Goal: Task Accomplishment & Management: Use online tool/utility

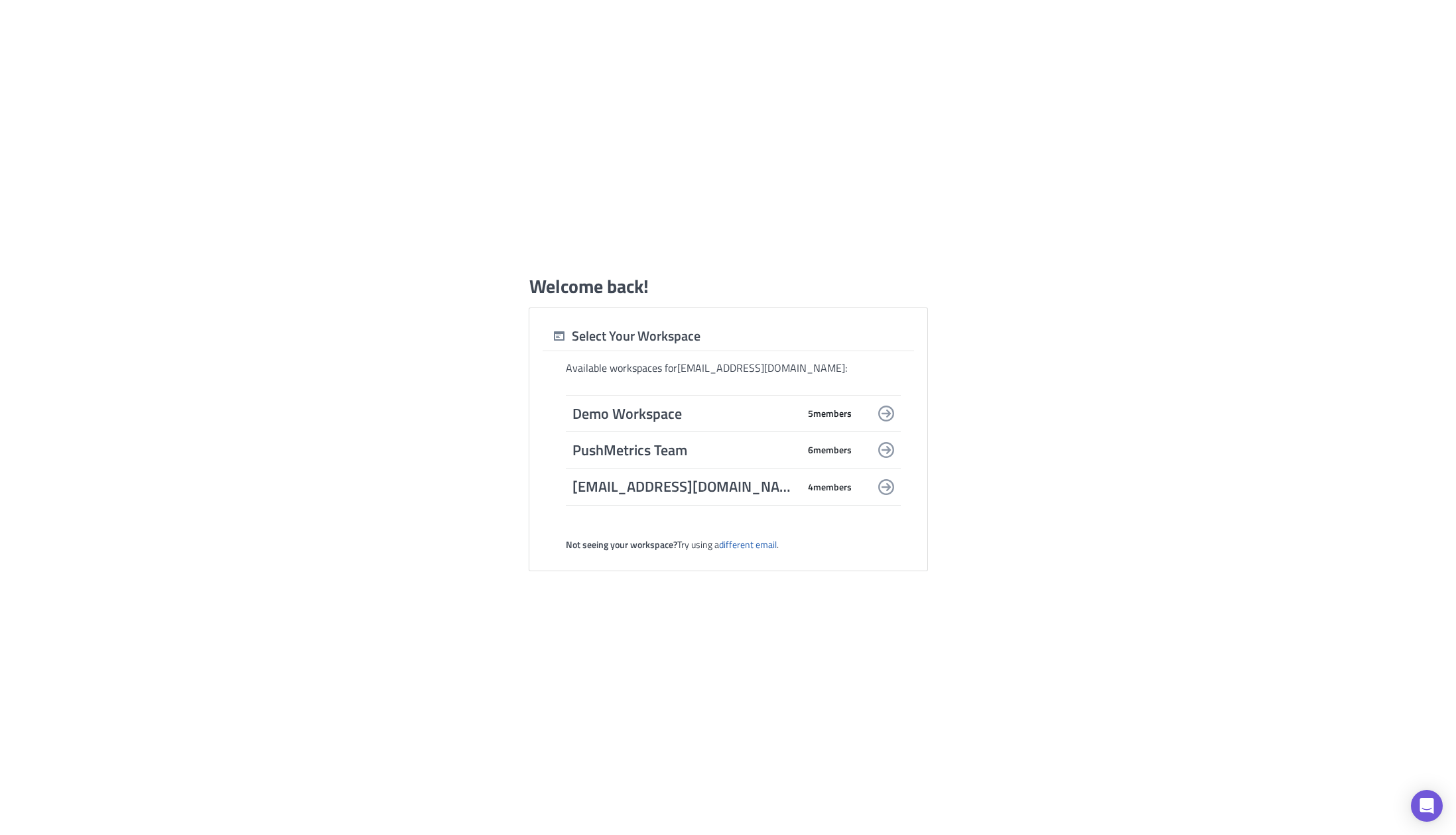
click at [648, 444] on span "PushMetrics Team" at bounding box center [685, 450] width 225 height 19
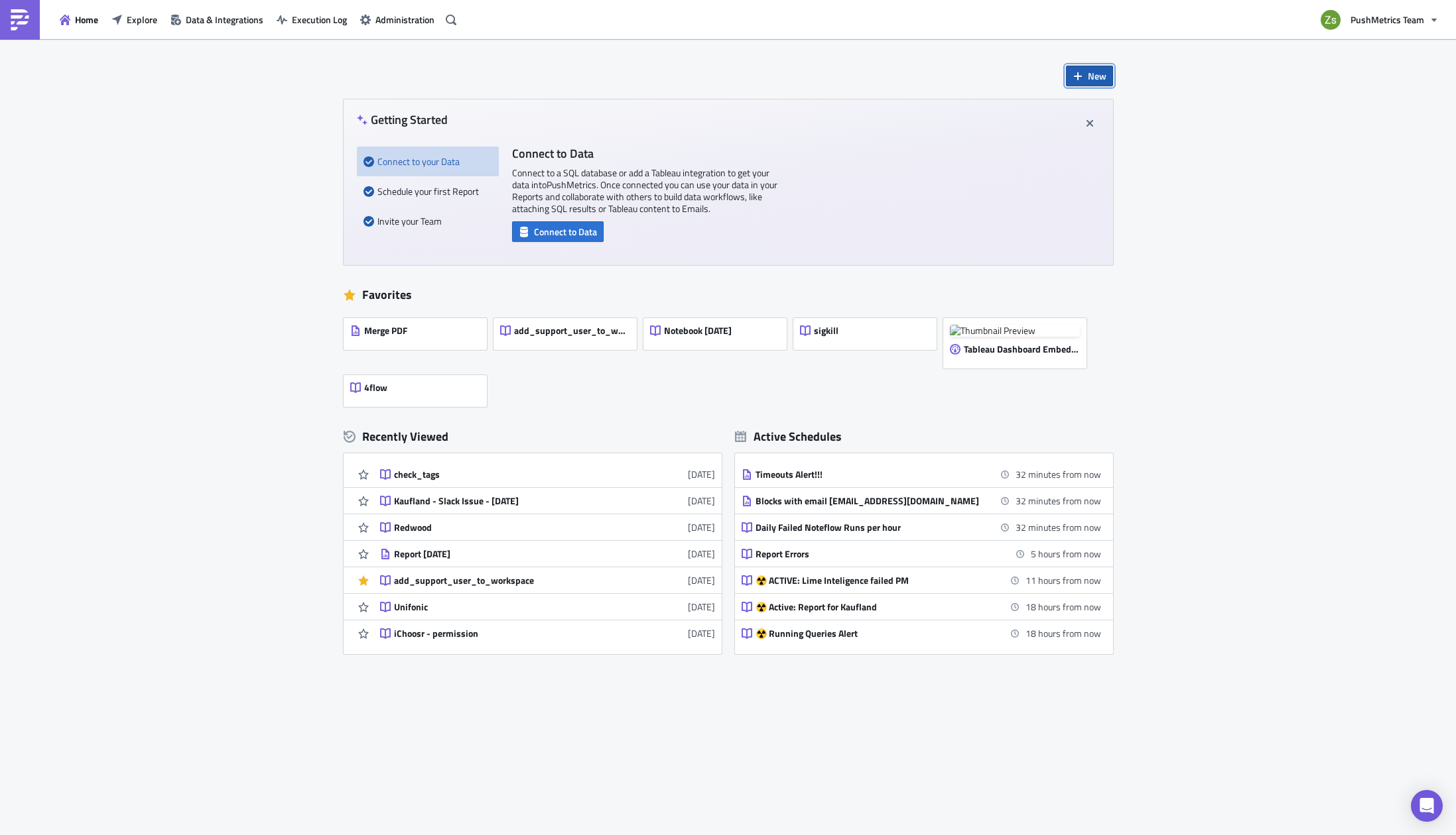
click at [1085, 76] on button "New" at bounding box center [1090, 76] width 47 height 21
click at [1135, 122] on link "Notebook" at bounding box center [1125, 129] width 113 height 20
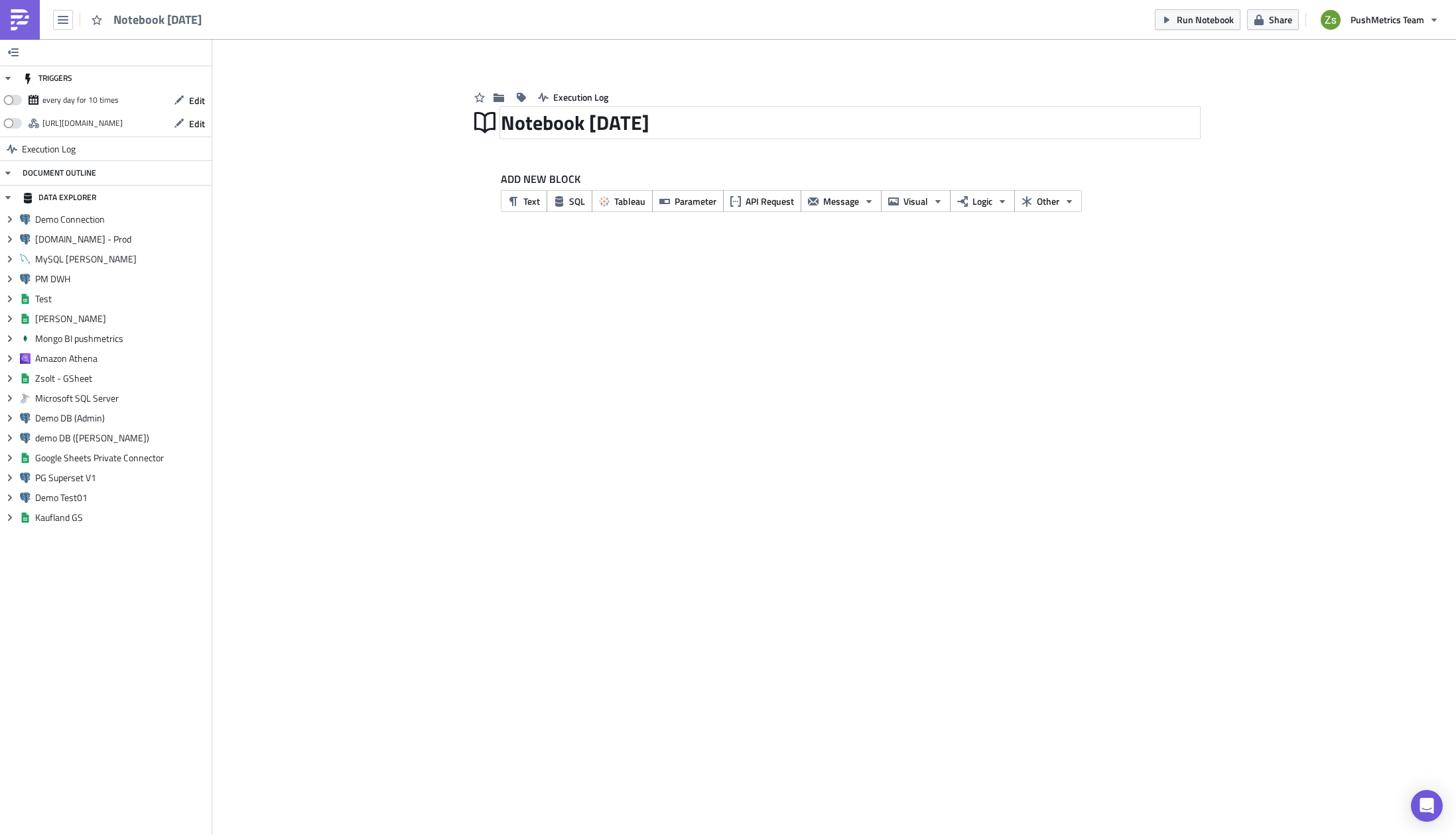
click at [606, 131] on div "Notebook [DATE]" at bounding box center [850, 122] width 699 height 30
type input "active users V1"
click at [565, 200] on button "SQL" at bounding box center [569, 201] width 46 height 22
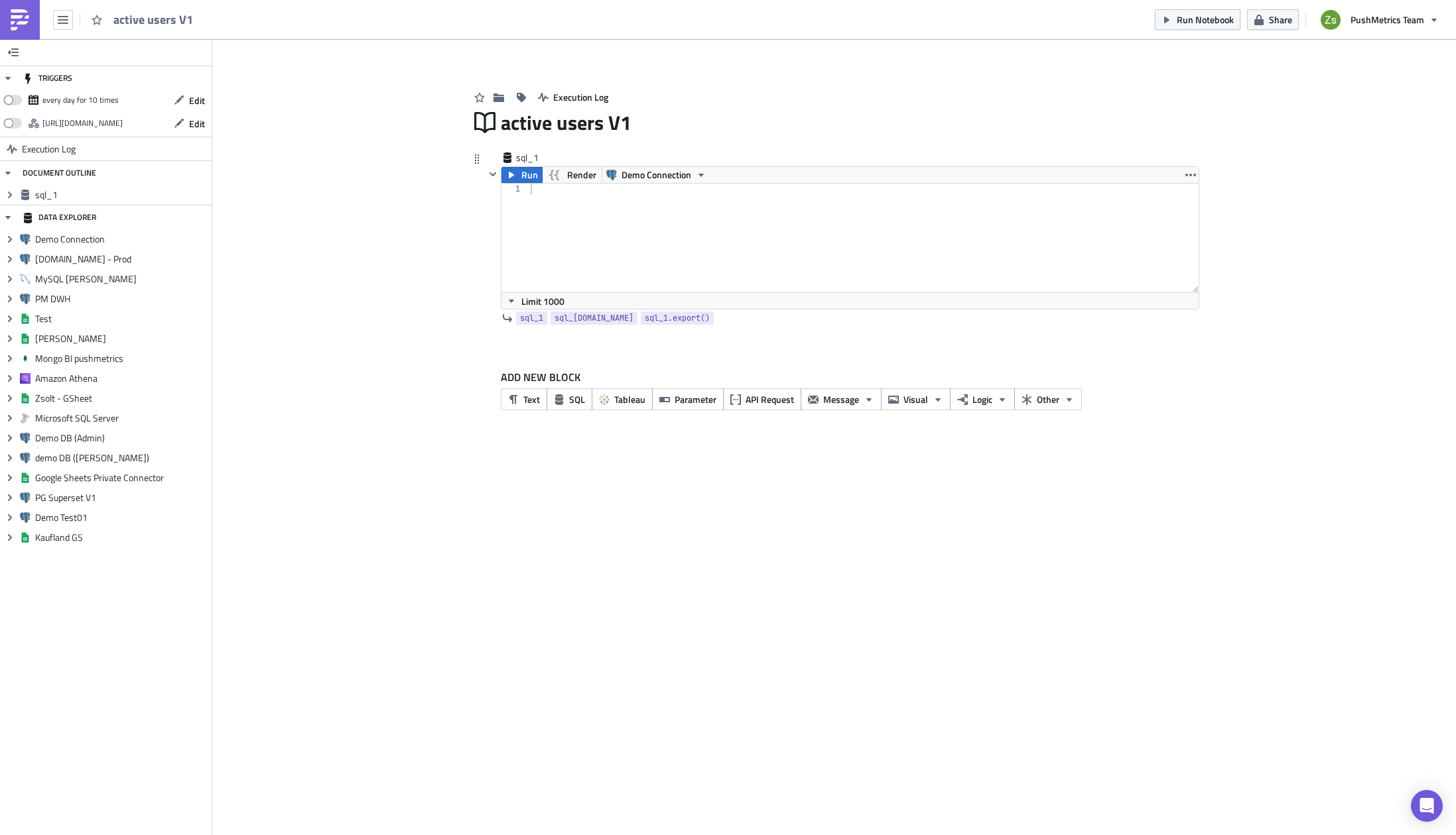
click at [647, 160] on div "sql_1" at bounding box center [842, 159] width 715 height 15
click at [649, 172] on span "Demo Connection" at bounding box center [656, 174] width 70 height 16
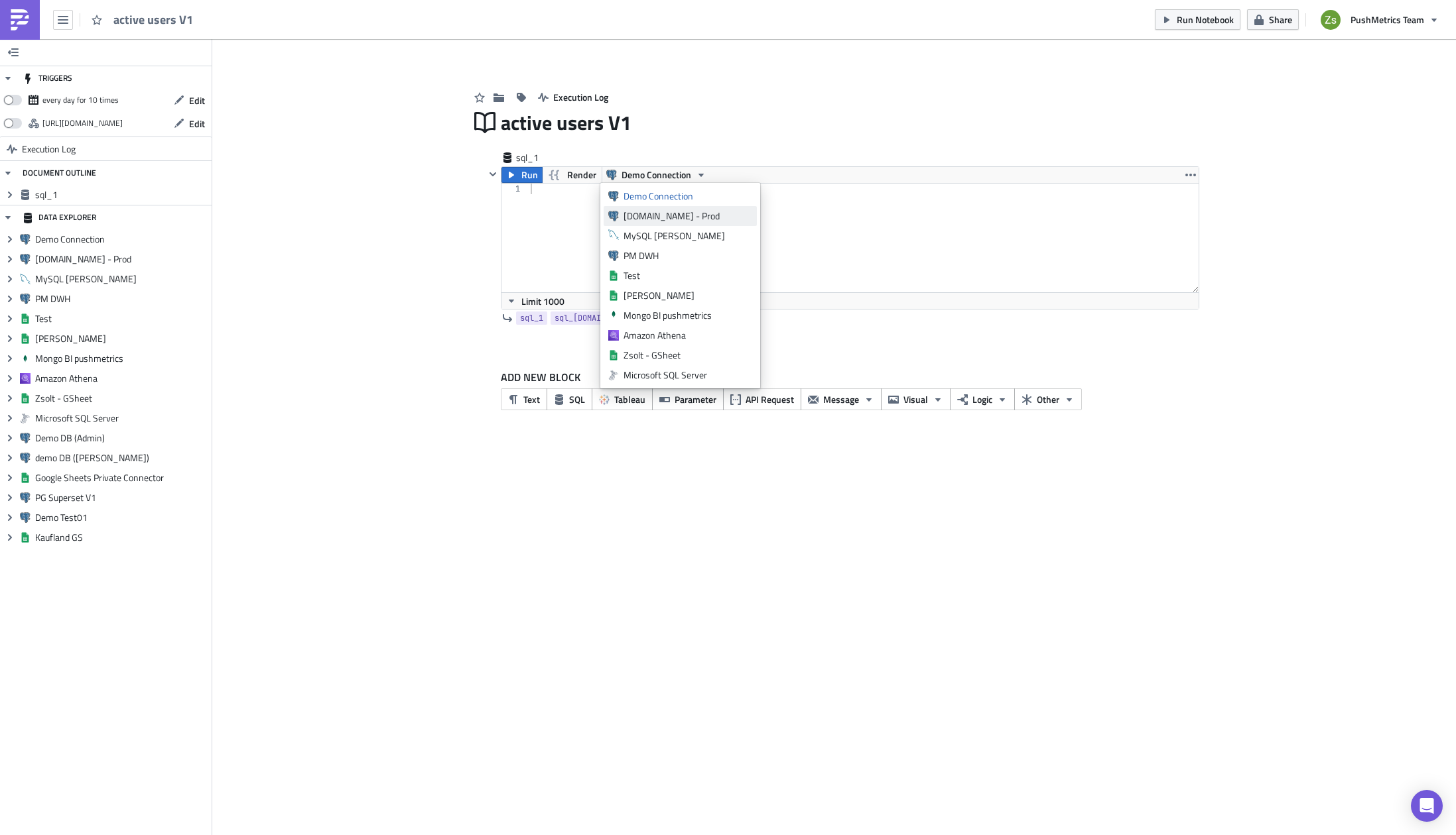
click at [658, 210] on div "[DOMAIN_NAME] - Prod" at bounding box center [688, 217] width 129 height 13
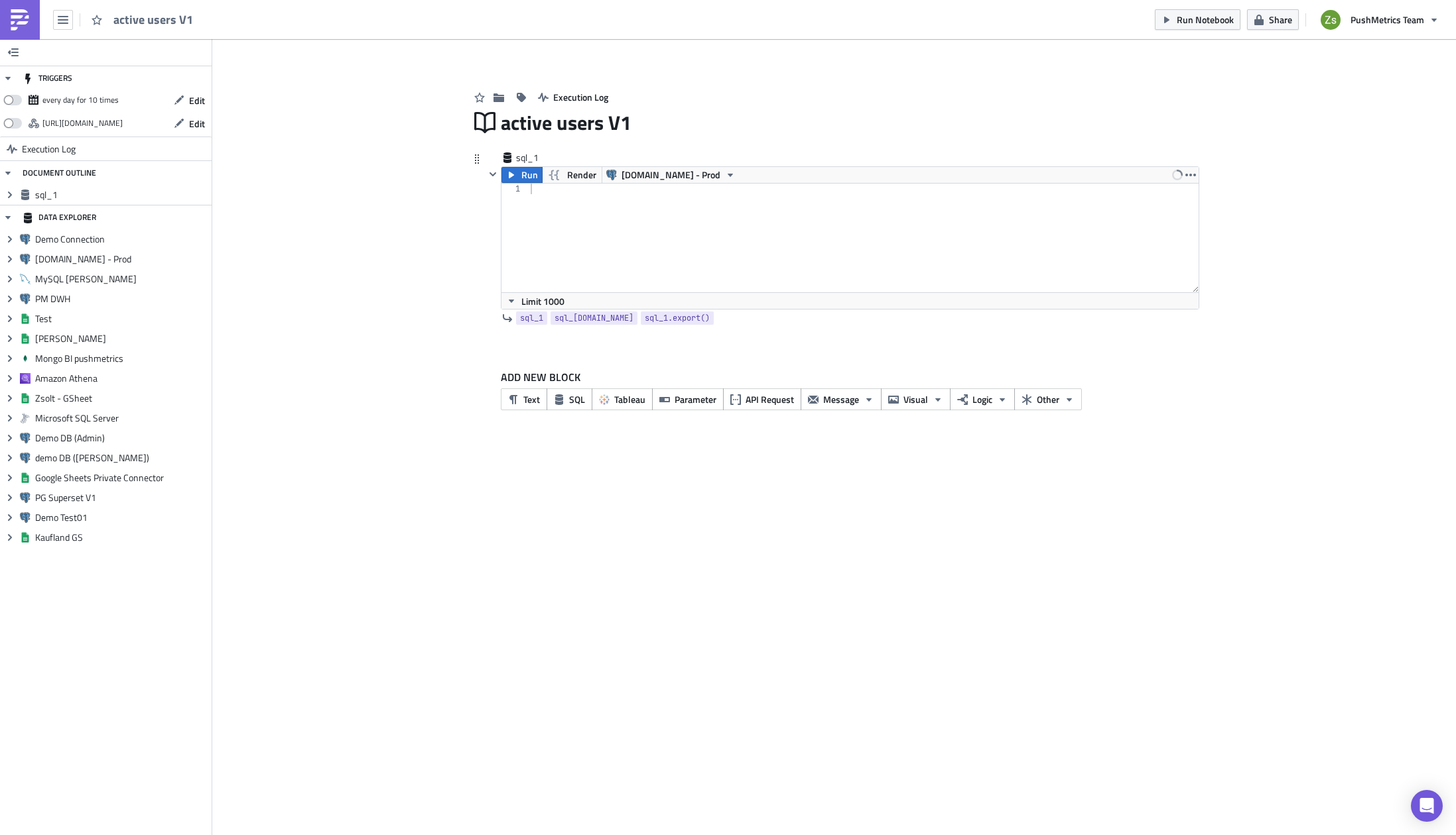
click at [671, 204] on div at bounding box center [864, 249] width 671 height 130
click at [639, 178] on span "[DOMAIN_NAME] - Prod" at bounding box center [671, 174] width 99 height 16
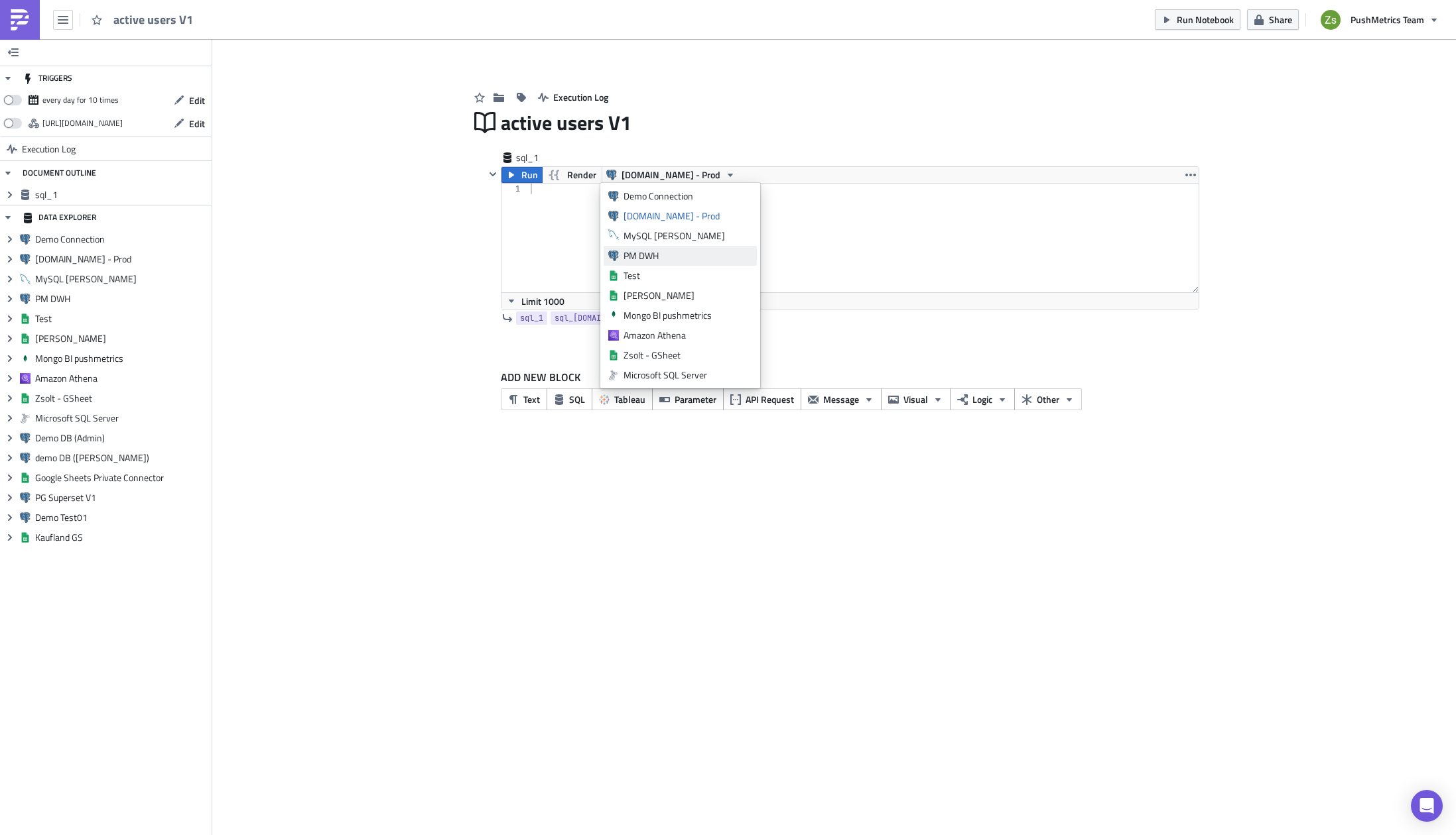
click at [719, 254] on div "PM DWH" at bounding box center [688, 256] width 129 height 13
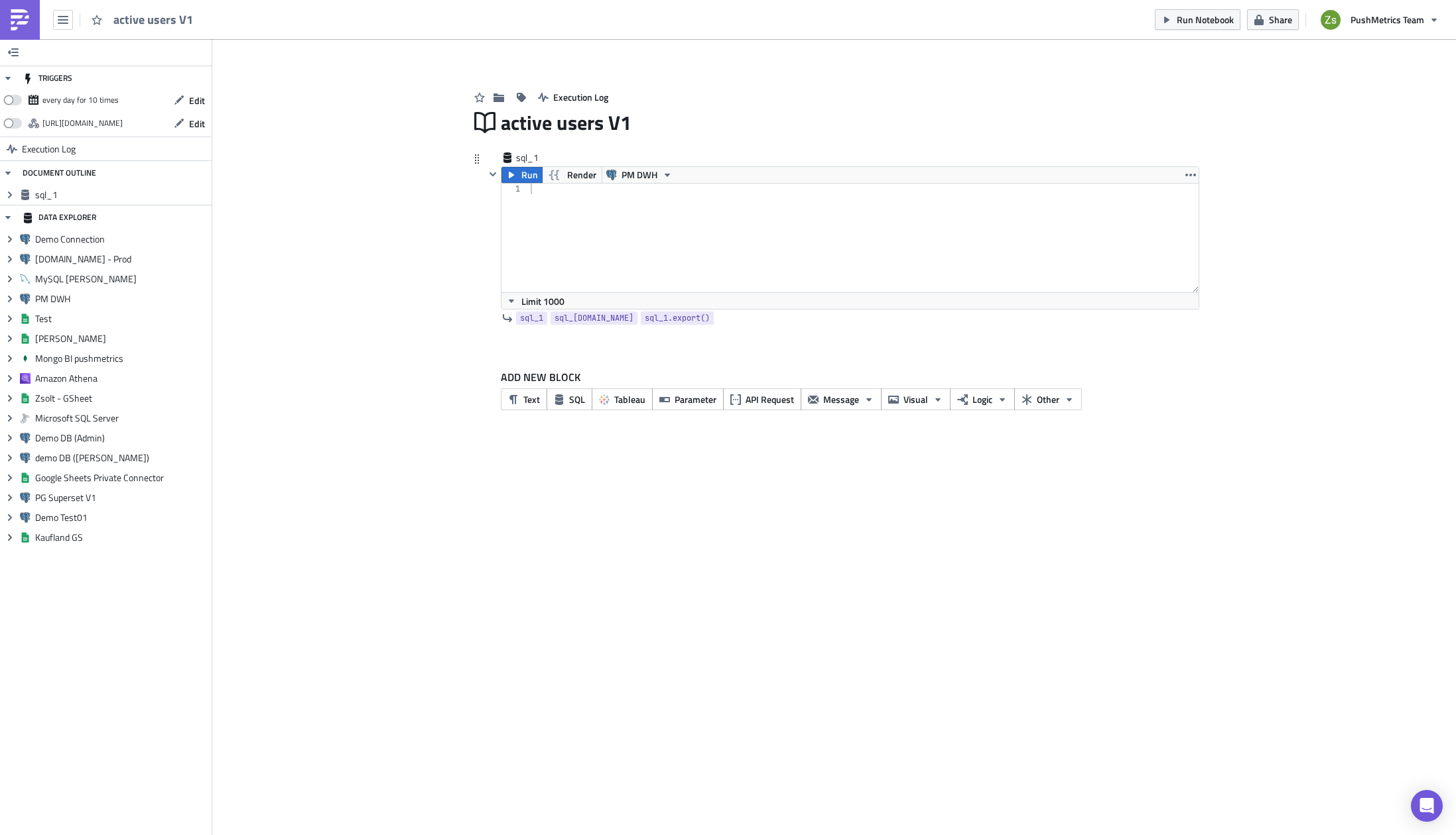
click at [715, 228] on div at bounding box center [864, 249] width 671 height 130
click at [10, 304] on icon "Expand group" at bounding box center [9, 298] width 10 height 10
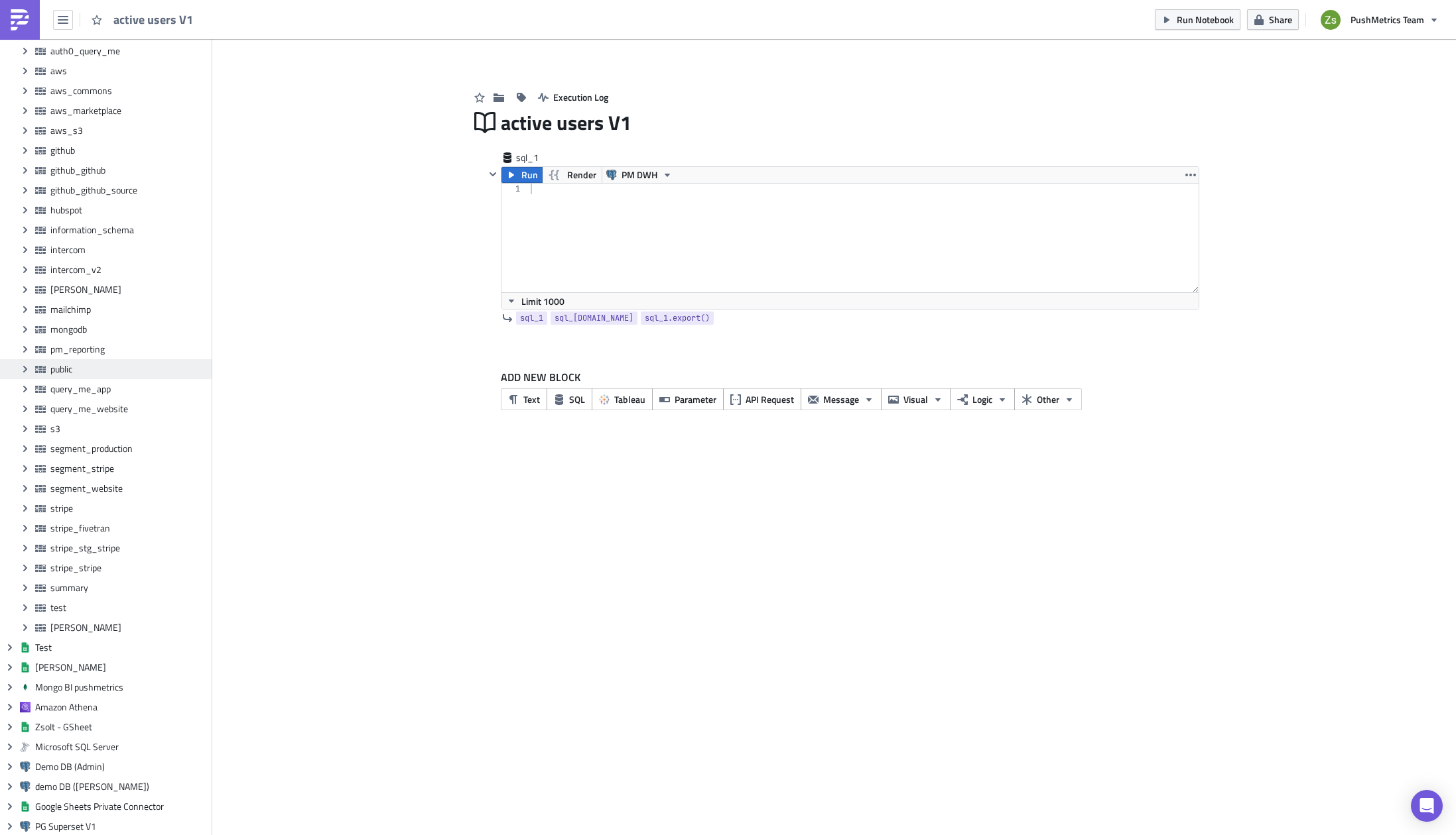
scroll to position [331, 0]
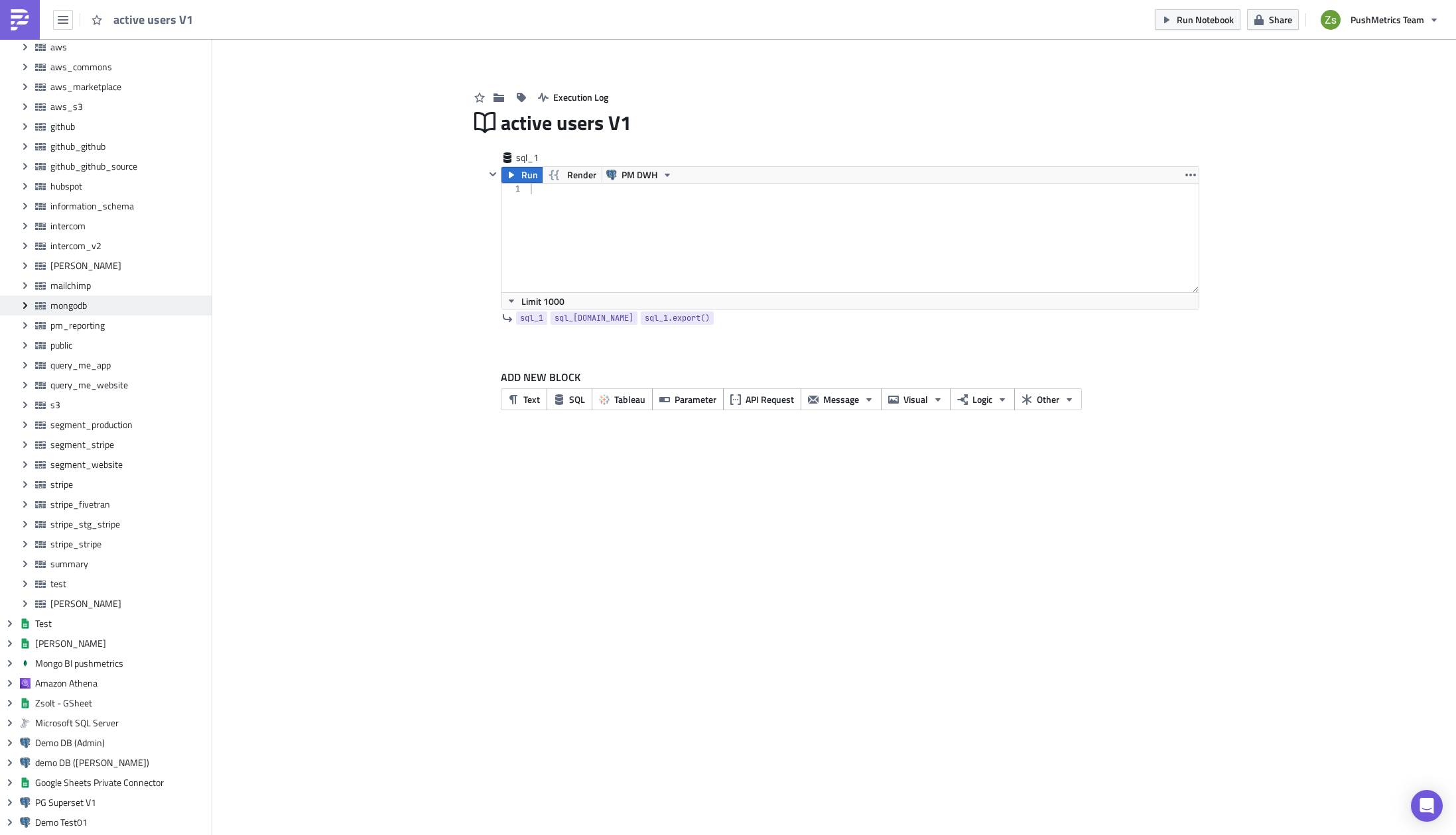
click at [27, 309] on icon "Expand group" at bounding box center [24, 305] width 10 height 10
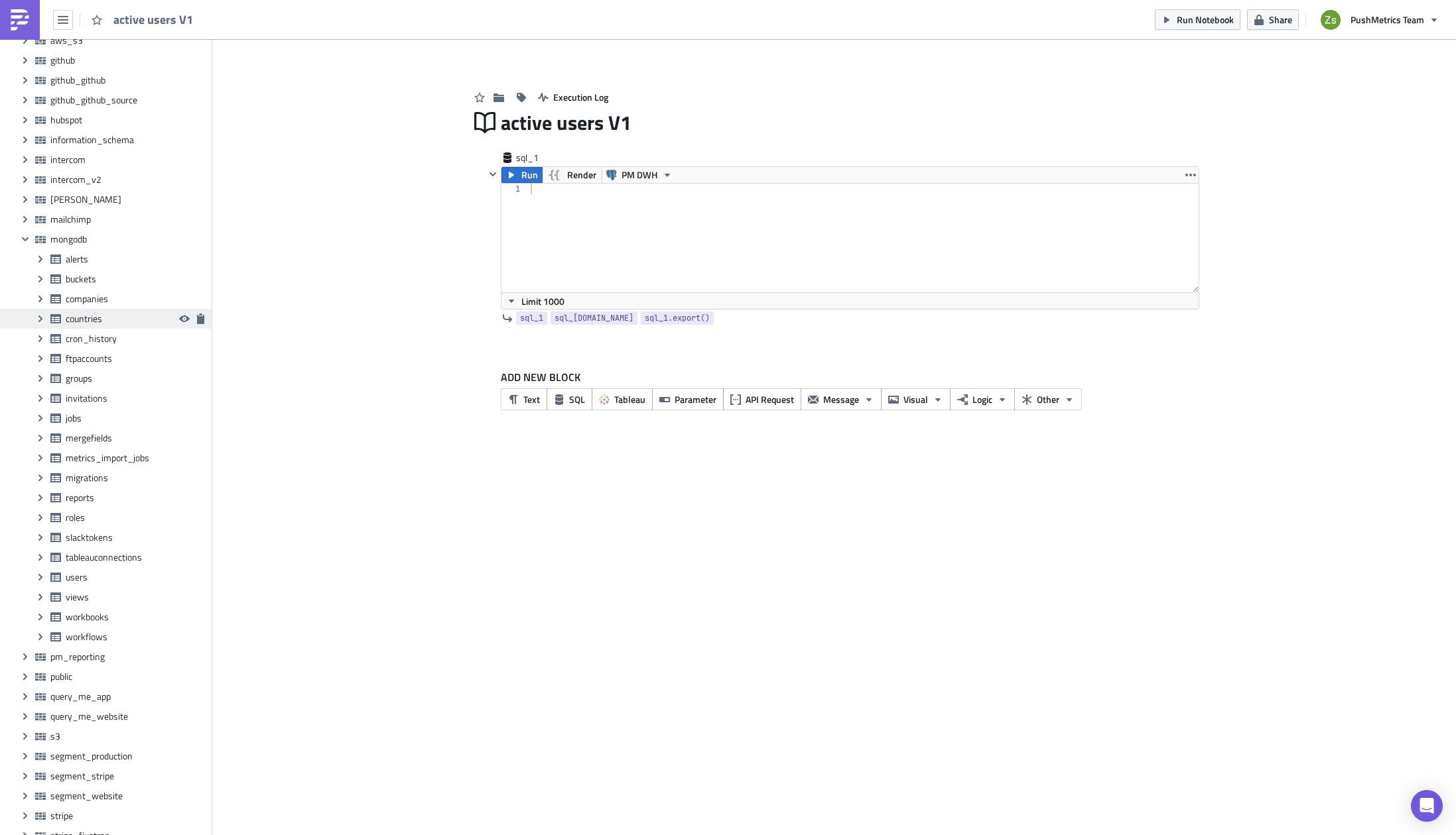
scroll to position [464, 0]
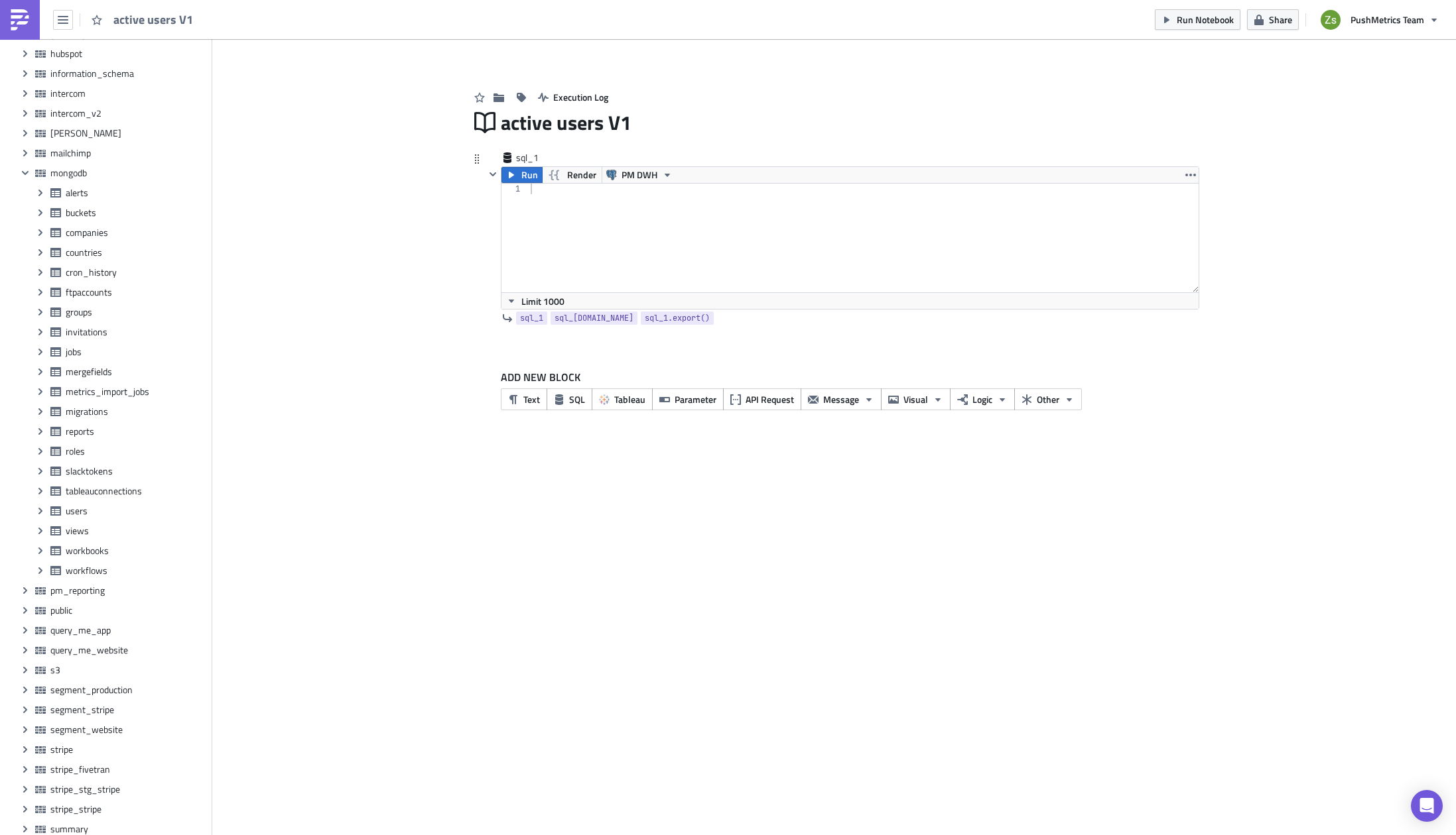
click at [655, 208] on div at bounding box center [864, 249] width 671 height 130
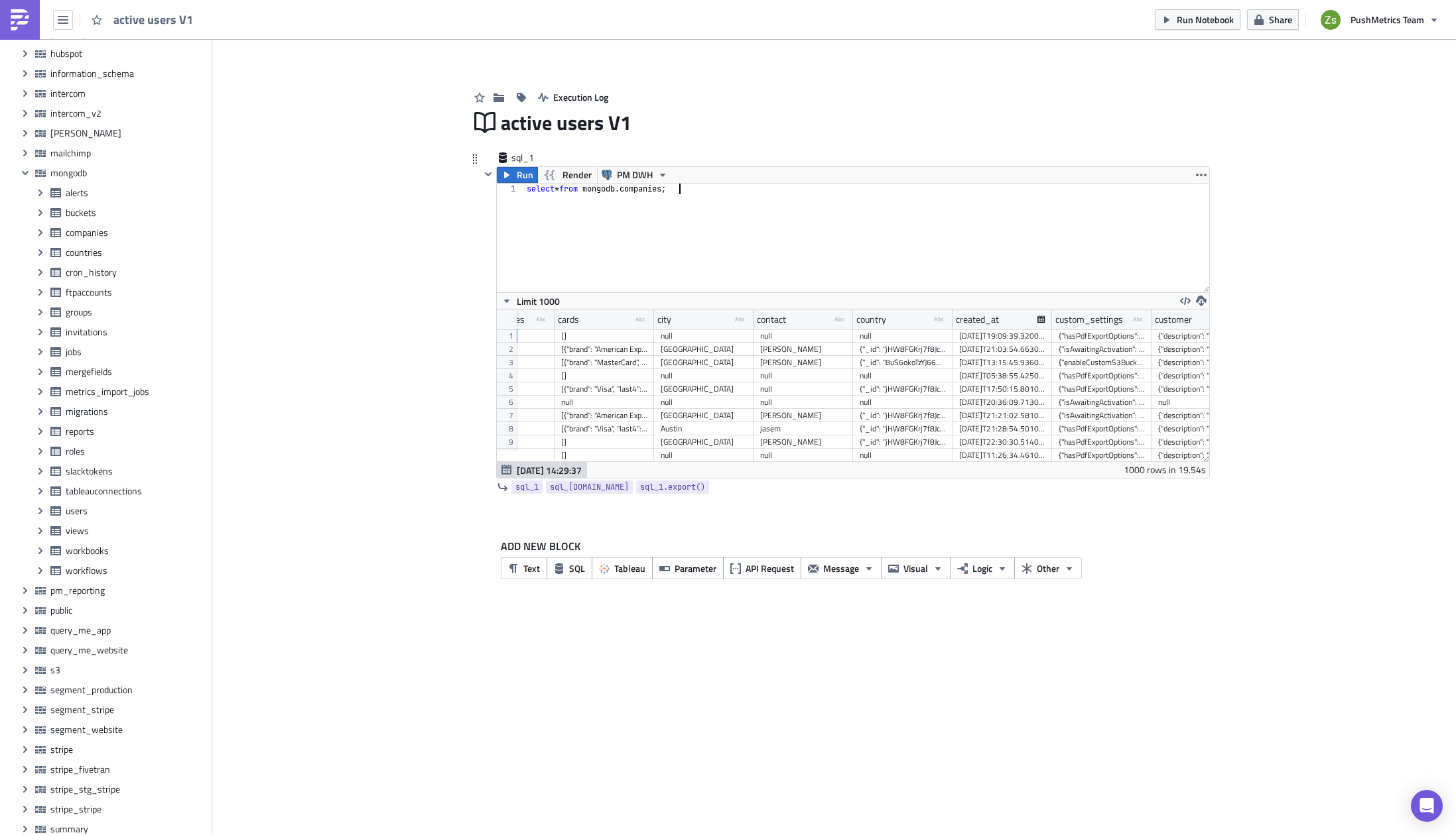
scroll to position [0, 264]
drag, startPoint x: 648, startPoint y: 315, endPoint x: 752, endPoint y: 315, distance: 104.0
click at [750, 315] on div at bounding box center [748, 320] width 4 height 21
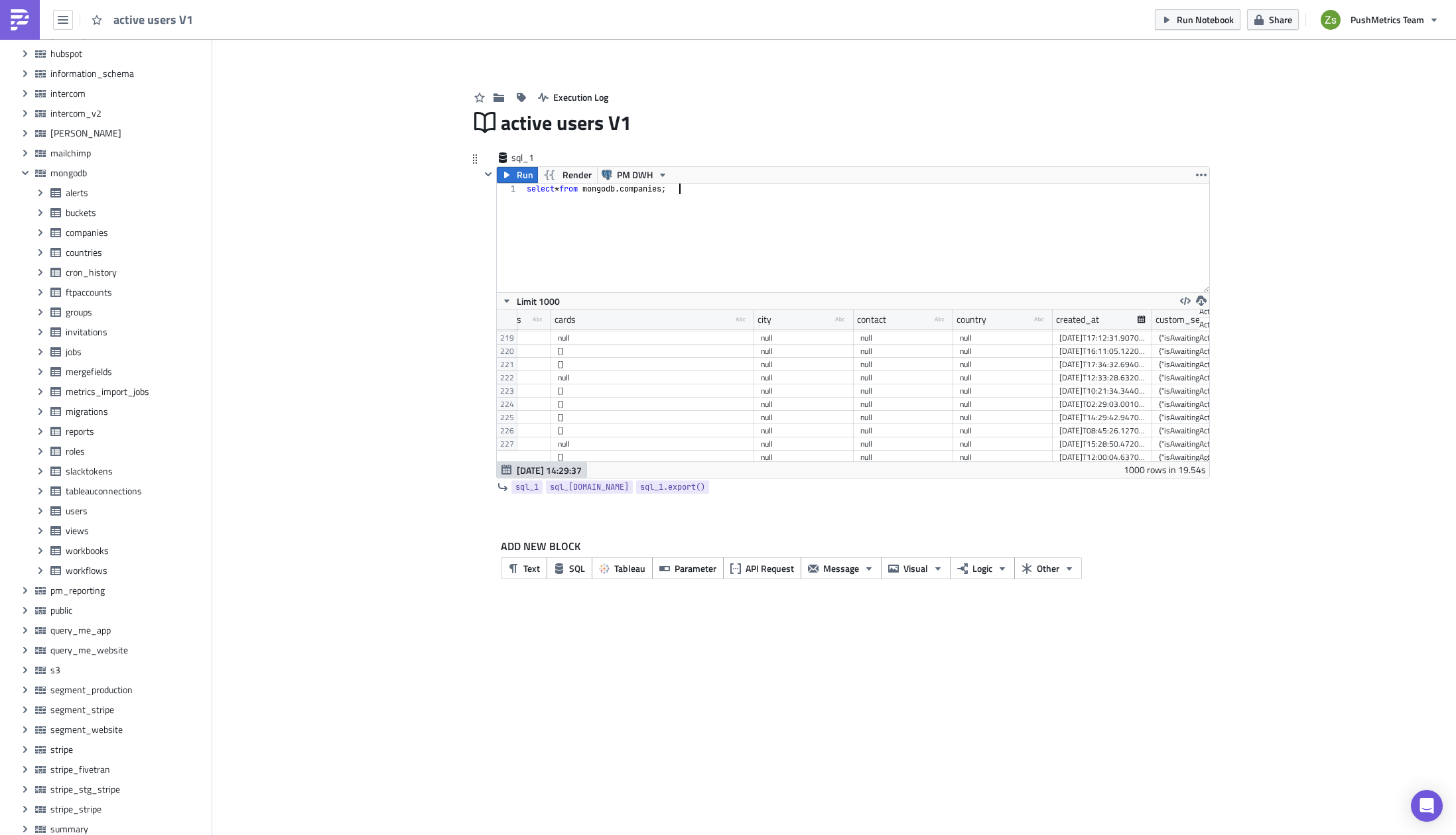
scroll to position [0, 0]
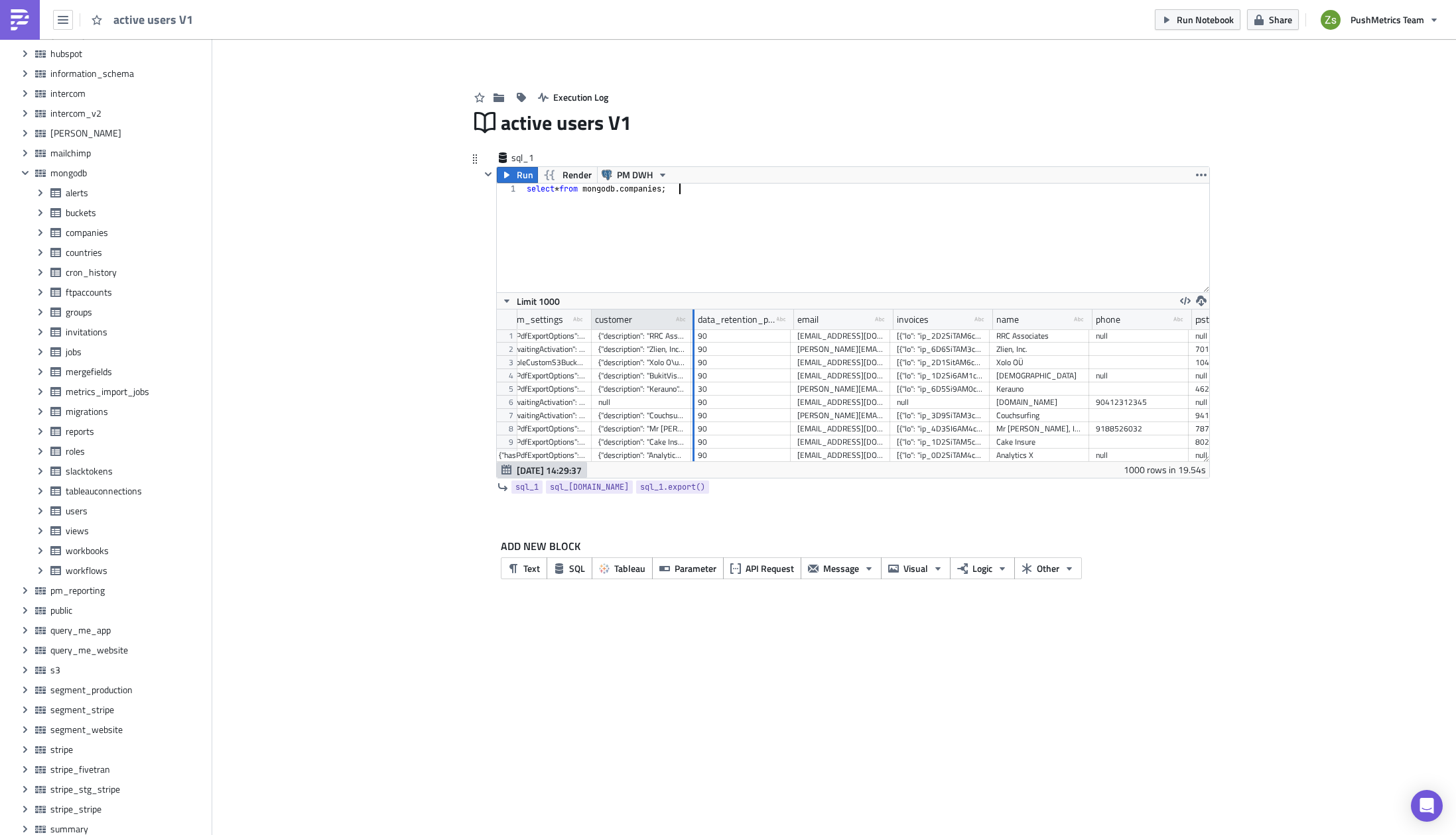
drag, startPoint x: 689, startPoint y: 318, endPoint x: 699, endPoint y: 319, distance: 10.0
click at [694, 319] on div at bounding box center [693, 320] width 2 height 21
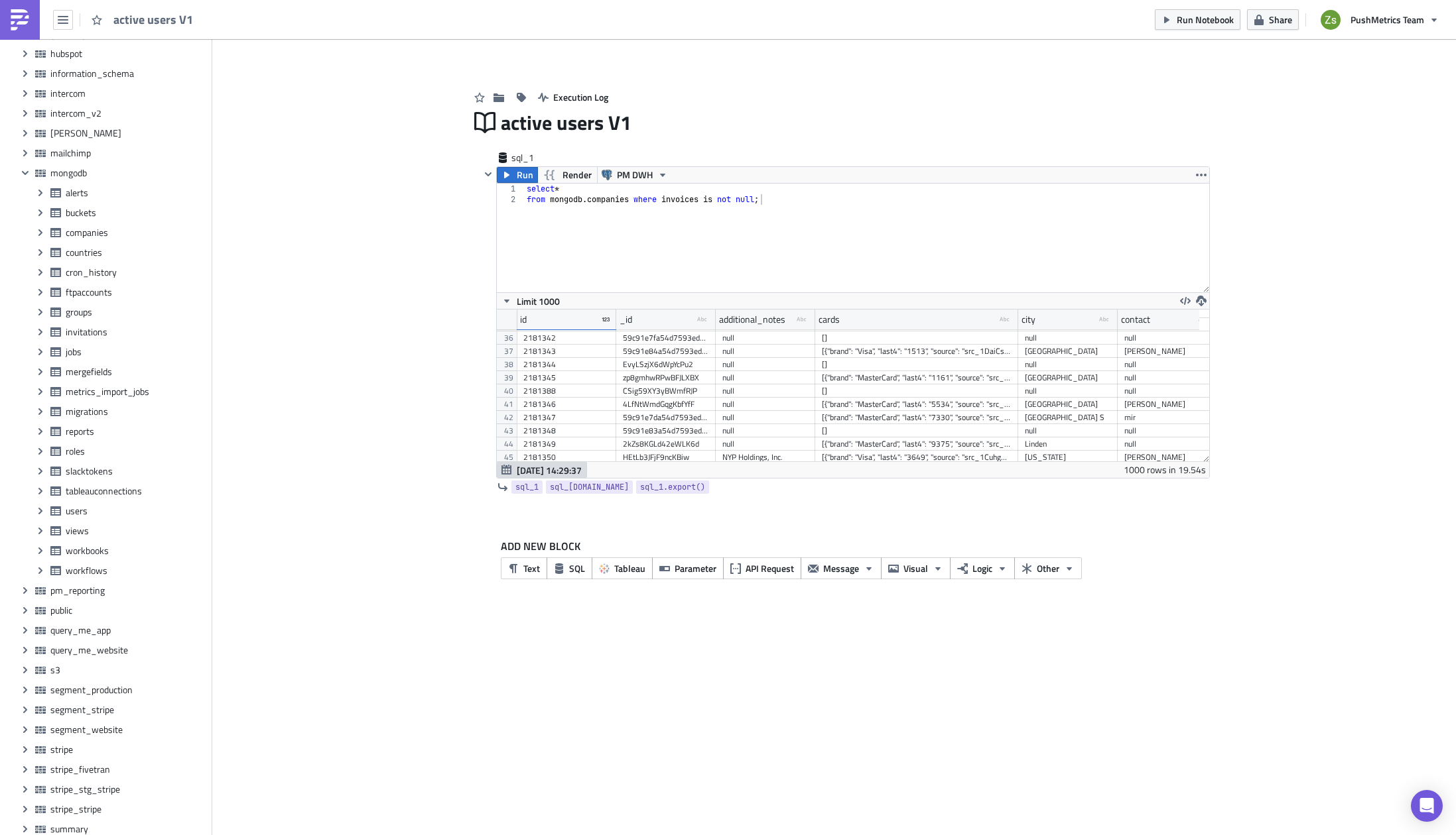
click at [887, 242] on div "select * from mongodb . companies where invoices is not null ;" at bounding box center [866, 249] width 686 height 130
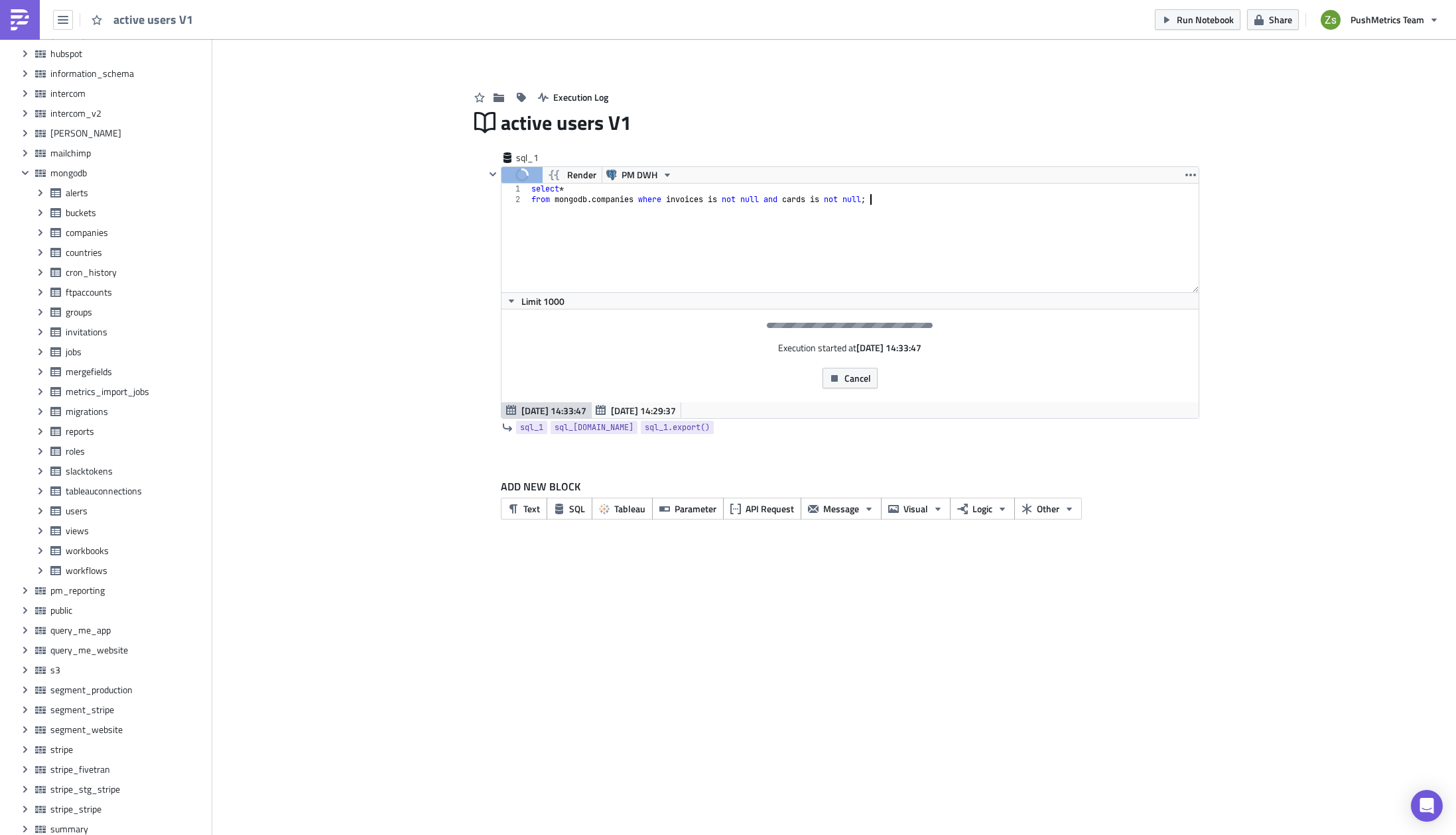
type textarea "from mongodb.companies where invoices is not null and cards is not null;"
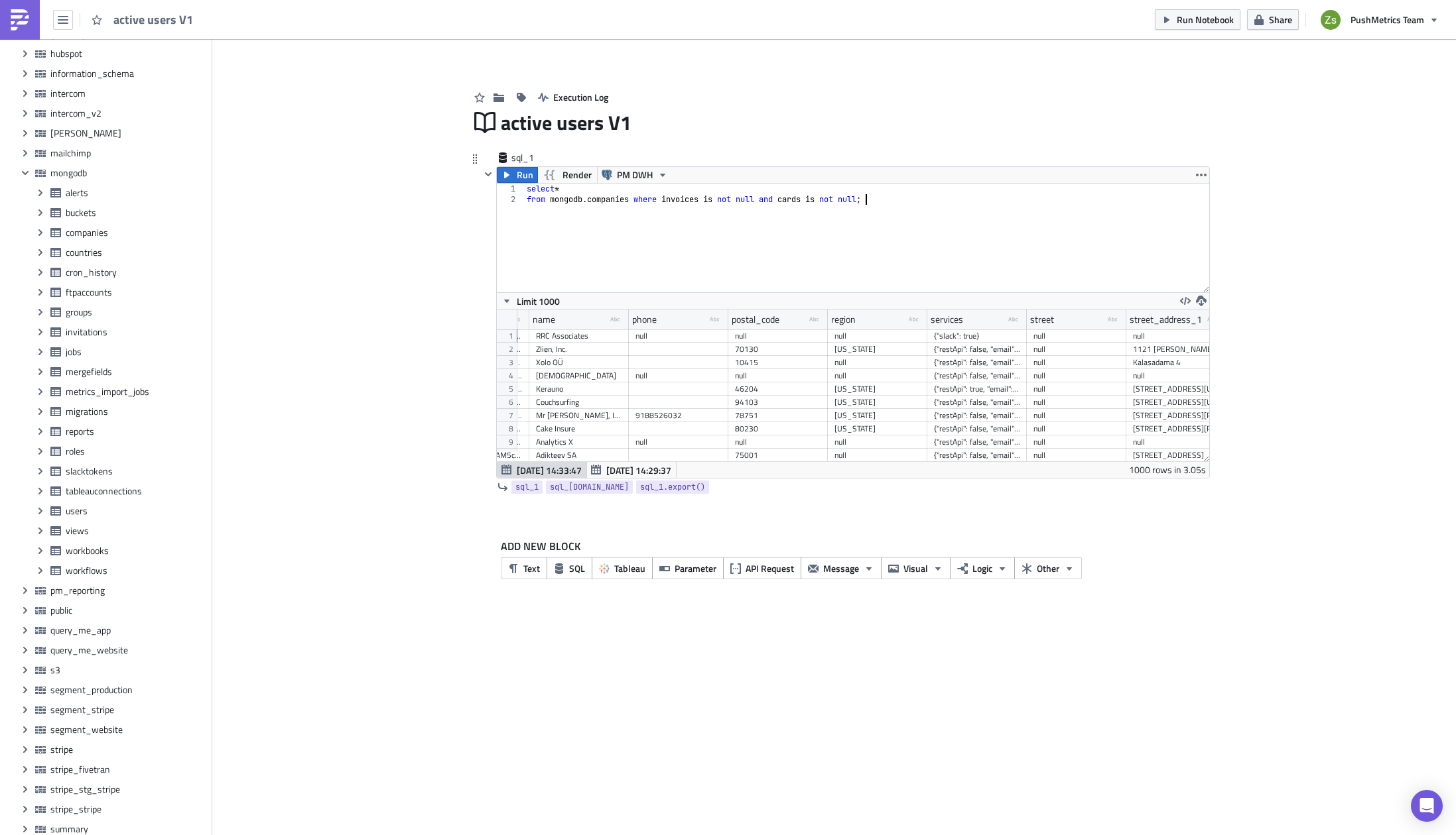
scroll to position [0, 1380]
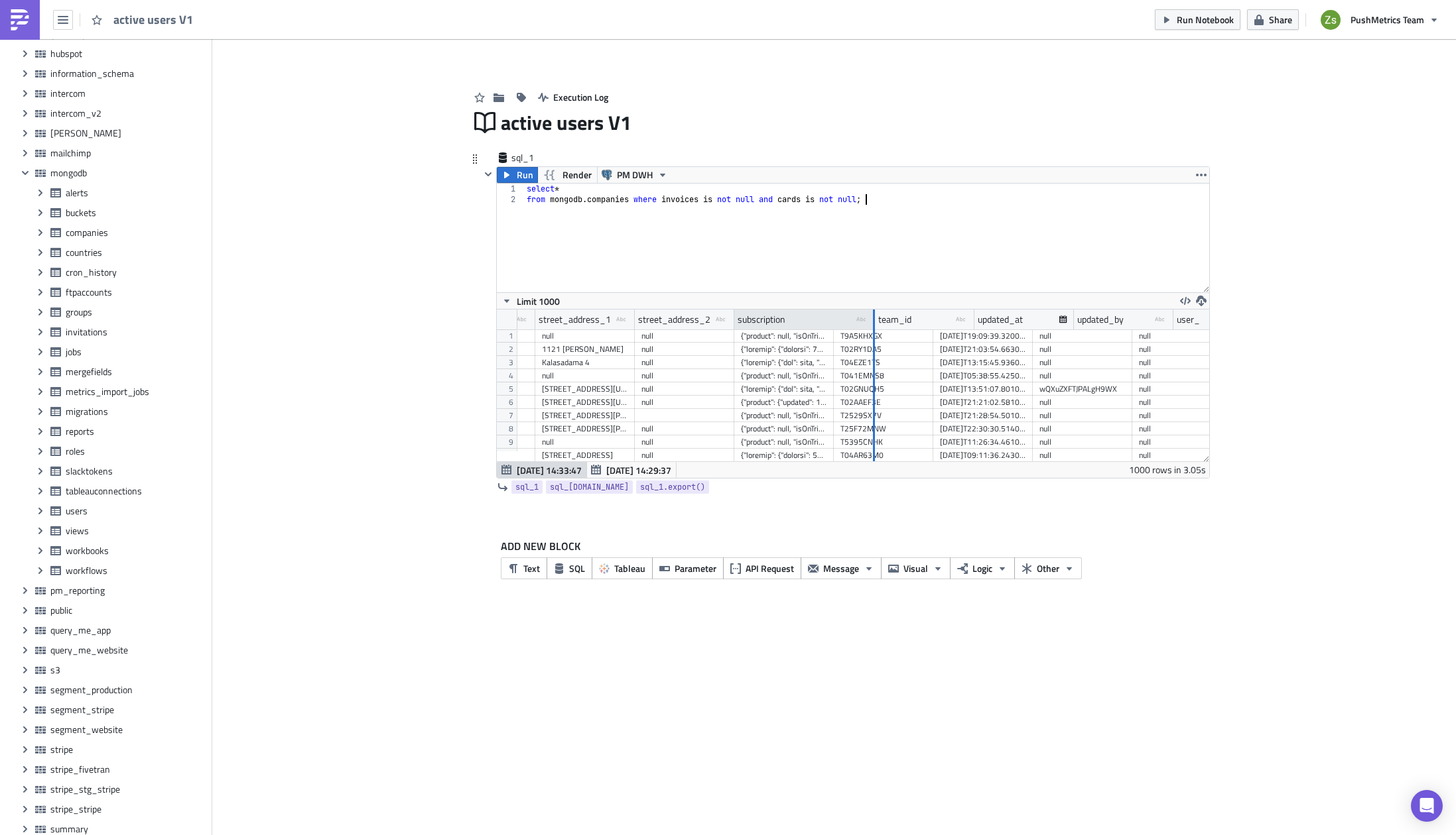
drag, startPoint x: 833, startPoint y: 321, endPoint x: 1077, endPoint y: 319, distance: 244.0
click at [875, 319] on div at bounding box center [874, 320] width 2 height 21
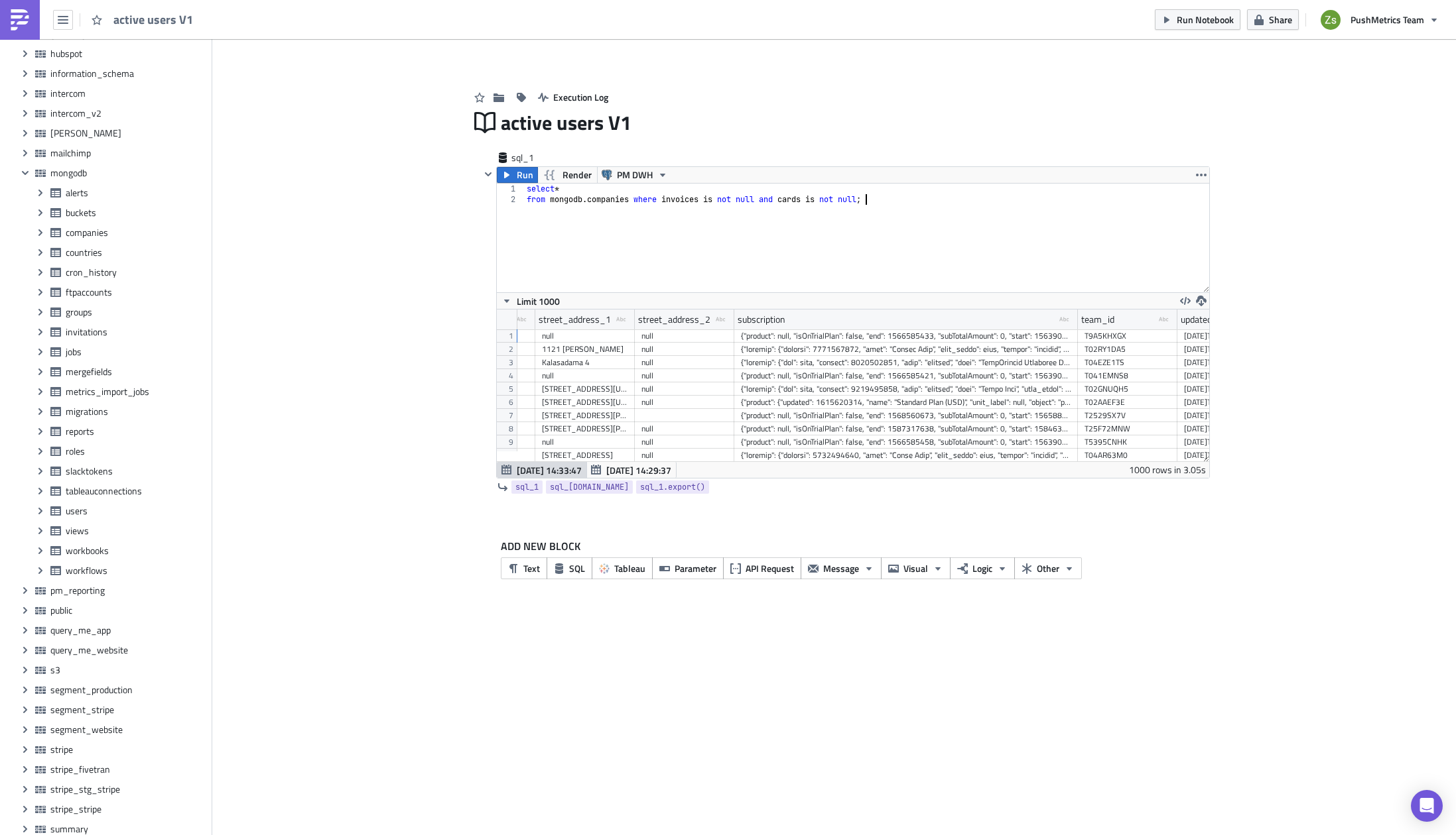
click at [922, 339] on div "{"product": null, "isOnTrialPlan": false, "end": 1566585433, "subTotalAmount": …" at bounding box center [906, 336] width 331 height 13
click at [916, 265] on div "select * from mongodb . companies where invoices is not null and cards is not n…" at bounding box center [866, 249] width 686 height 130
paste textarea "{"product": null, "isOnTrialPlan": false, "end": 1566585433, "subTotalAmount": …"
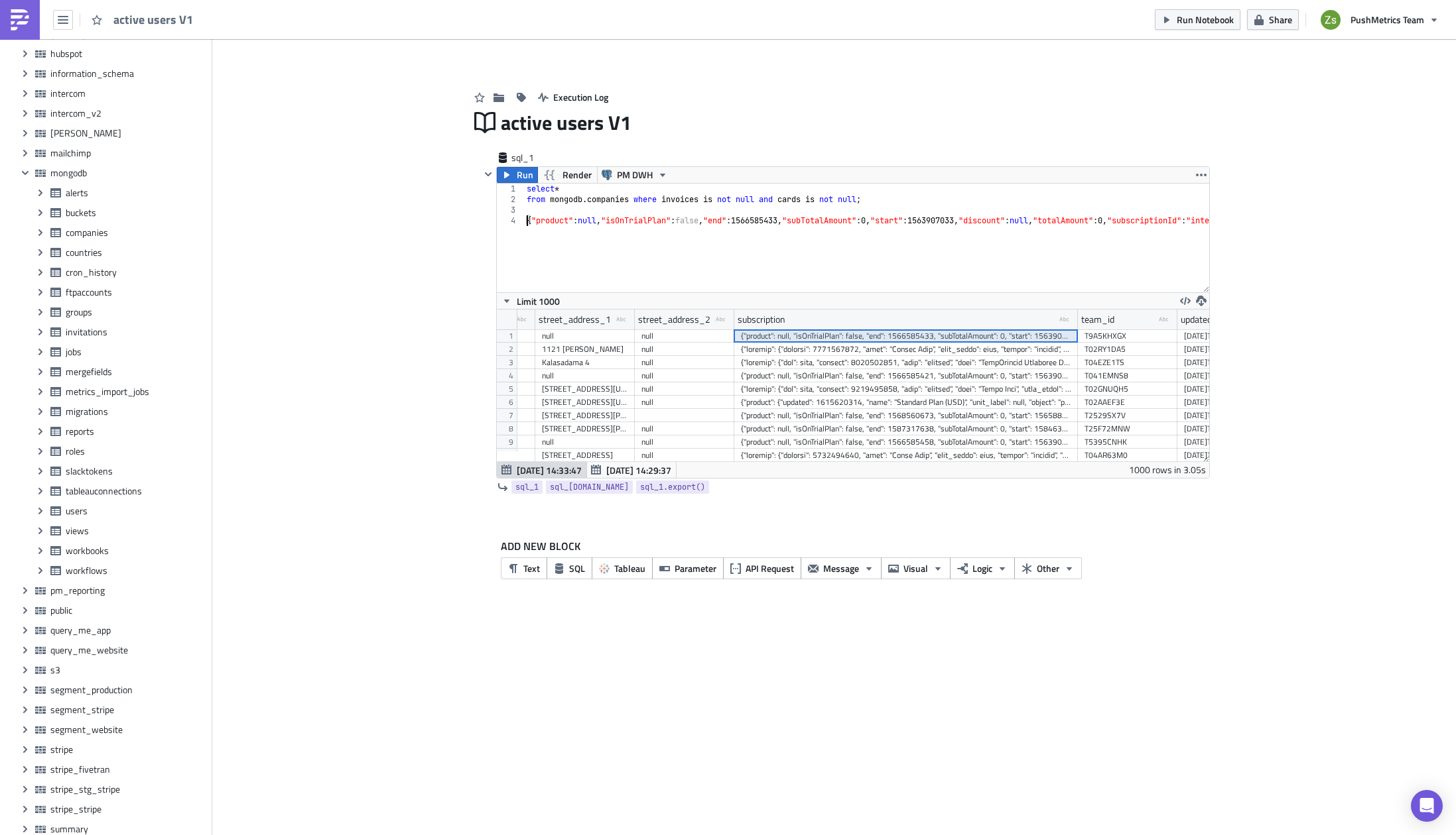
click at [647, 218] on div "select * from mongodb . companies where invoices is not null and cards is not n…" at bounding box center [1474, 243] width 1901 height 120
click at [685, 217] on div "select * from mongodb . companies where invoices is not null and cards is not n…" at bounding box center [268, 243] width 1901 height 120
click at [880, 189] on div "select * from mongodb . companies where invoices is not null and cards is not n…" at bounding box center [1474, 243] width 1901 height 120
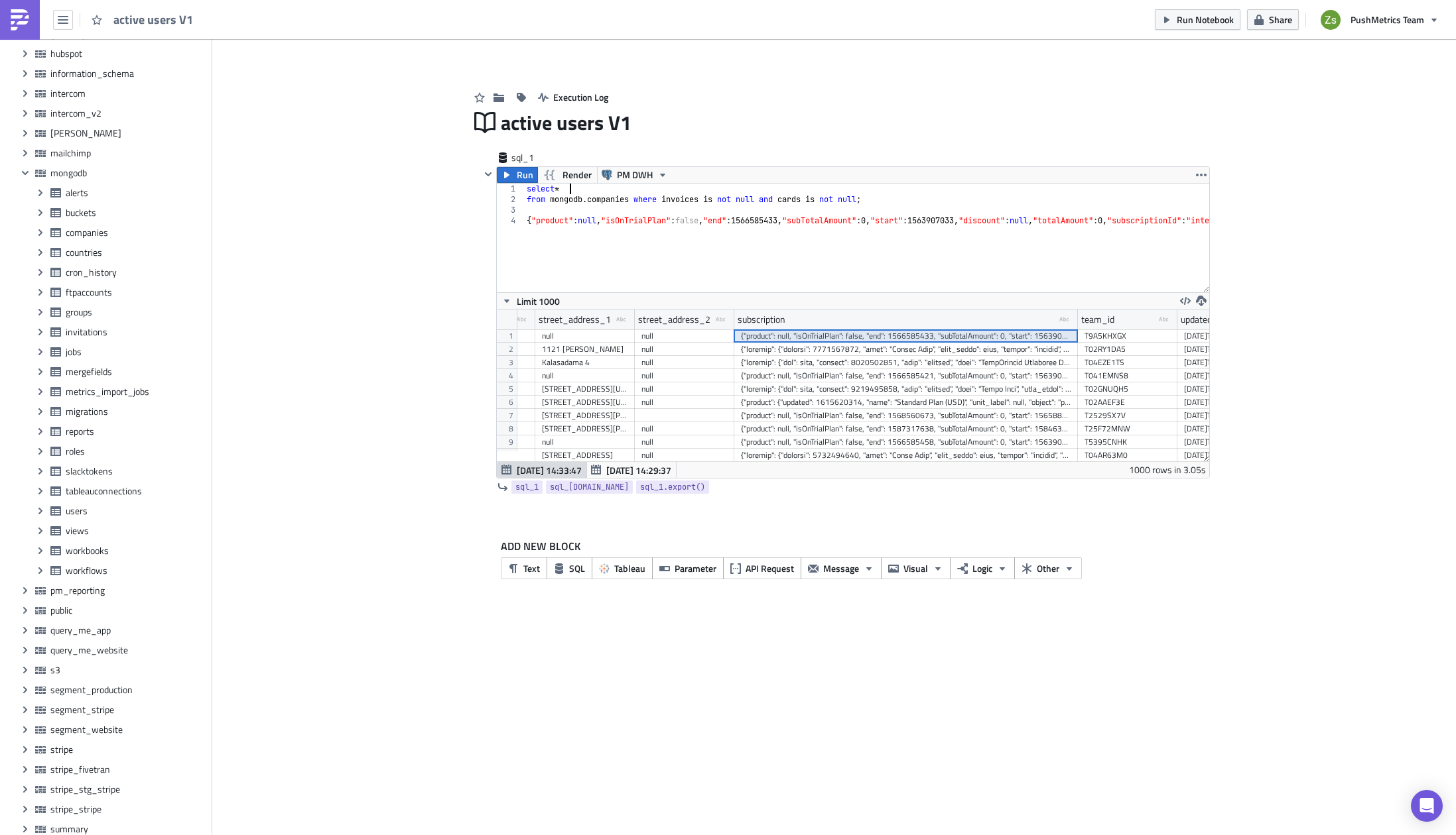
click at [891, 195] on div "select * from mongodb . companies where invoices is not null and cards is not n…" at bounding box center [1474, 243] width 1901 height 120
paste textarea "isOnFreePlan"
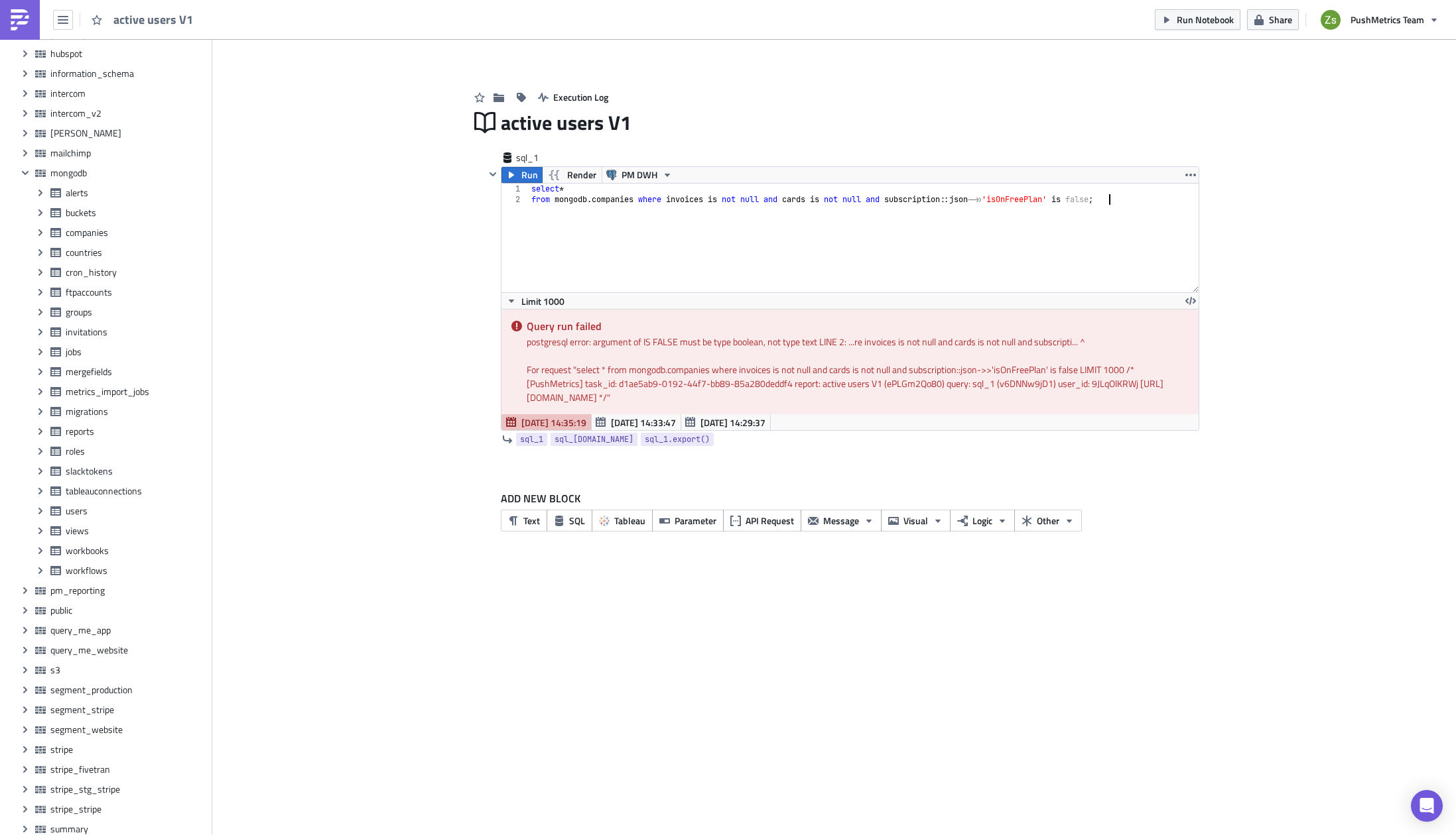
click at [1059, 197] on div "select * from mongodb . companies where invoices is not null and cards is not n…" at bounding box center [863, 249] width 670 height 130
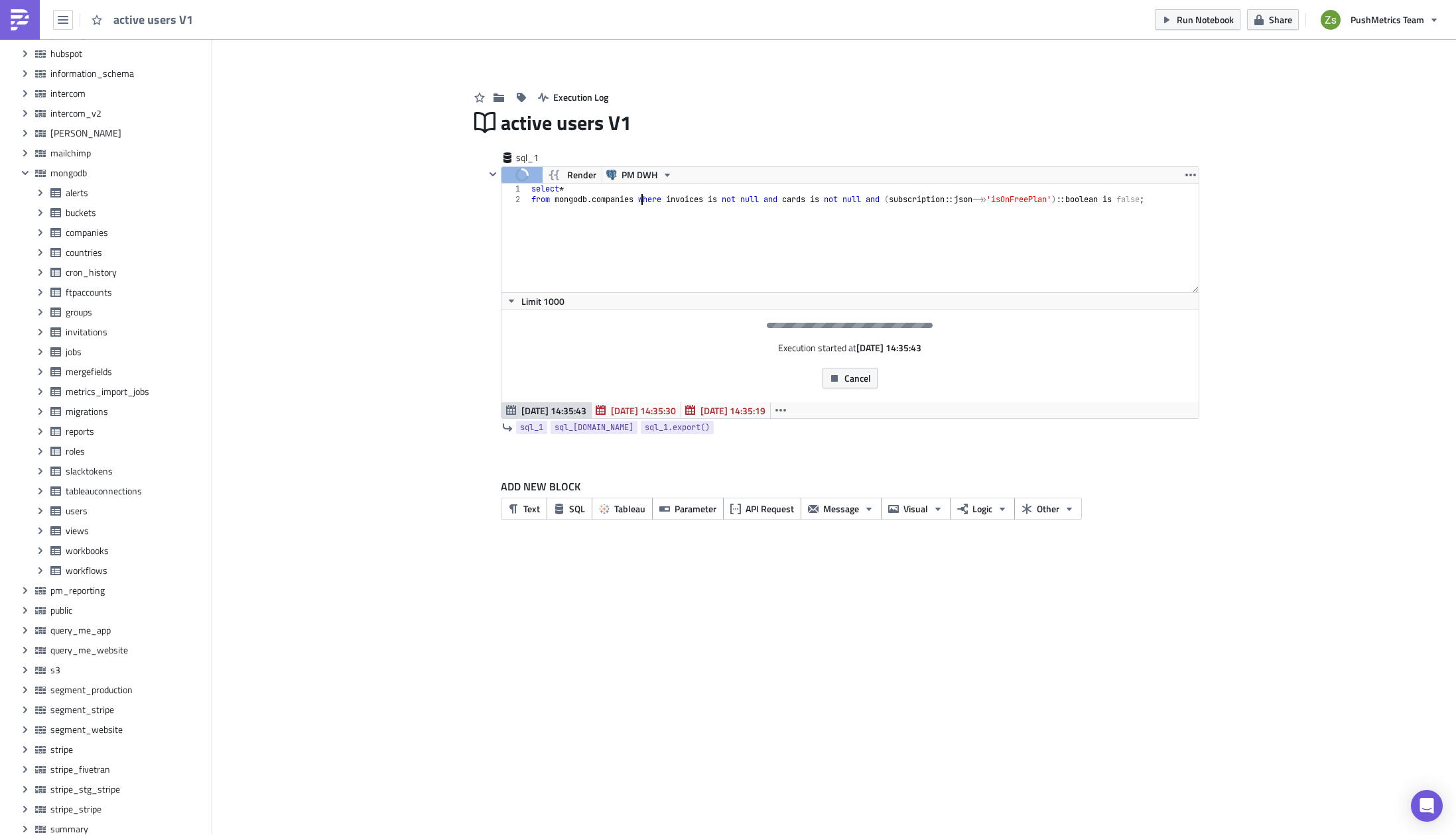
scroll to position [0, 0]
type textarea "where invoices is not null and cards is not null and (subscription::json->>'isO…"
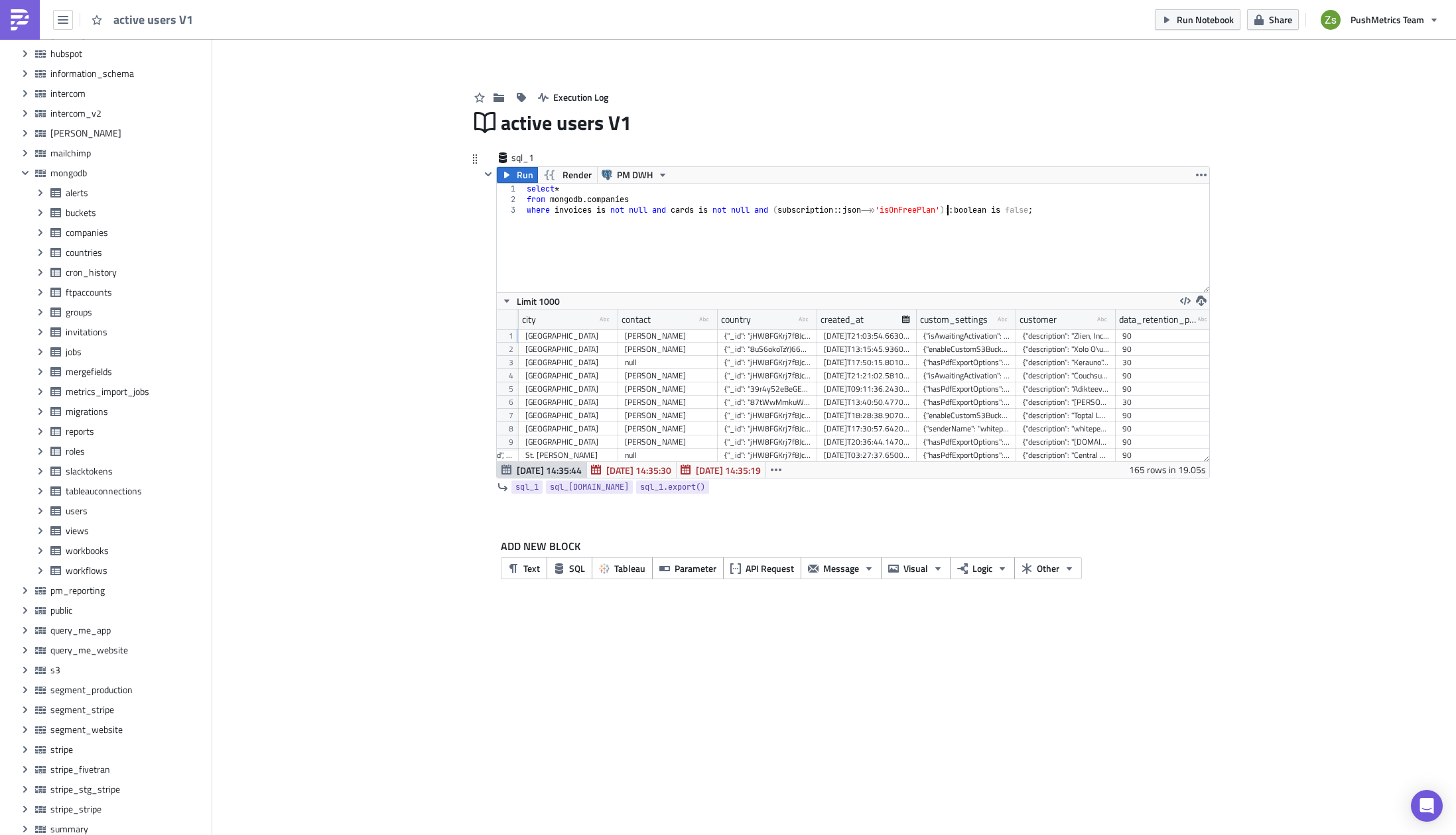
scroll to position [0, 462]
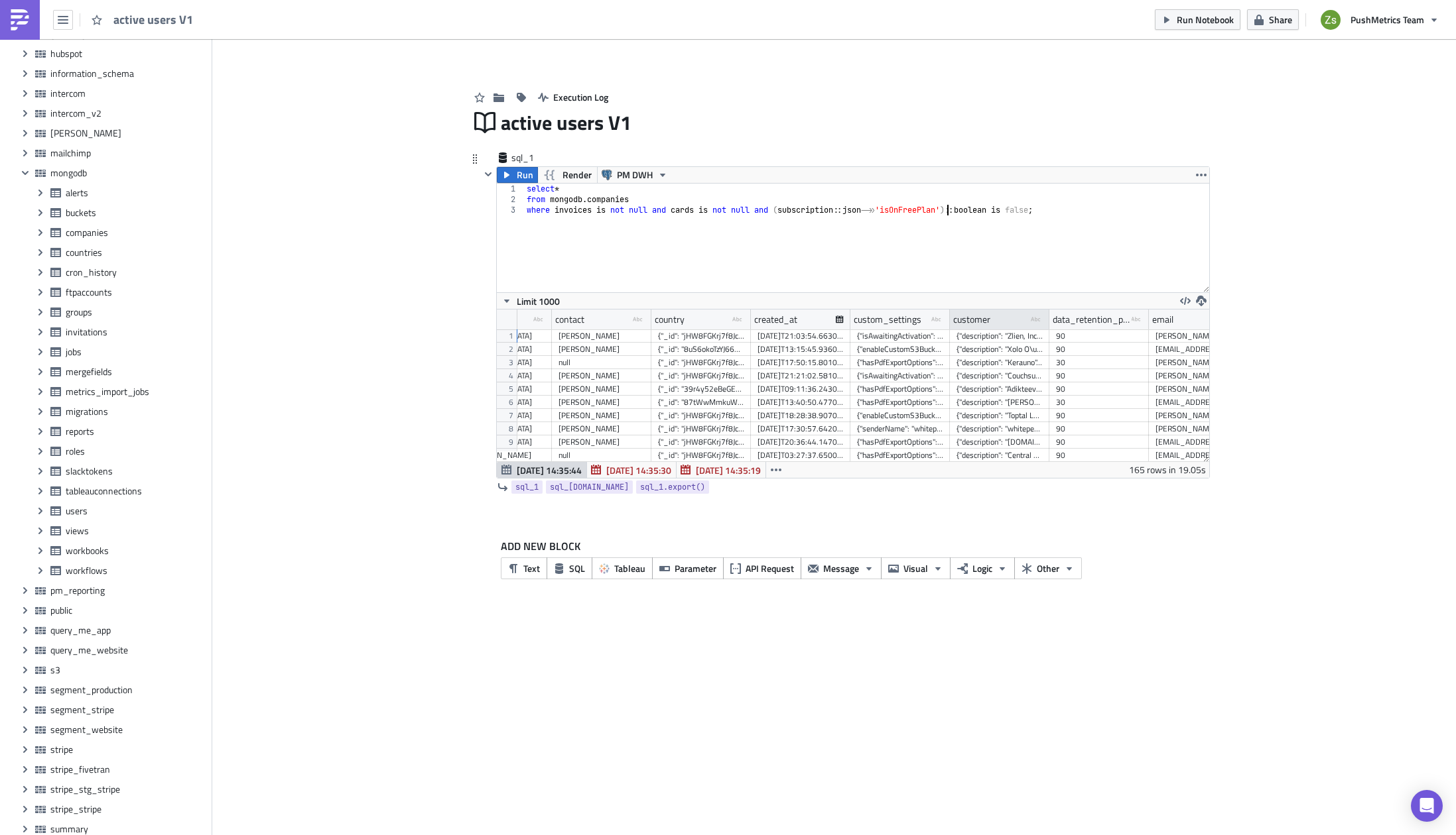
click at [1017, 324] on div "customer type-text Created with Sketch." at bounding box center [1000, 319] width 100 height 20
click at [1015, 313] on div "customer type-text Created with Sketch." at bounding box center [1000, 319] width 100 height 20
click at [1027, 369] on div "{"description": "Kerauno", "email": "[PERSON_NAME][EMAIL_ADDRESS][PERSON_NAME][…" at bounding box center [1000, 362] width 87 height 13
click at [1011, 324] on div "customer type-text Created with Sketch." at bounding box center [1000, 319] width 100 height 20
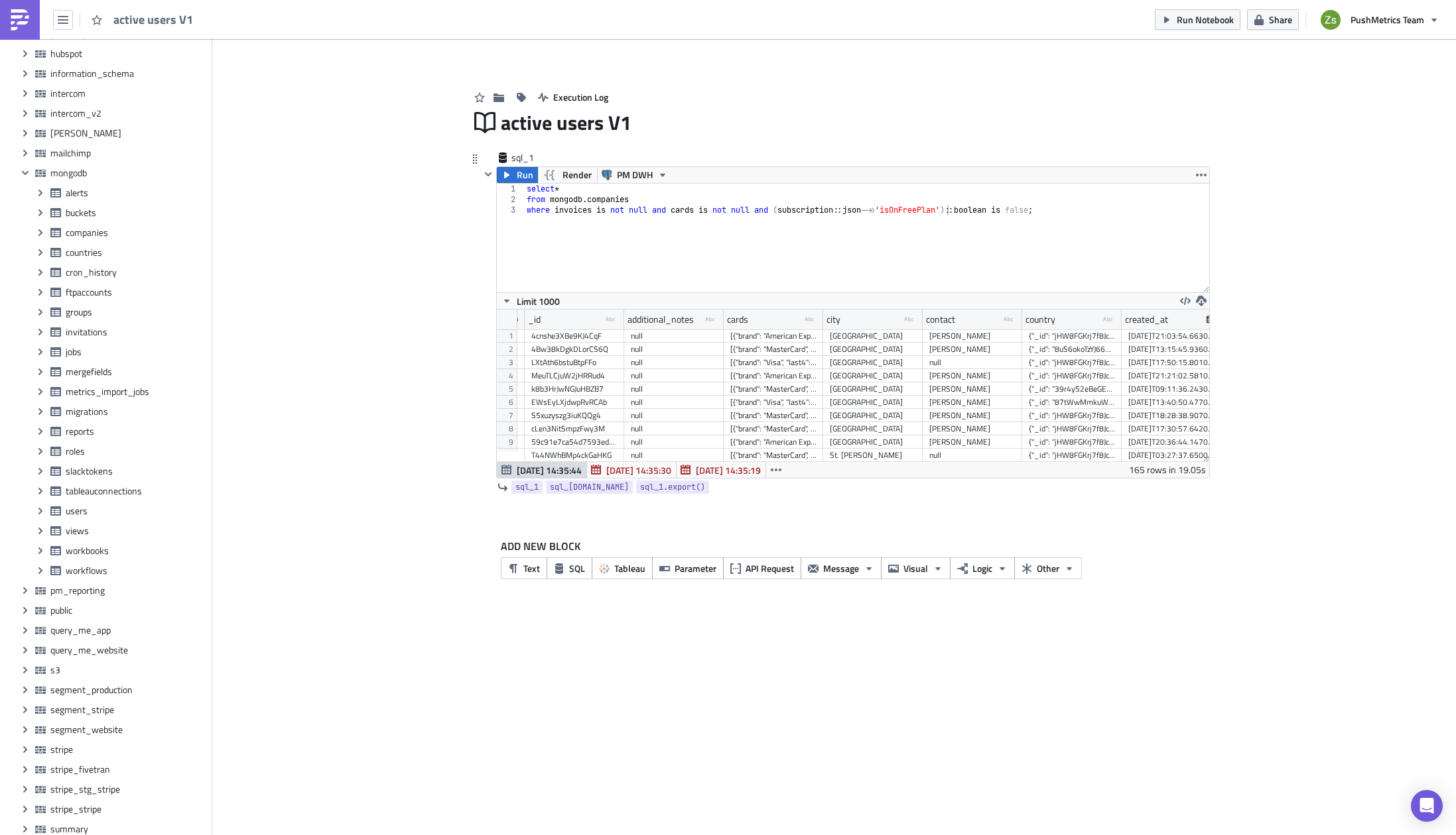
scroll to position [0, 25]
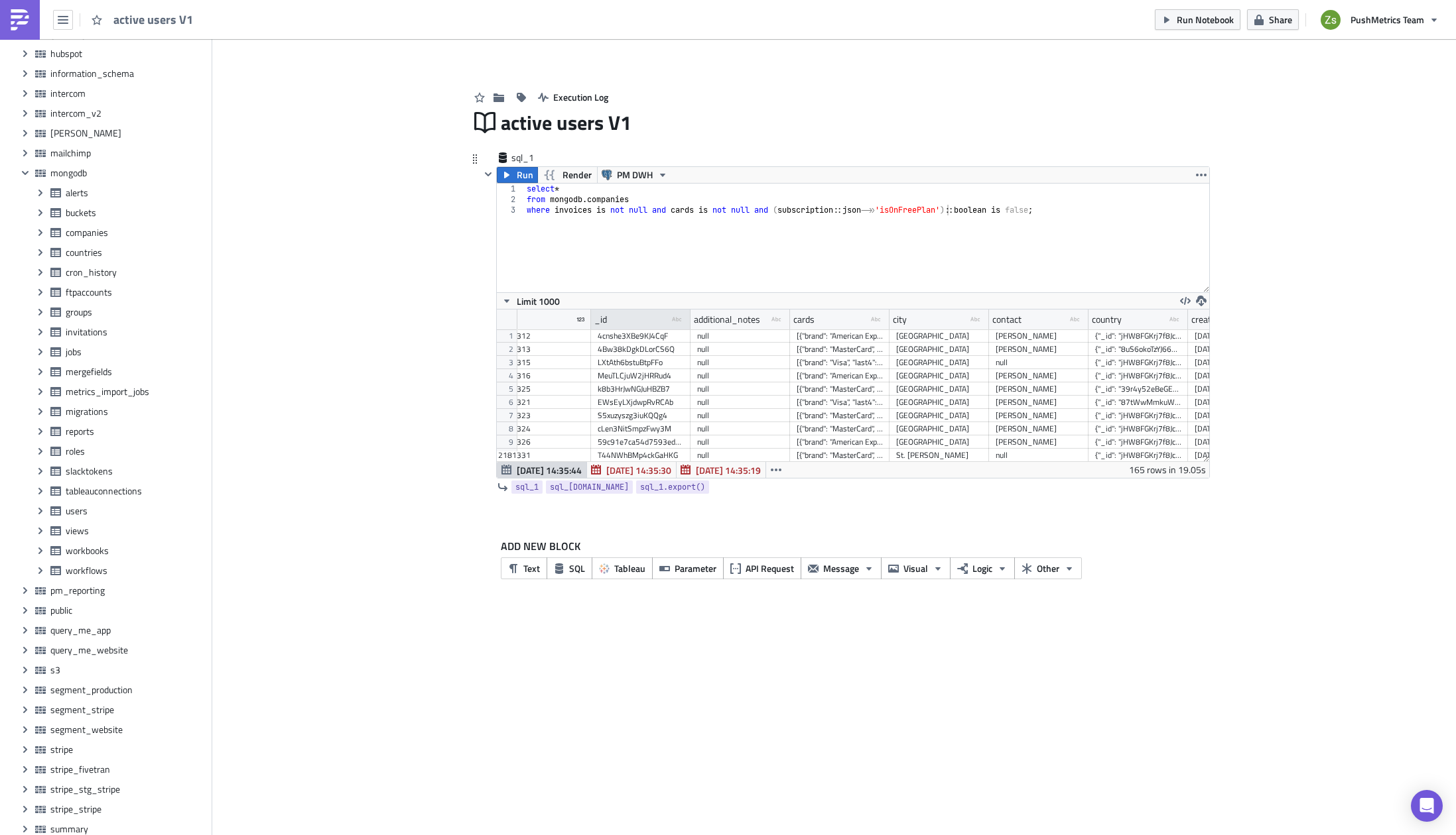
click at [652, 323] on div "_id type-text Created with Sketch." at bounding box center [641, 319] width 100 height 20
click at [783, 232] on div "select * from mongodb . companies where invoices is not null and cards is not n…" at bounding box center [866, 249] width 686 height 130
click at [582, 559] on button "SQL" at bounding box center [569, 568] width 46 height 22
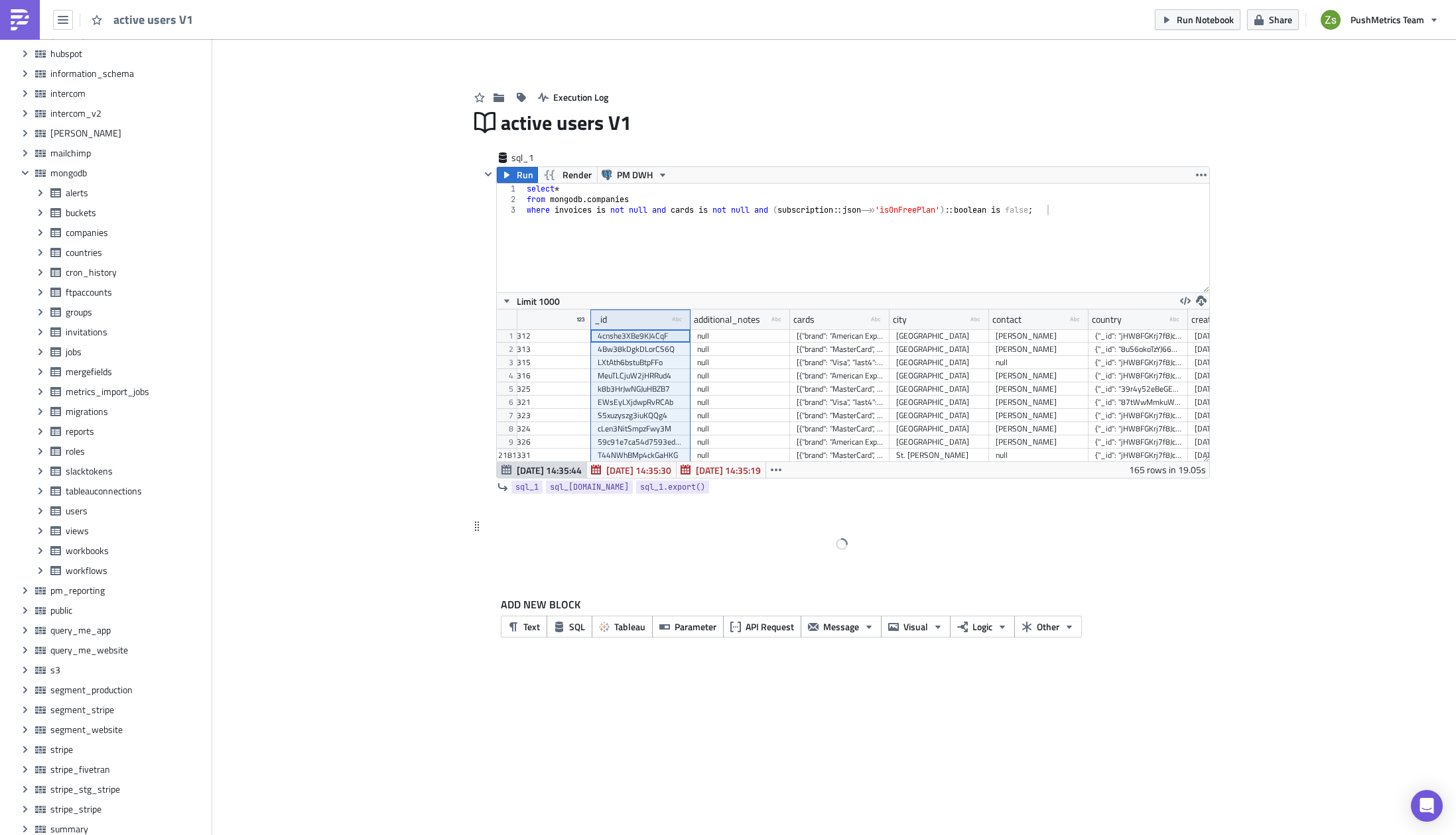
scroll to position [484, 0]
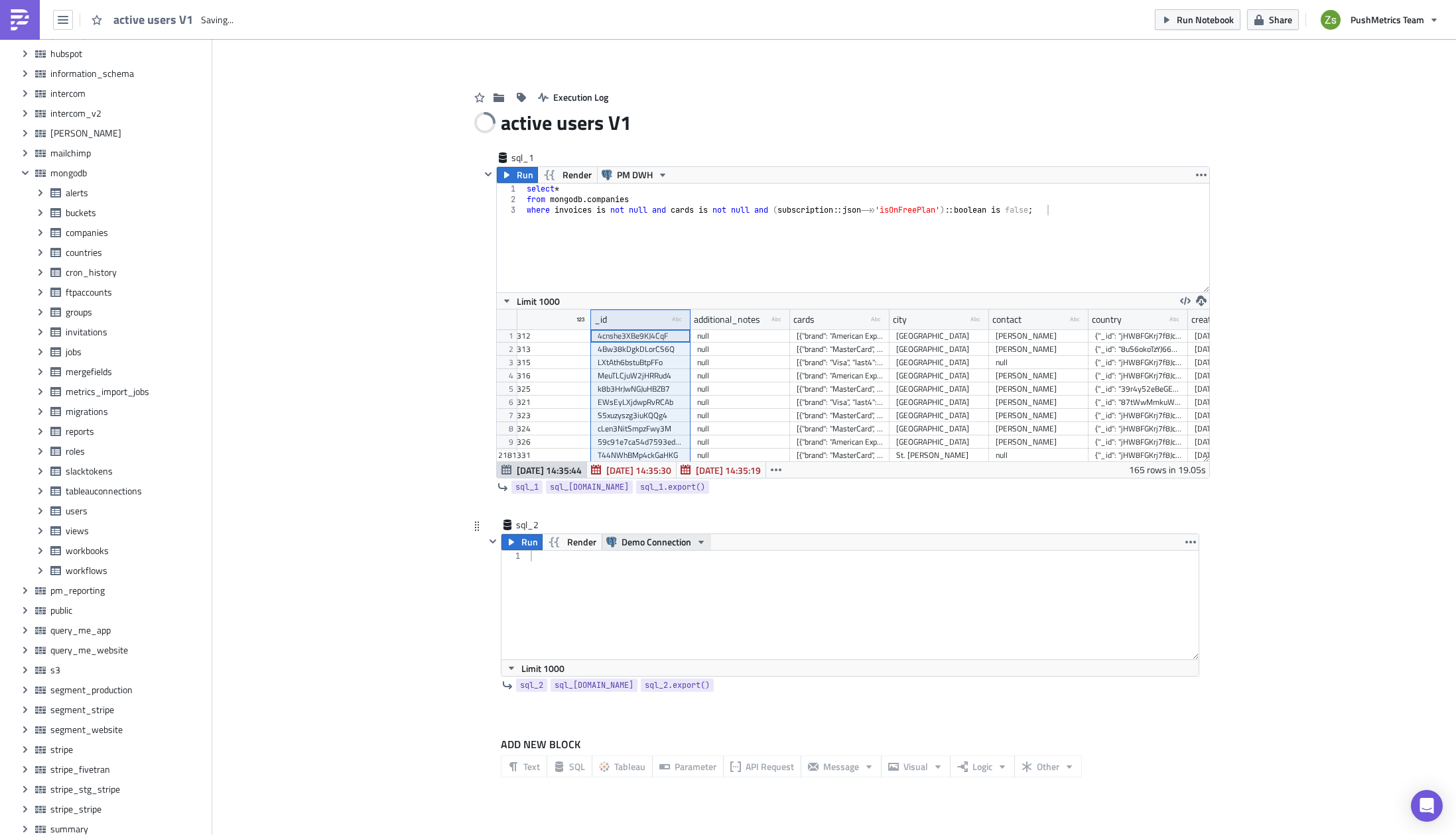
click at [644, 550] on span "Demo Connection" at bounding box center [656, 542] width 70 height 16
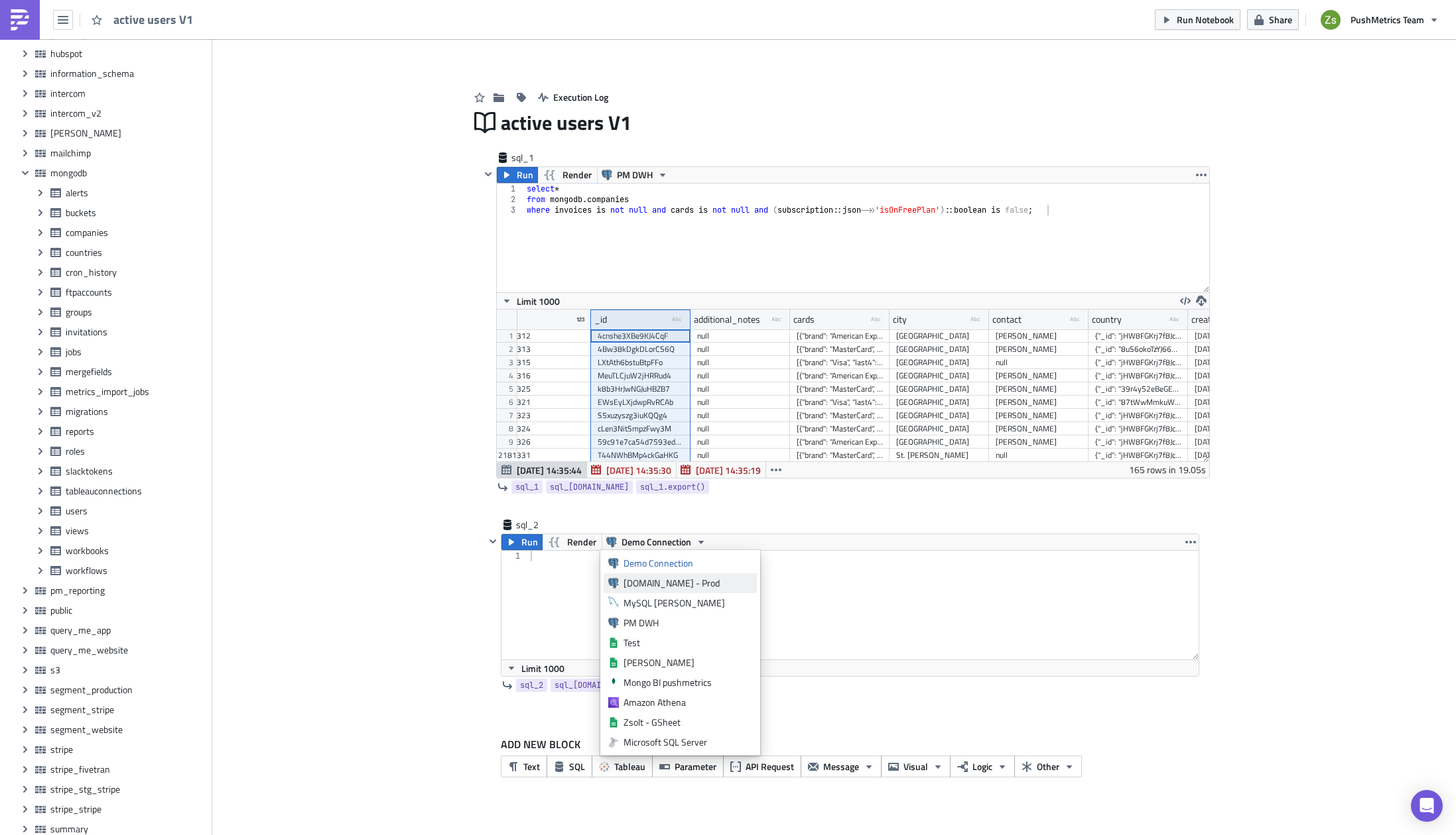
scroll to position [120, 0]
click at [704, 699] on div "PG Superset V1" at bounding box center [688, 703] width 129 height 13
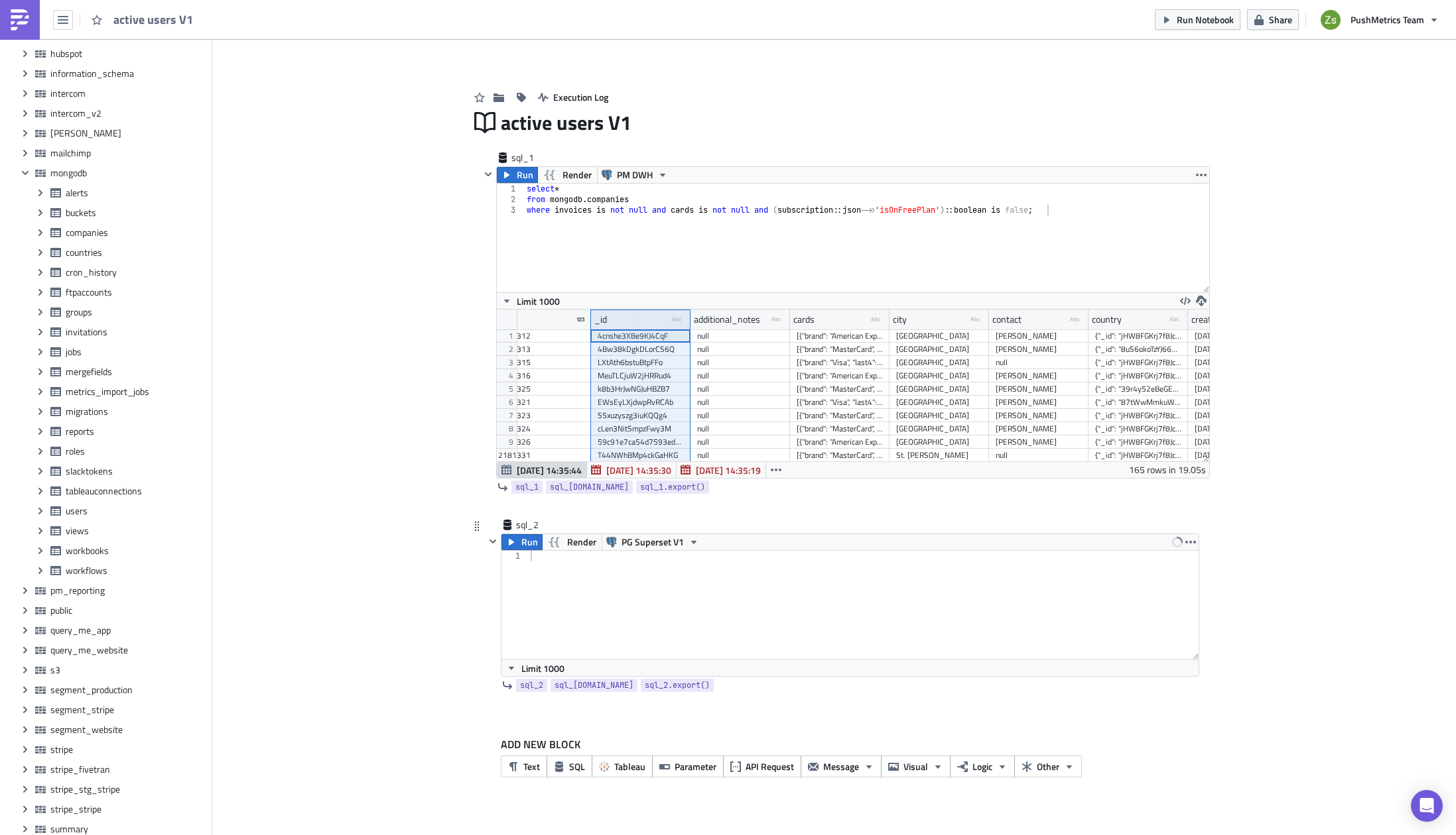
click at [729, 614] on div at bounding box center [864, 616] width 671 height 130
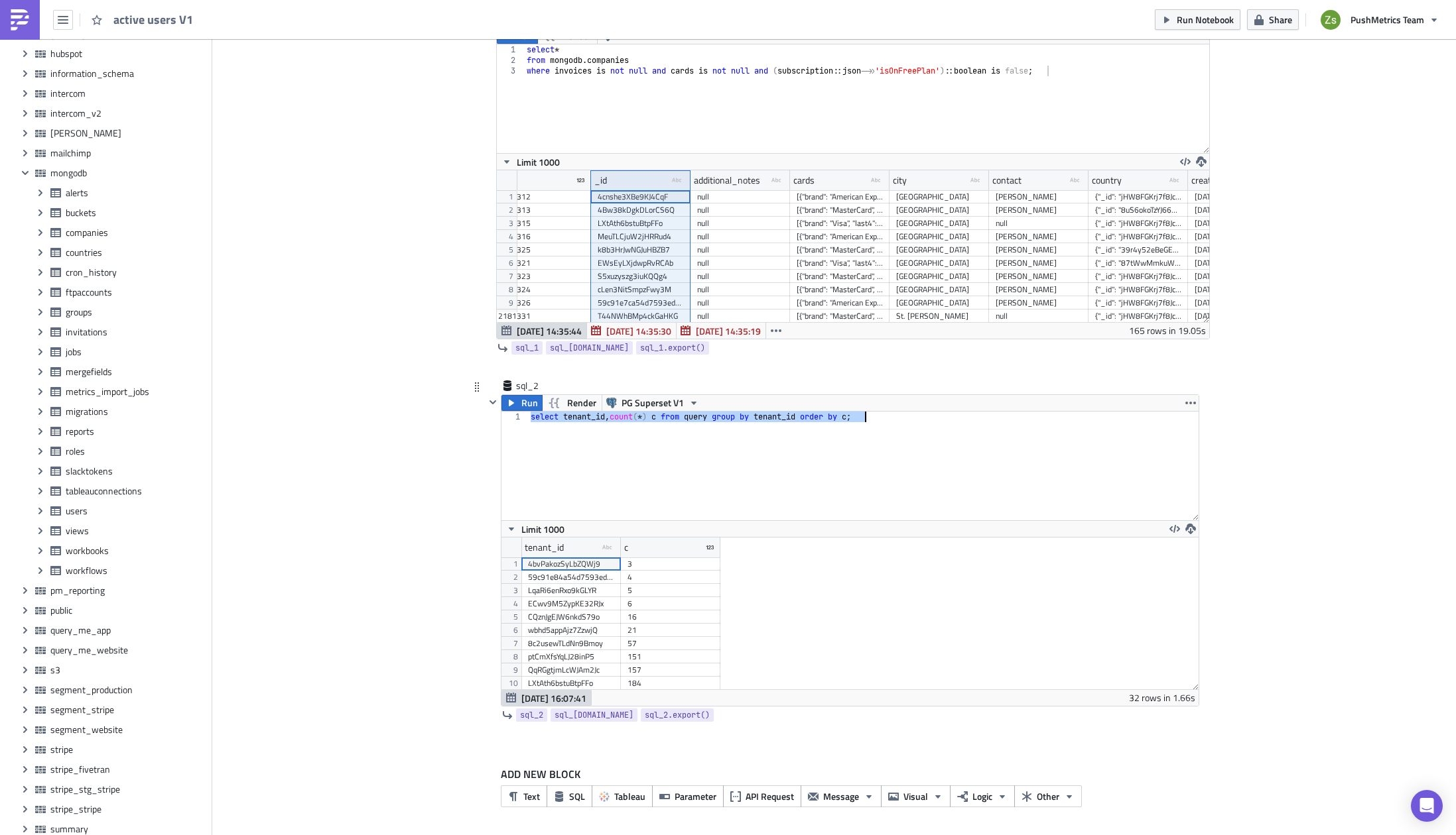
scroll to position [293, 0]
drag, startPoint x: 715, startPoint y: 548, endPoint x: 851, endPoint y: 553, distance: 136.1
click at [754, 553] on div at bounding box center [753, 548] width 2 height 21
drag, startPoint x: 614, startPoint y: 550, endPoint x: 757, endPoint y: 548, distance: 143.0
click at [631, 548] on div at bounding box center [630, 548] width 2 height 21
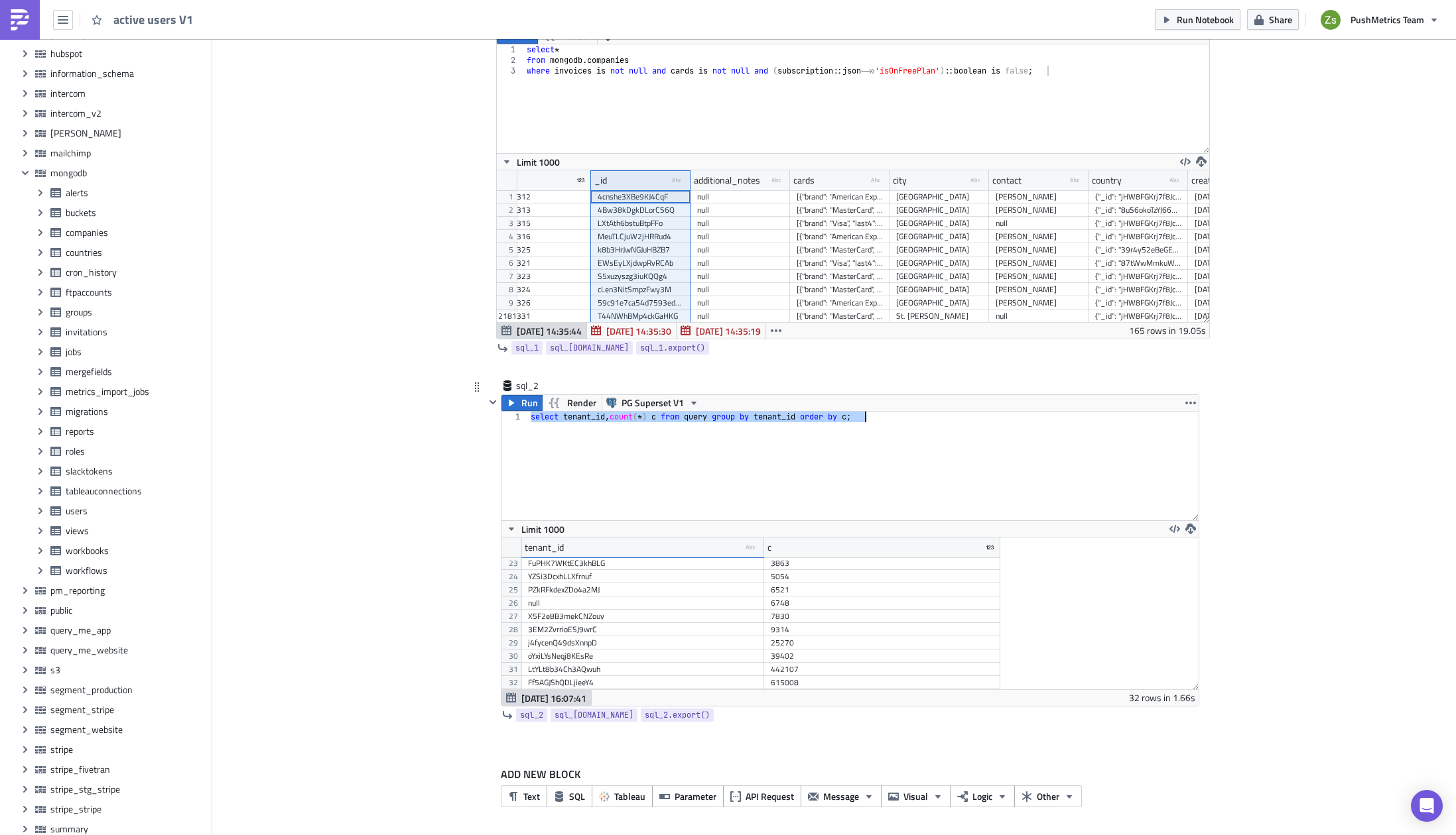
click at [832, 454] on div "select tenant_id , count ( * ) c from query group by tenant_id order by c ;" at bounding box center [863, 466] width 670 height 109
type textarea "from query"
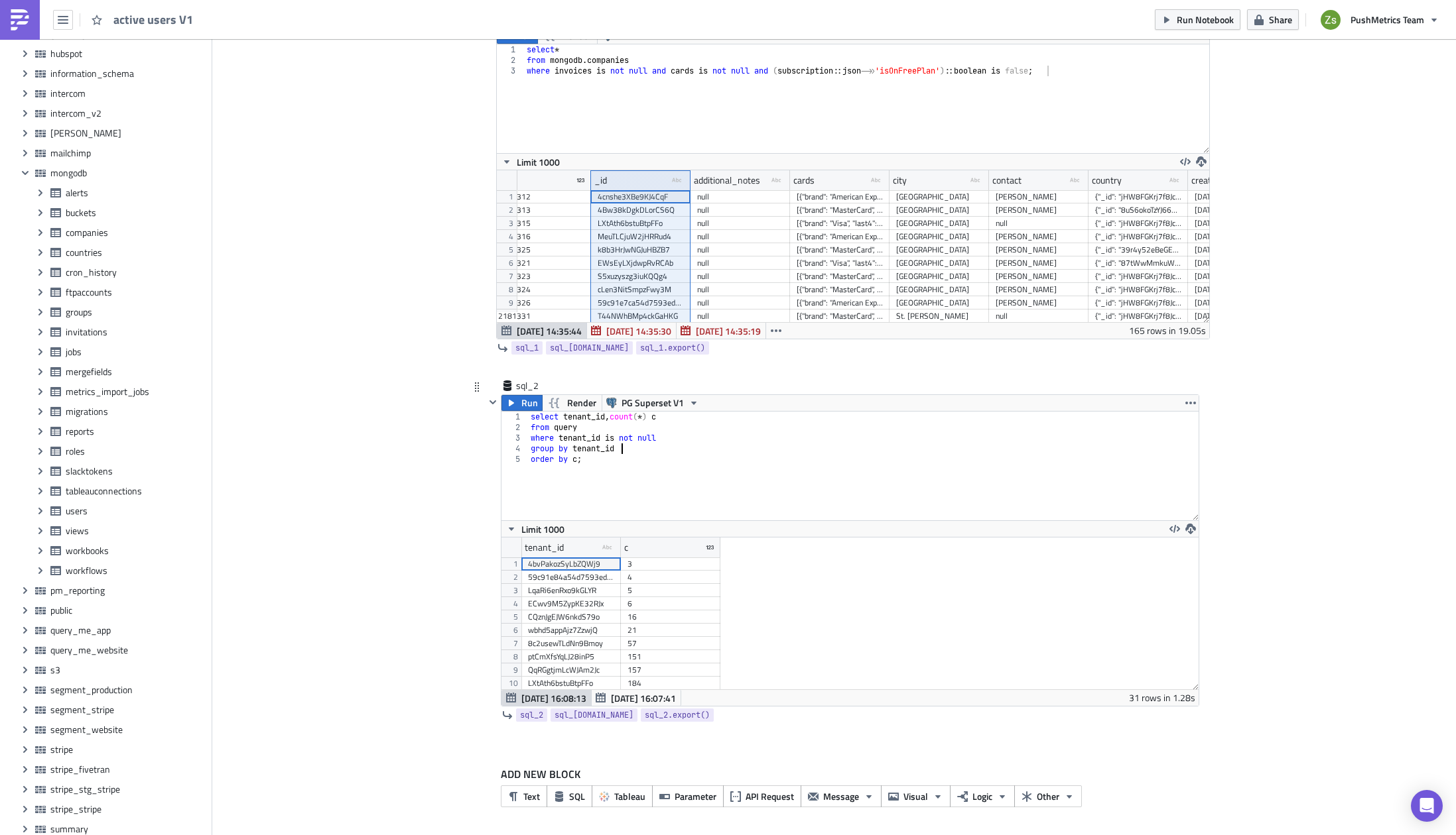
scroll to position [0, 7]
type textarea "where tenant_id is not null"
type textarea "and created_on > '[DATE]T00:00:00'"
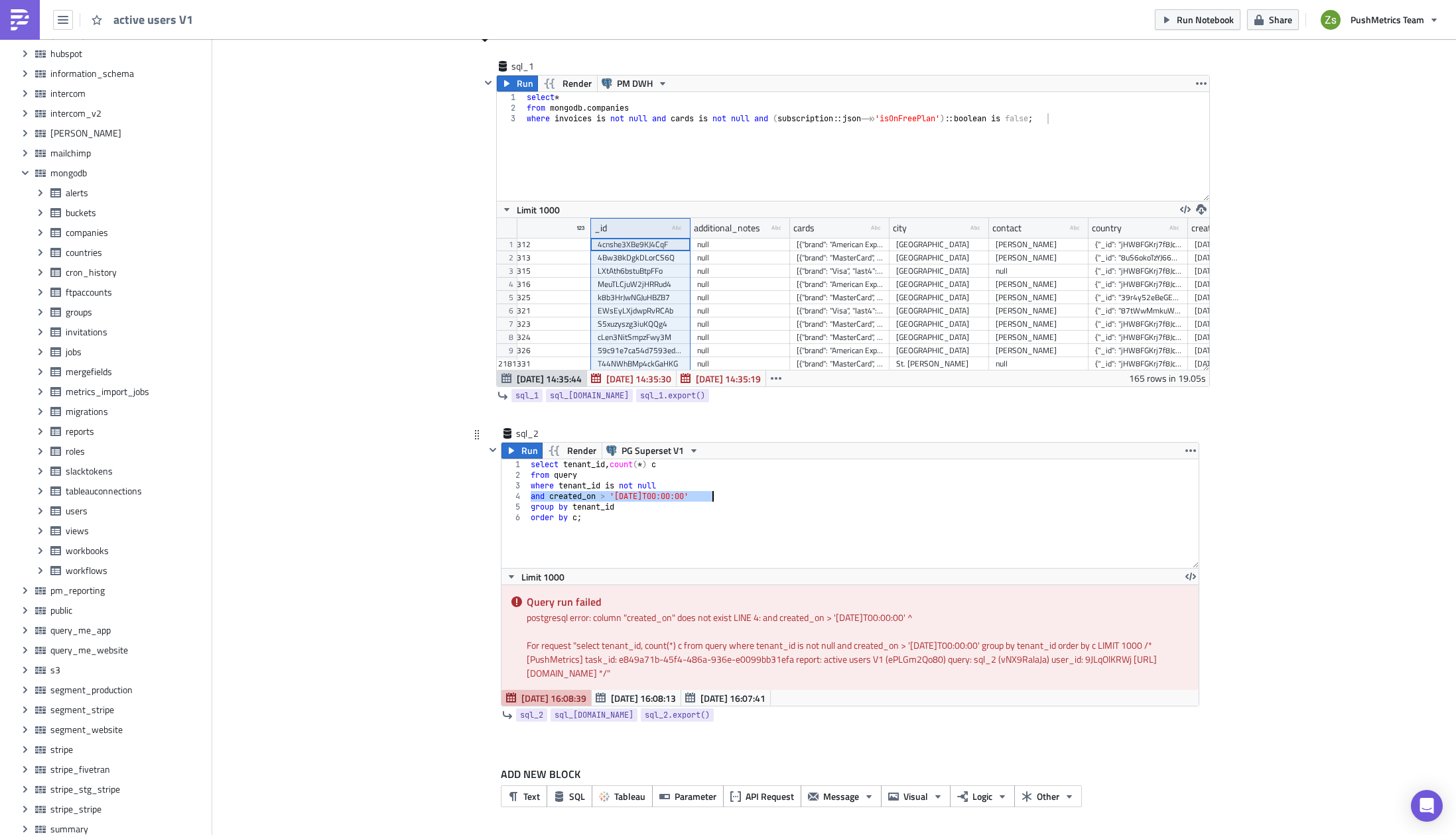
scroll to position [0, 0]
type textarea "where tenant_id is not null"
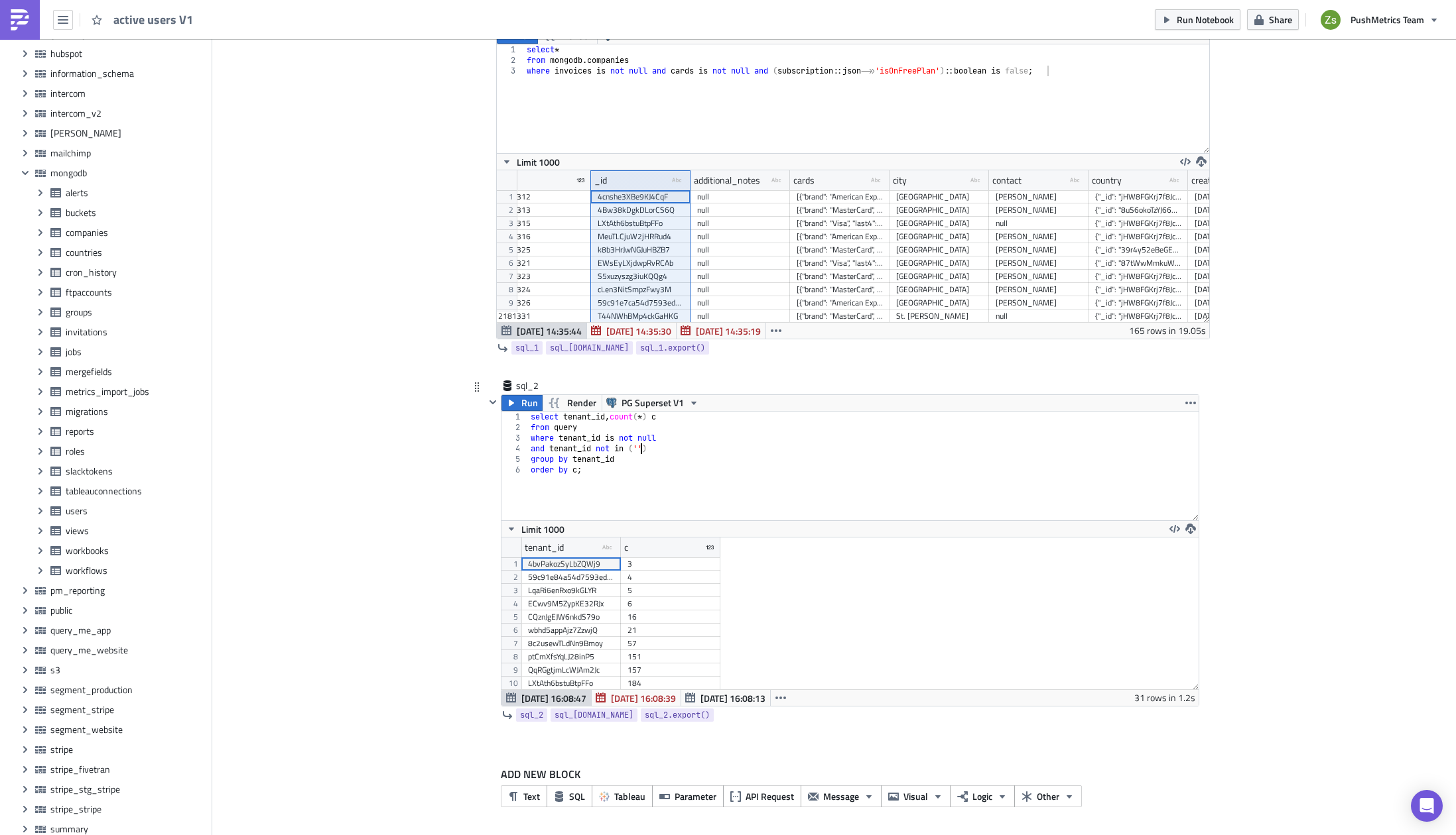
scroll to position [0, 8]
paste textarea "eky4SYjoTs7fQsgyk"
click at [629, 446] on div "select tenant_id , count ( * ) c from query where tenant_id is not null and ten…" at bounding box center [864, 476] width 671 height 130
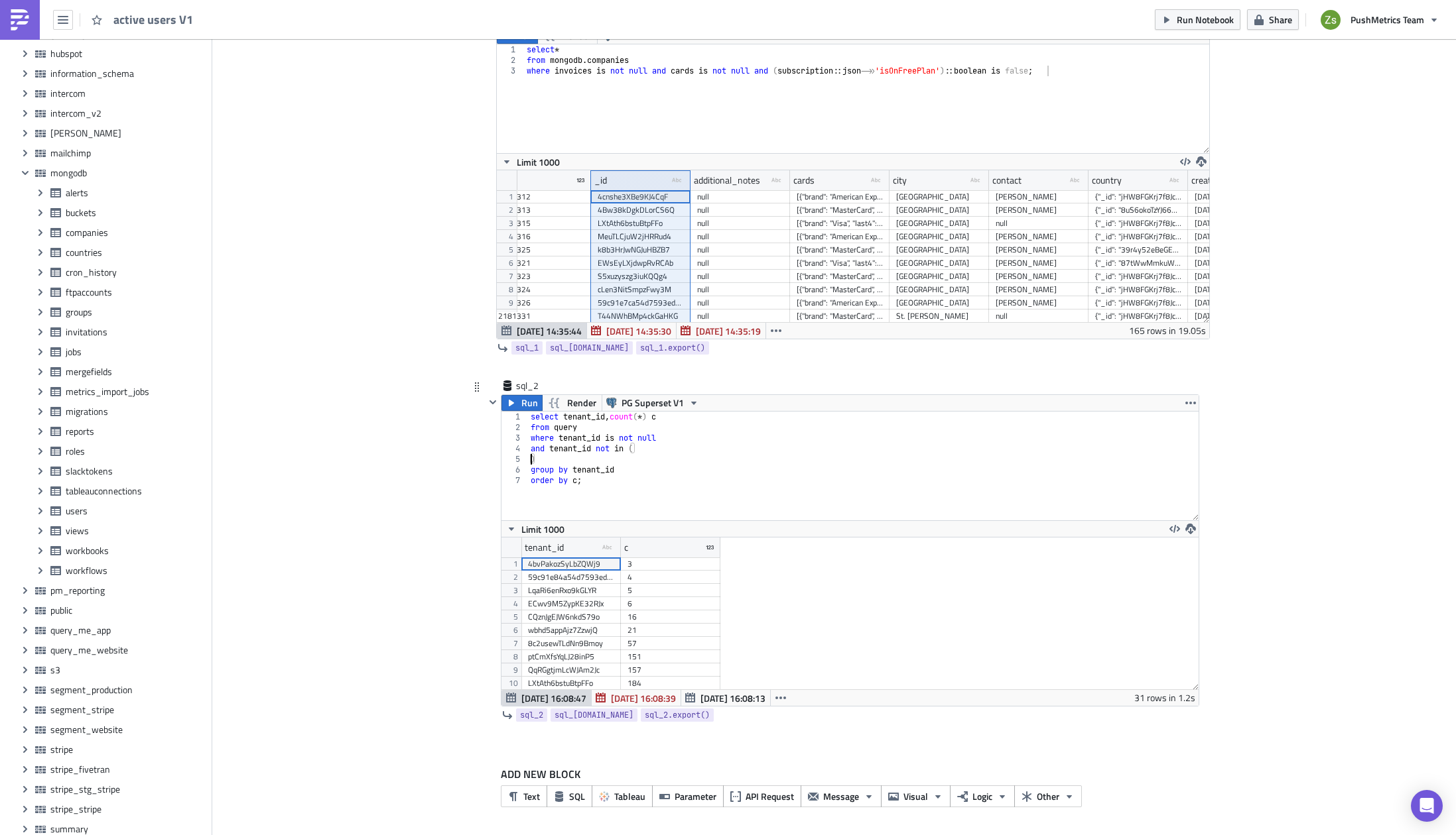
type textarea ")"
paste textarea "'X5F2e8B3mekCNZouv',"
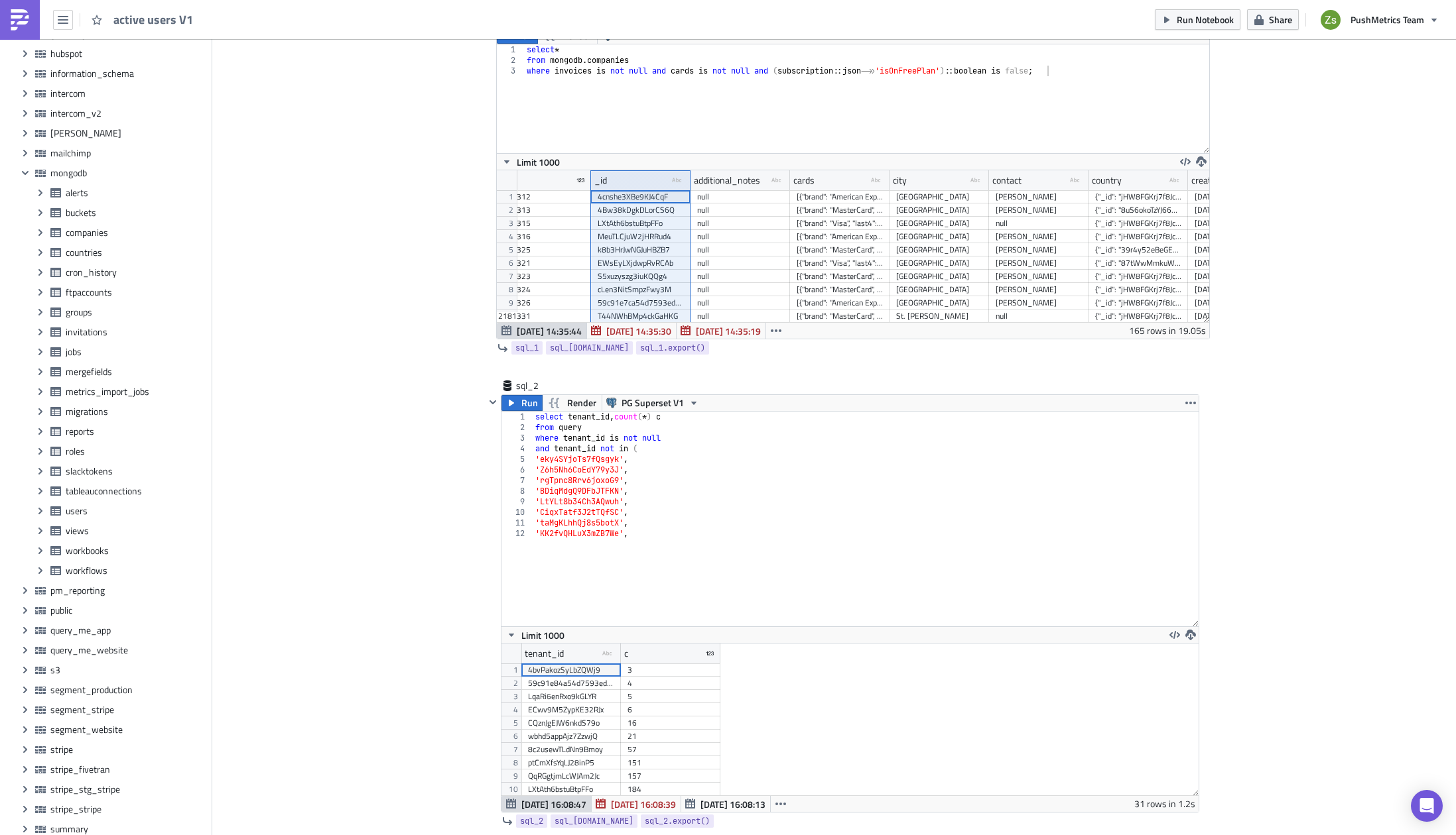
drag, startPoint x: 1192, startPoint y: 517, endPoint x: 1216, endPoint y: 641, distance: 126.3
click at [1216, 641] on div "Add Image Execution Log active users V1 sql_1 Run Render PM DWH where invoices …" at bounding box center [833, 422] width 1244 height 1044
click at [970, 537] on div "select tenant_id , count ( * ) c from query where tenant_id is not null and ten…" at bounding box center [861, 519] width 655 height 215
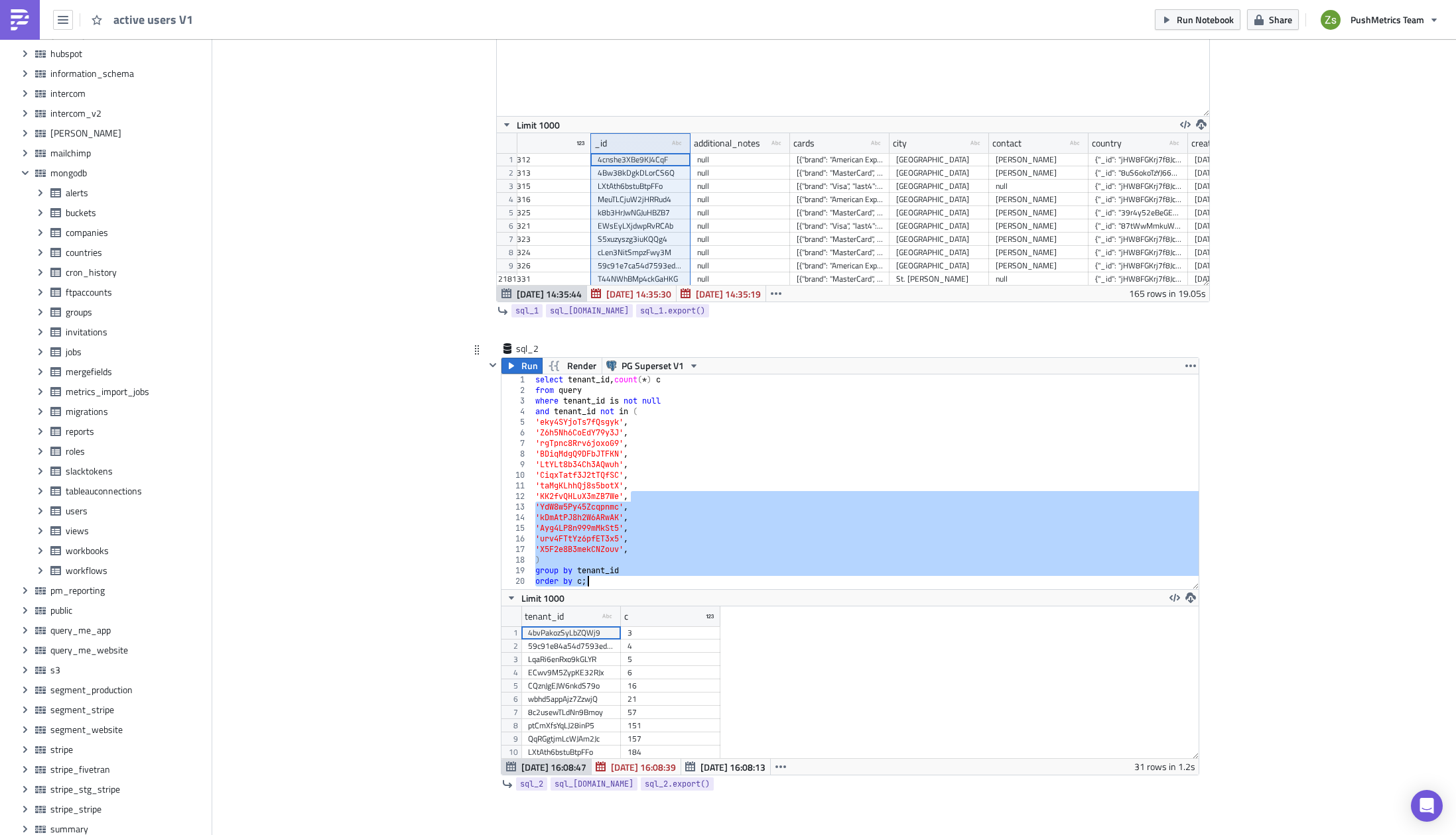
scroll to position [199, 0]
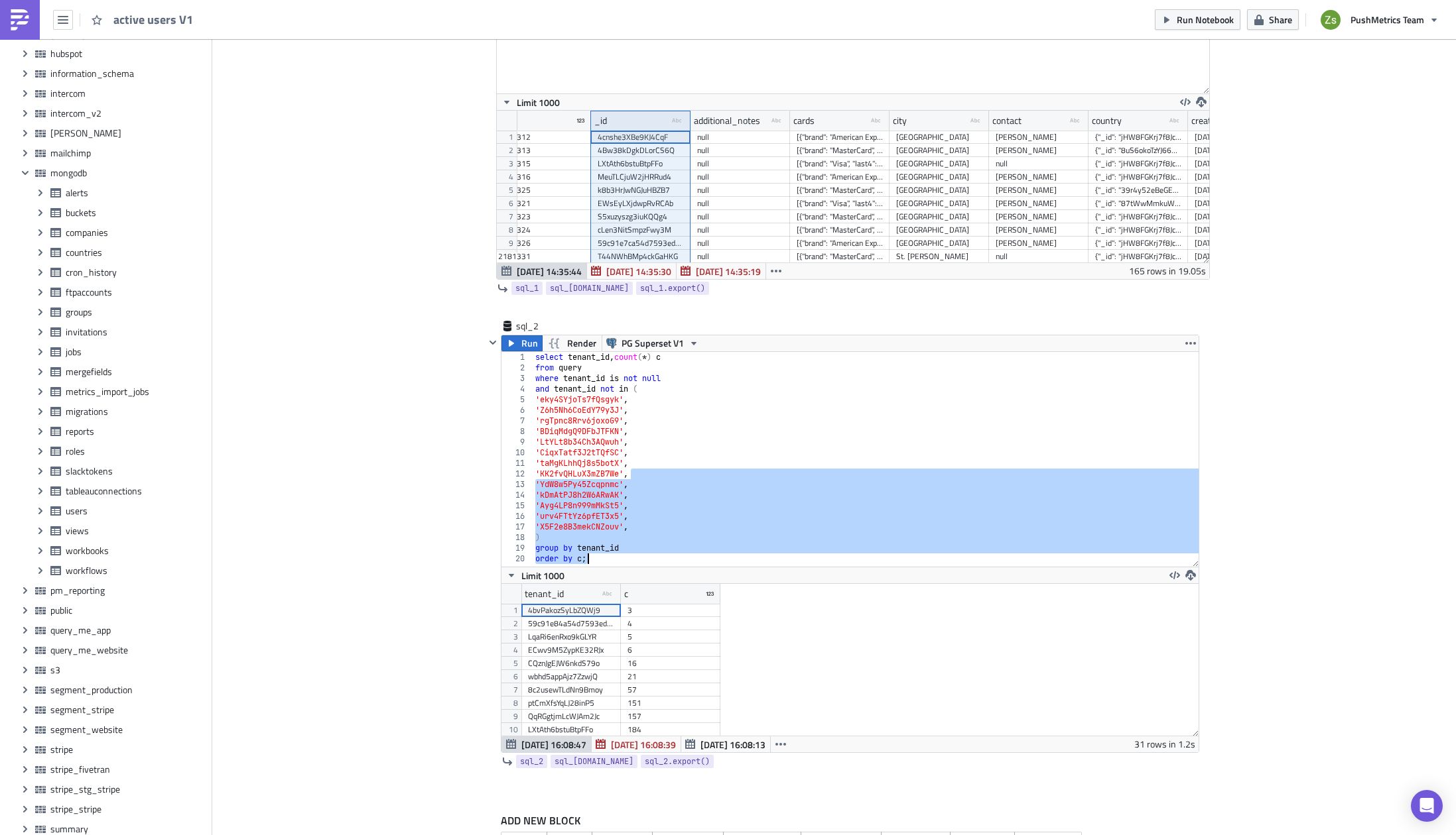
drag, startPoint x: 1189, startPoint y: 560, endPoint x: 1194, endPoint y: 583, distance: 23.5
click at [1194, 583] on div "Execution Log active users V1 sql_1 Run Render PM DWH where invoices is not nul…" at bounding box center [834, 373] width 756 height 1022
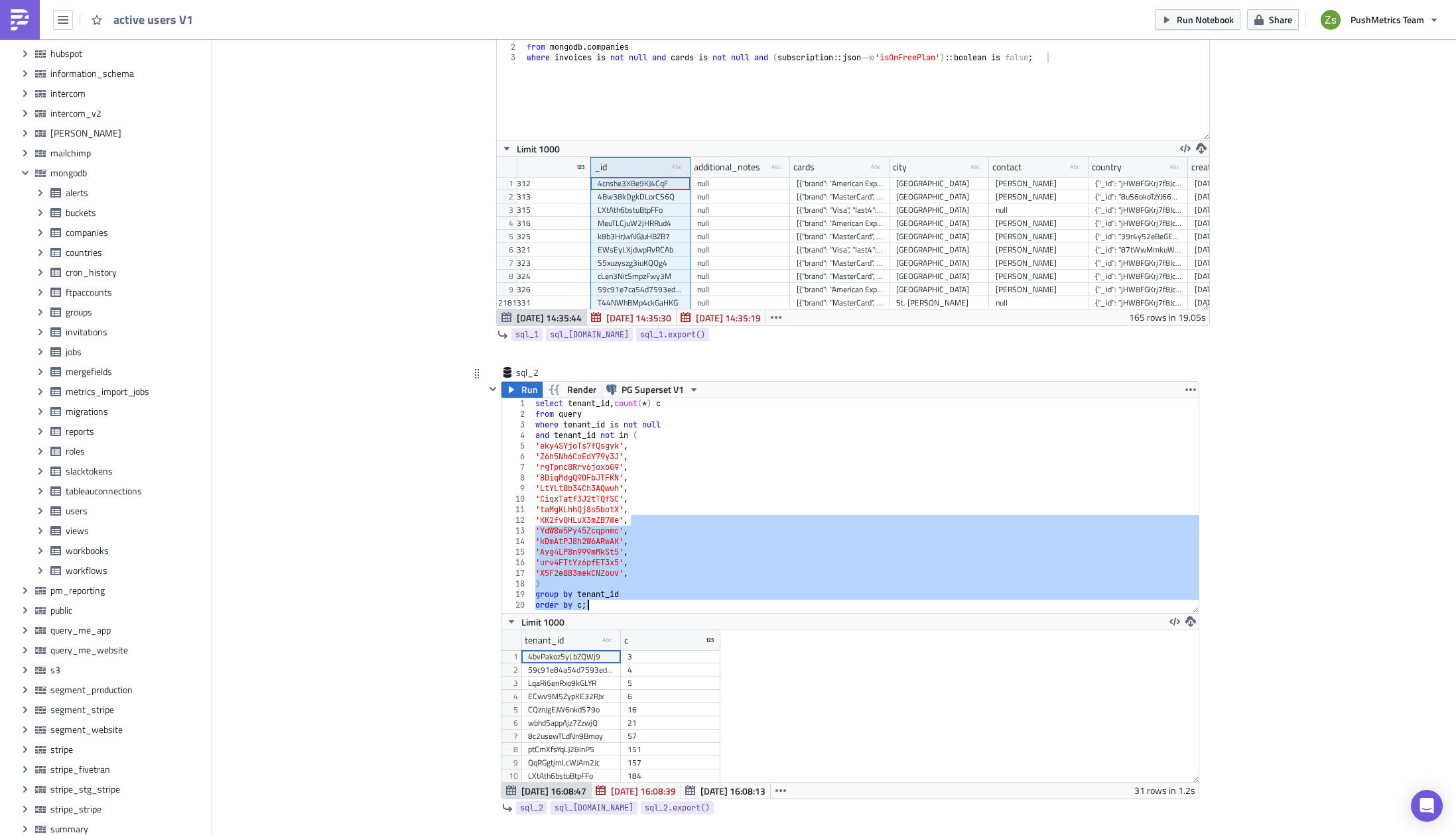
scroll to position [133, 0]
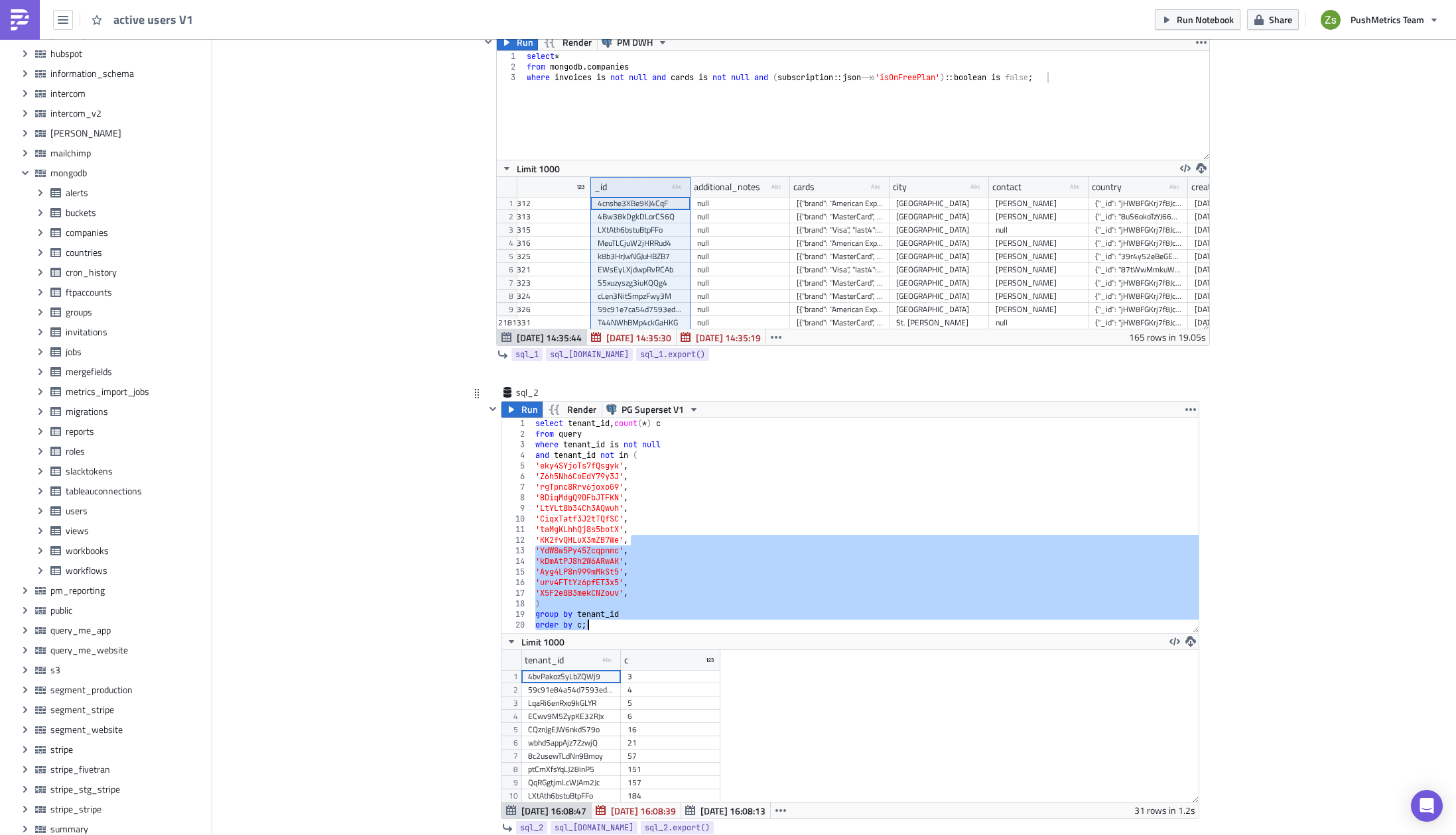
click at [729, 479] on div "select tenant_id , count ( * ) c from query where tenant_id is not null and ten…" at bounding box center [866, 536] width 666 height 236
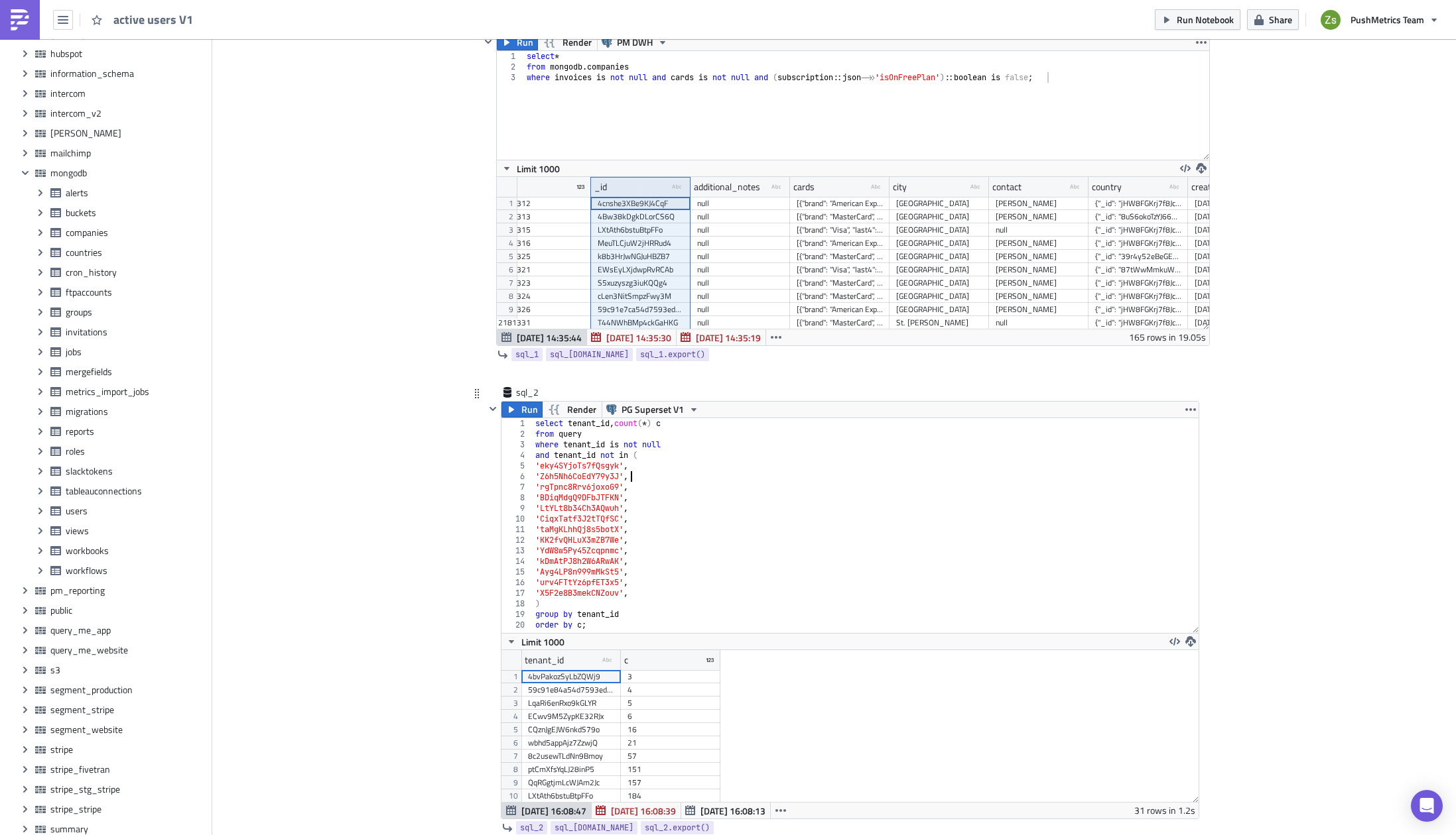
click at [710, 595] on div "select tenant_id , count ( * ) c from query where tenant_id is not null and ten…" at bounding box center [866, 536] width 666 height 236
click at [708, 605] on div "select tenant_id , count ( * ) c from query where tenant_id is not null and ten…" at bounding box center [866, 536] width 666 height 236
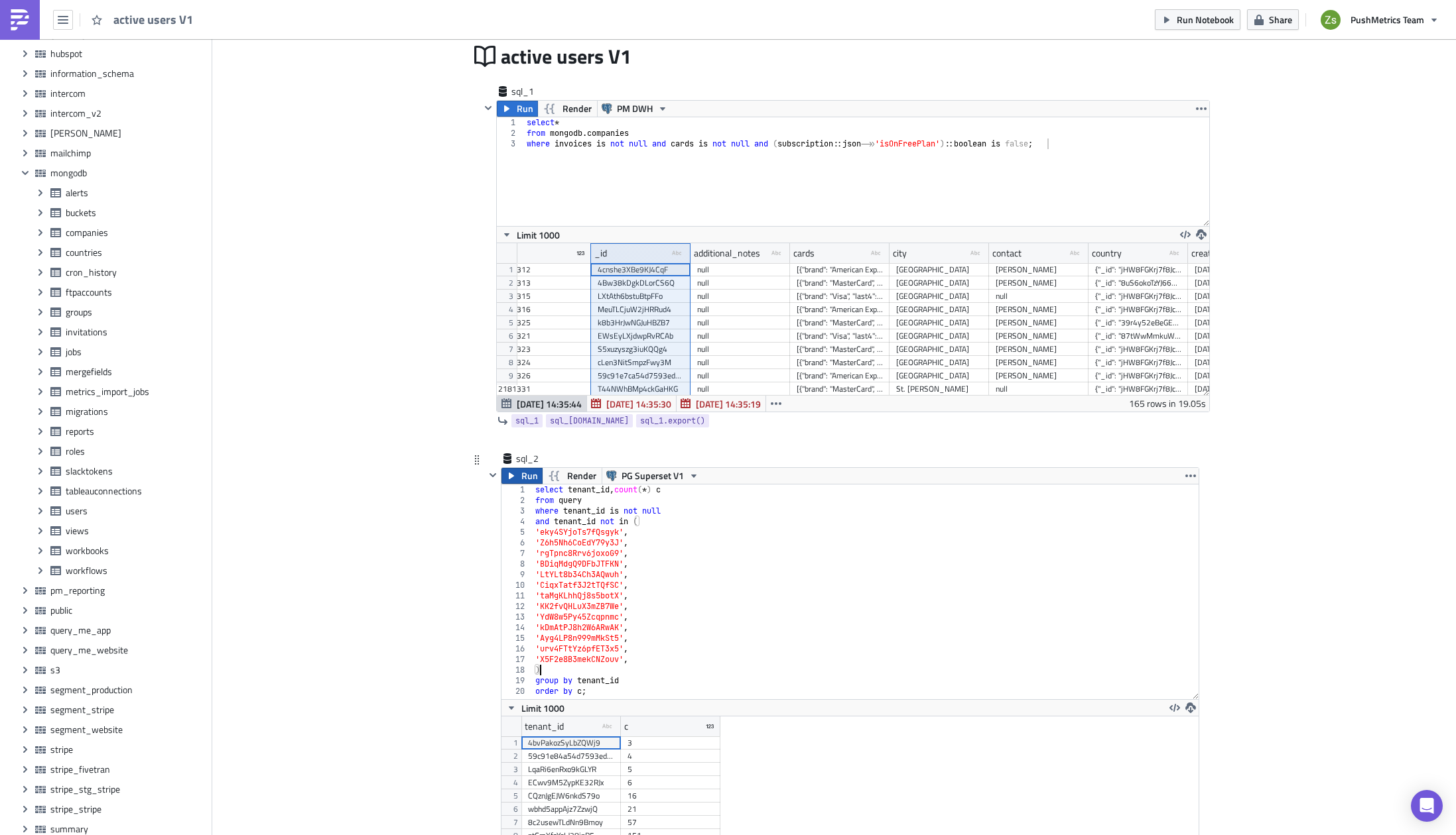
click at [522, 476] on span "Run" at bounding box center [530, 475] width 17 height 16
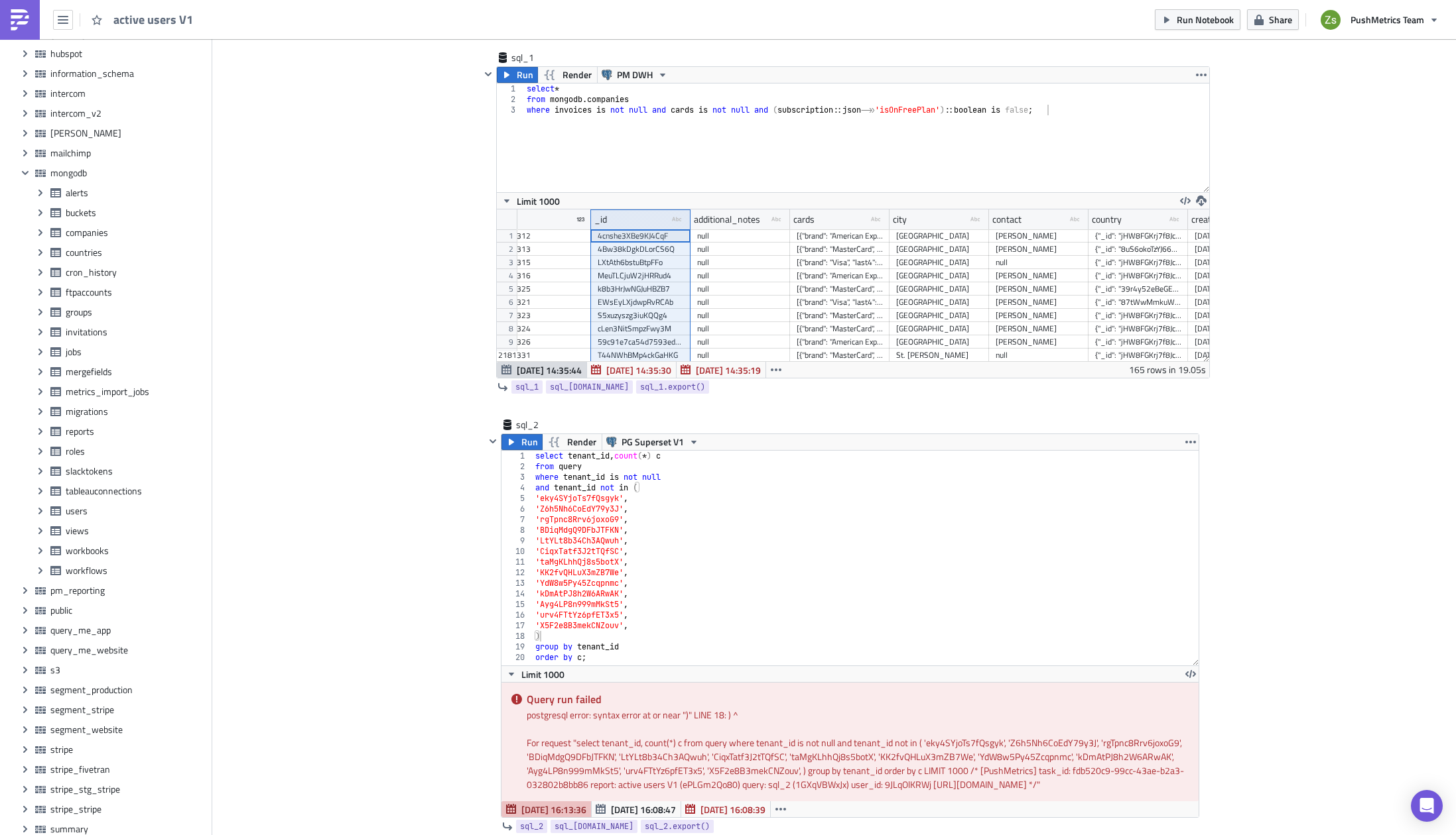
scroll to position [133, 0]
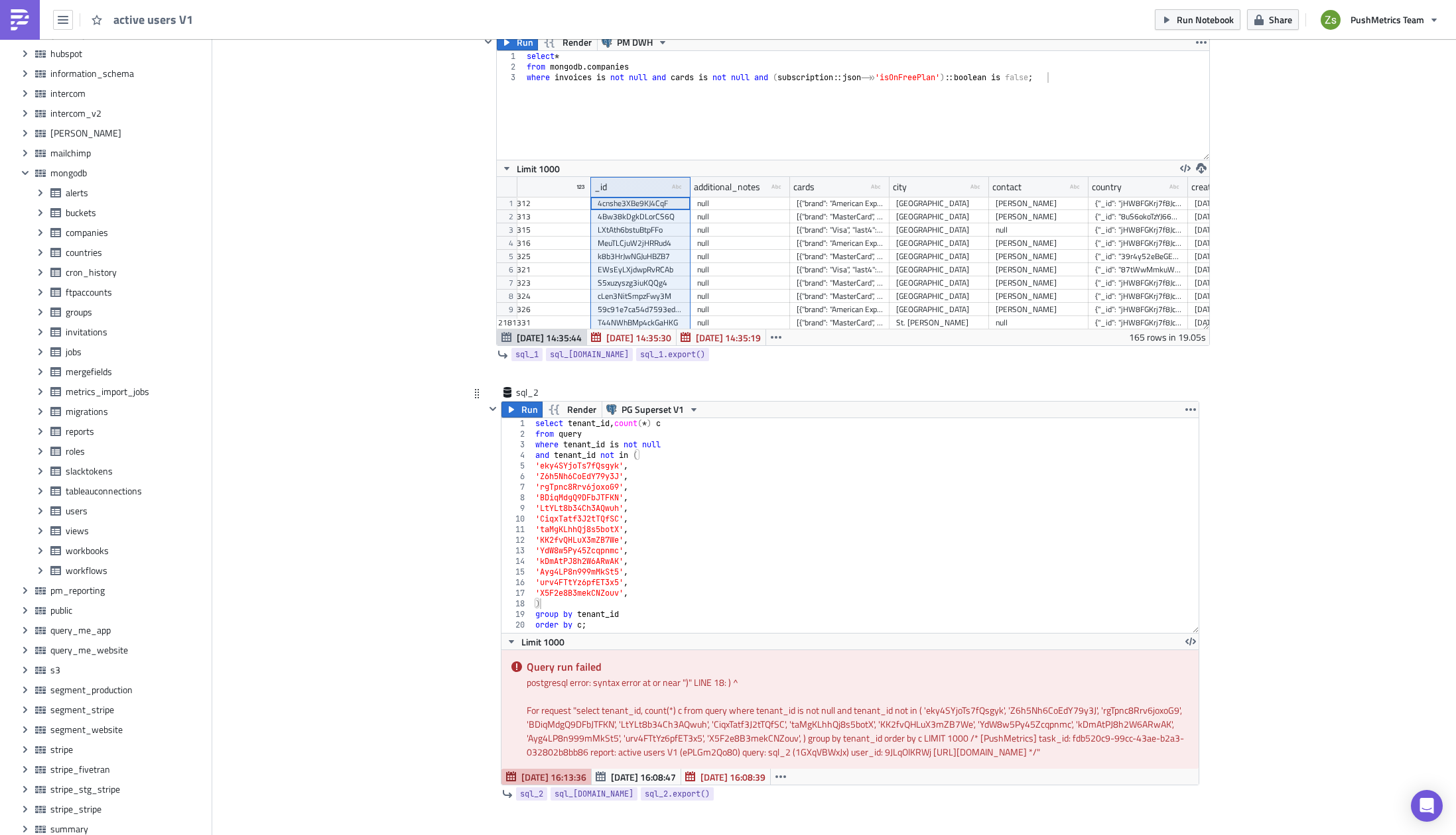
click at [658, 458] on div "select tenant_id , count ( * ) c from query where tenant_id is not null and ten…" at bounding box center [866, 536] width 666 height 236
click at [656, 588] on div "select tenant_id , count ( * ) c from query where tenant_id is not null and ten…" at bounding box center [866, 536] width 666 height 236
type textarea "'X5F2e8B3mekCNZouv'"
click at [526, 413] on span "Run" at bounding box center [530, 409] width 17 height 16
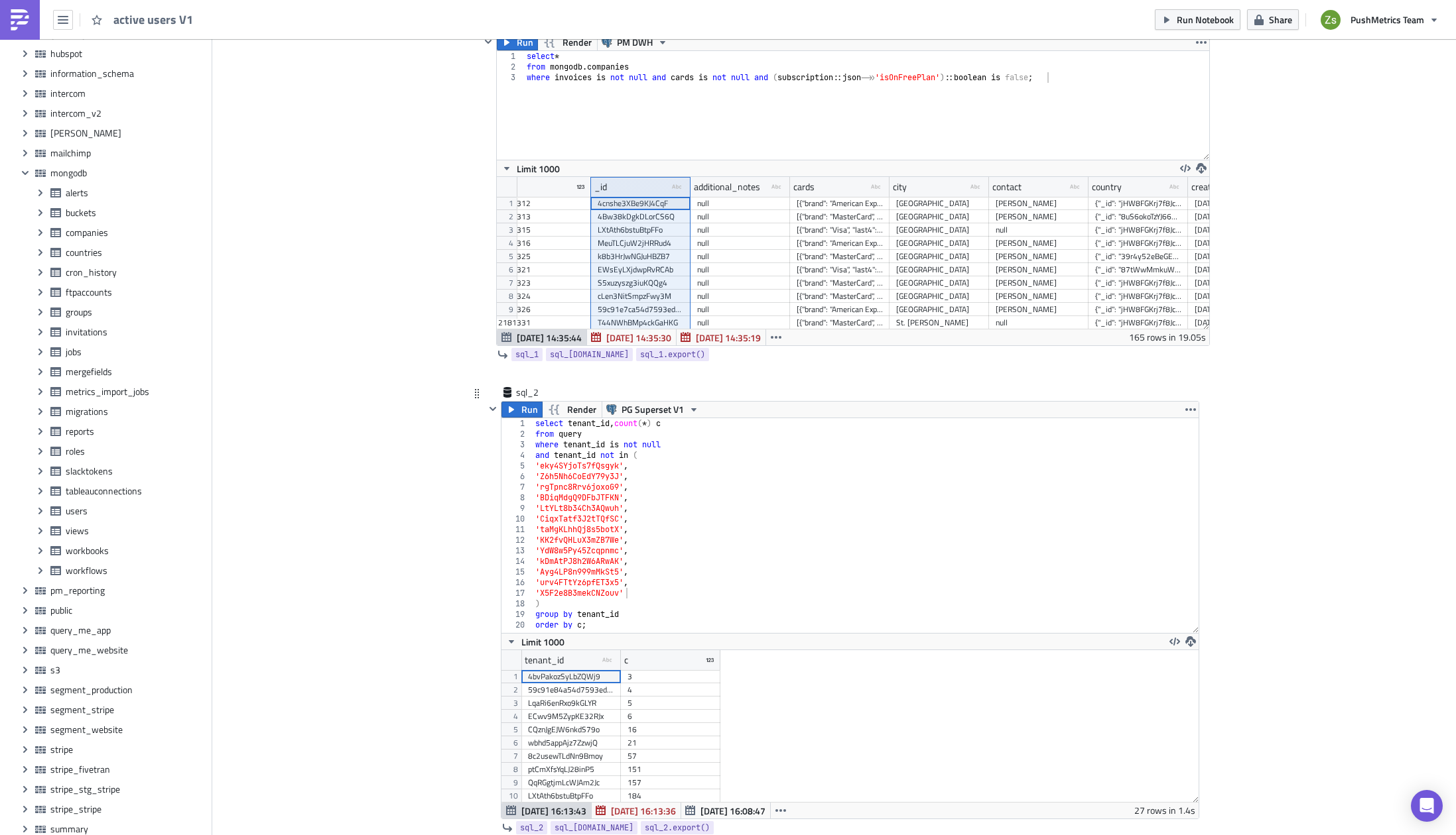
scroll to position [152, 697]
drag, startPoint x: 715, startPoint y: 654, endPoint x: 827, endPoint y: 671, distance: 113.3
click at [827, 671] on div "tenant_id type-text Created with Sketch. c 1 2 3 4 5 6 7 8 9 10 11 12 13 14 15 …" at bounding box center [849, 726] width 697 height 152
click at [610, 666] on div "tenant_id type-text Created with Sketch." at bounding box center [572, 660] width 100 height 20
drag, startPoint x: 613, startPoint y: 666, endPoint x: 661, endPoint y: 668, distance: 48.0
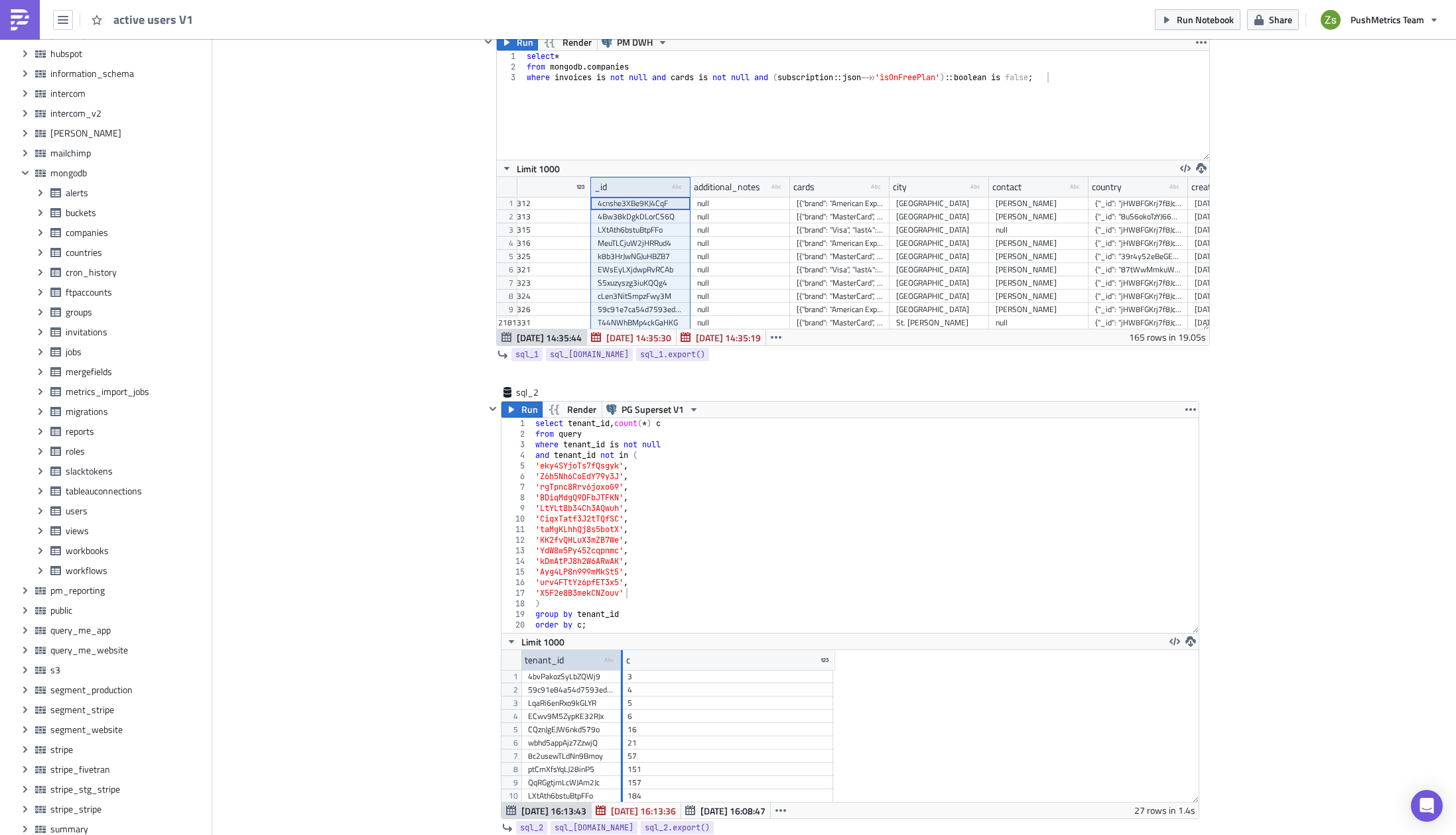
click at [623, 668] on div at bounding box center [622, 661] width 4 height 21
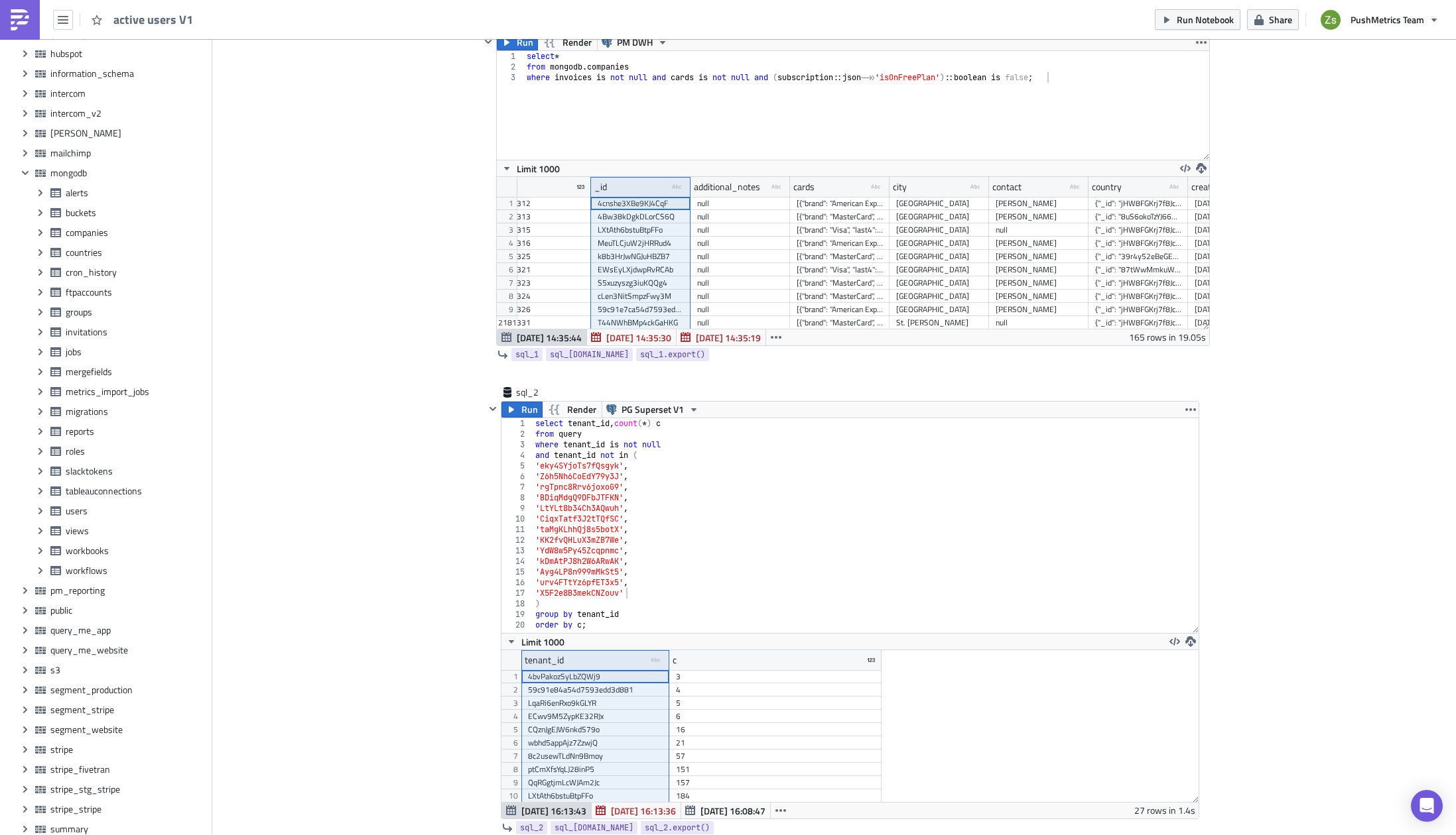
click at [623, 689] on div "59c91e84a54d7593edd3d881" at bounding box center [595, 690] width 135 height 13
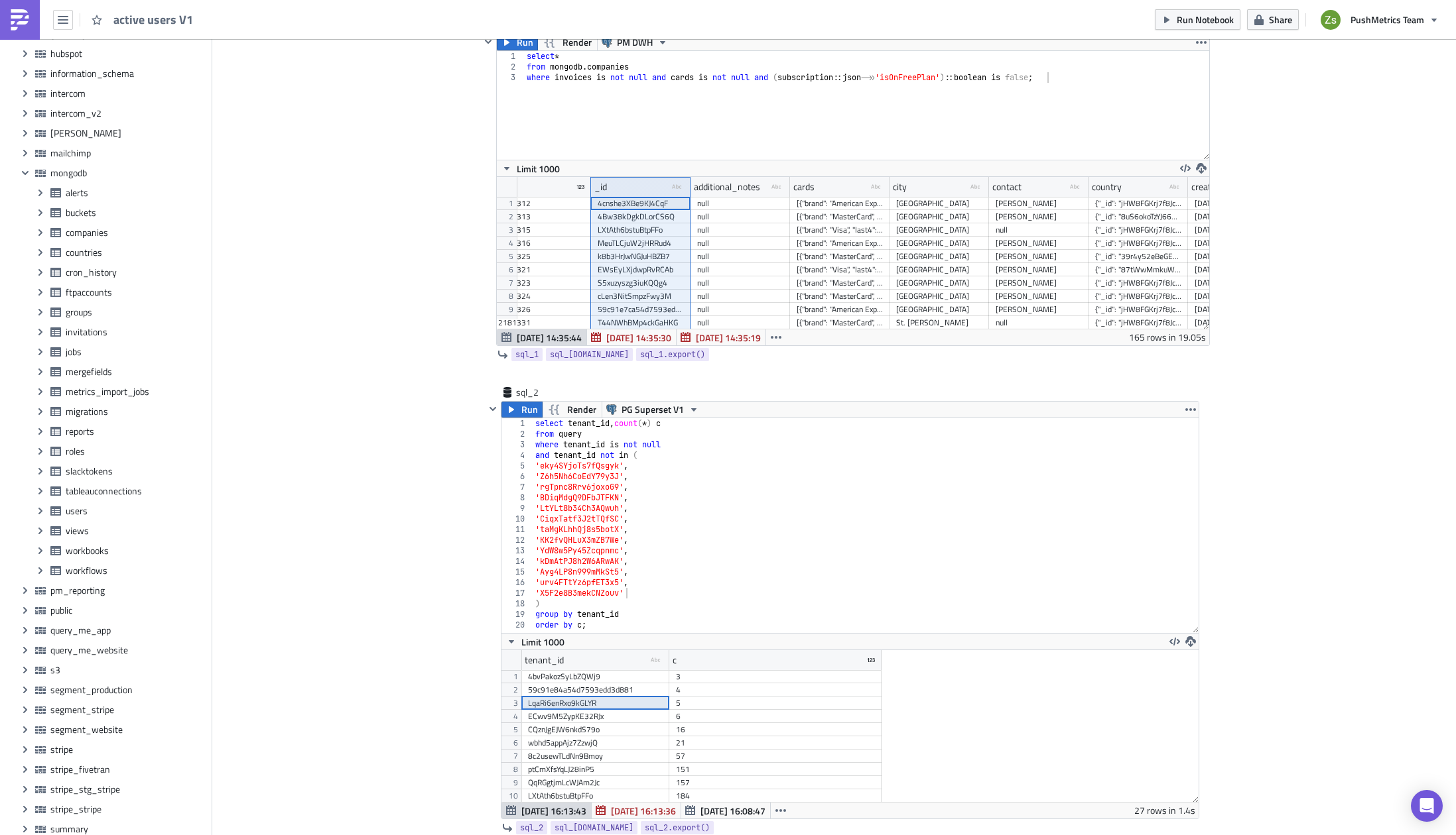
click at [599, 706] on div "LqaRi6enRxo9kGLYR" at bounding box center [595, 703] width 135 height 13
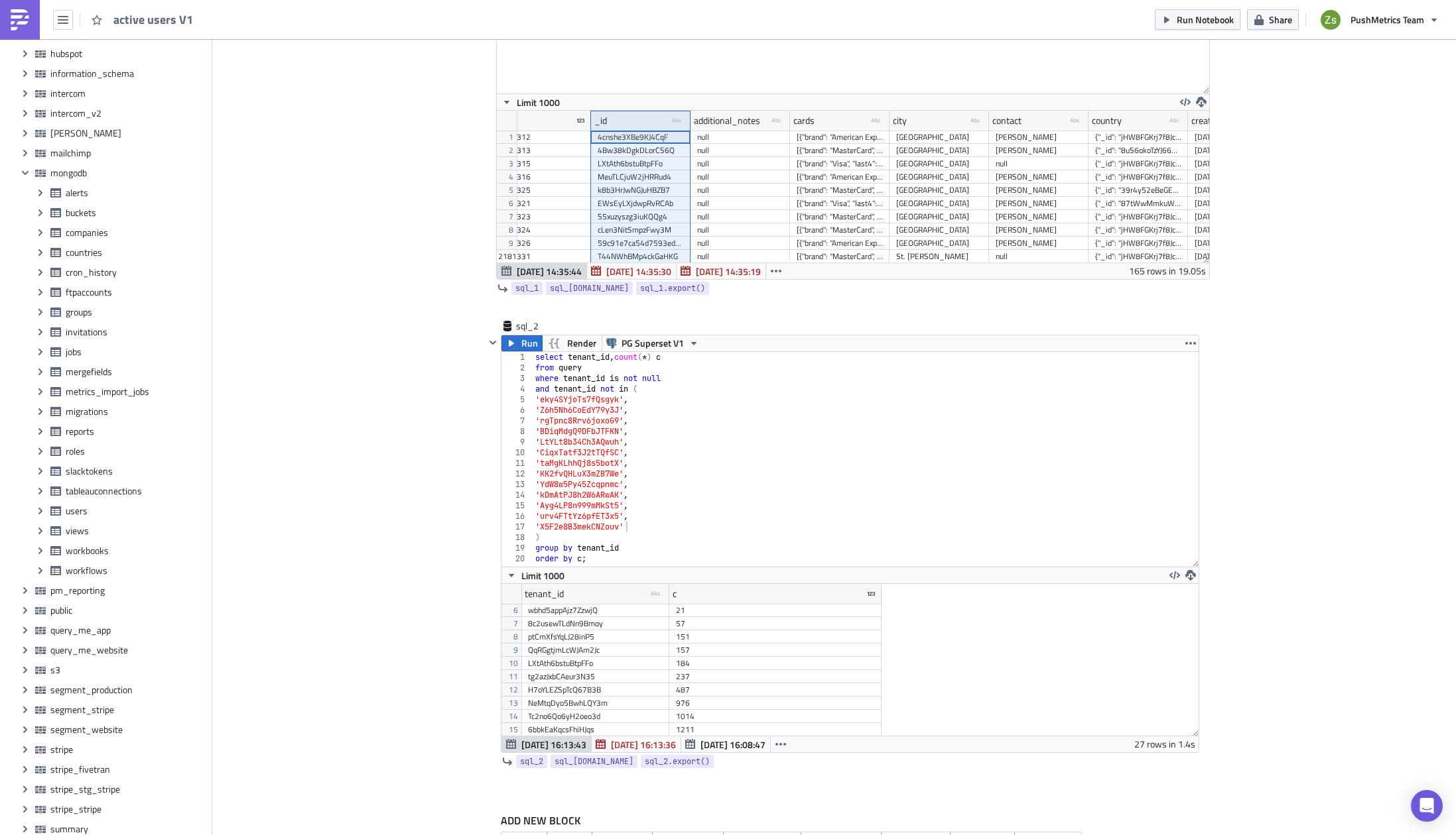
scroll to position [226, 0]
click at [623, 728] on div "Ff5AGJShQDLjieeY4" at bounding box center [595, 730] width 135 height 13
click at [623, 715] on div "oYxiLYsNeqj8KEsRe" at bounding box center [595, 716] width 135 height 13
click at [580, 699] on div "j4fycenQ49dsXnnpD" at bounding box center [595, 703] width 135 height 13
click at [590, 686] on div "3EM2ZvrrioESJ9wrC" at bounding box center [595, 689] width 135 height 13
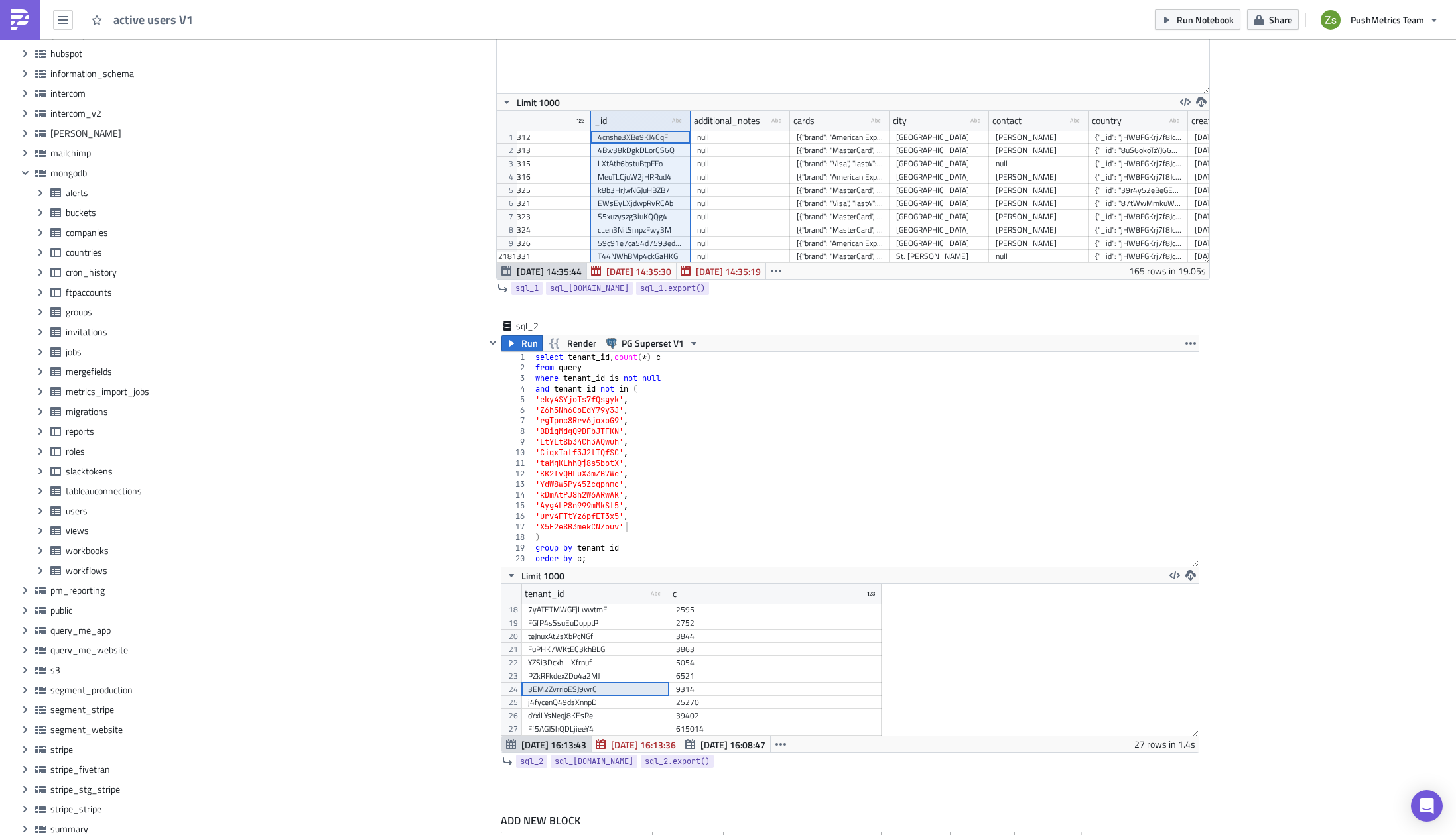
click at [597, 676] on div "PZkRFkdexZDo4a2MJ" at bounding box center [595, 676] width 135 height 13
click at [600, 663] on div "YZSi3DcxhLLXfrnuf" at bounding box center [595, 663] width 135 height 13
click at [607, 650] on div "FuPHK7WKtEC3khBLG" at bounding box center [595, 650] width 135 height 13
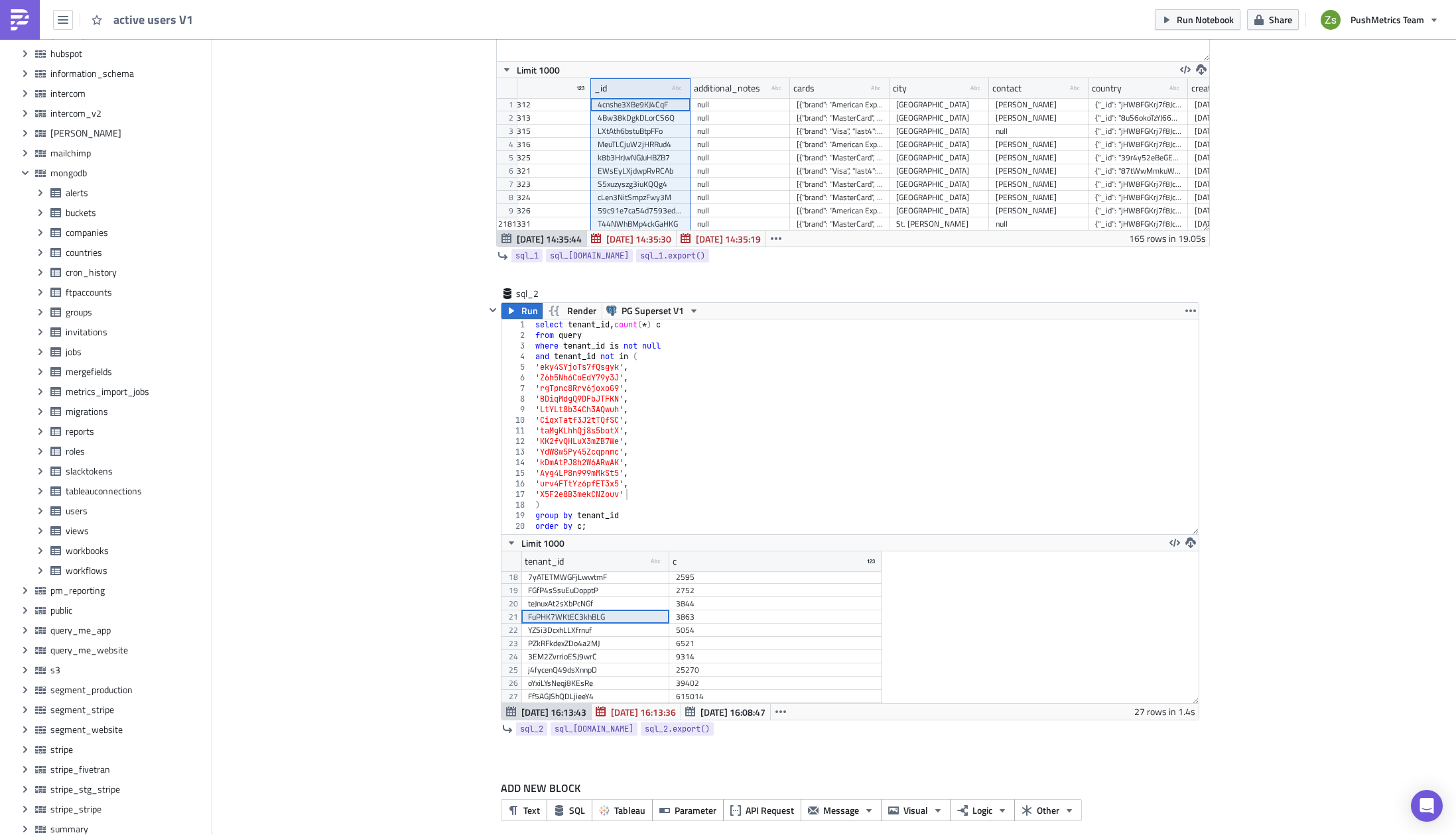
scroll to position [246, 0]
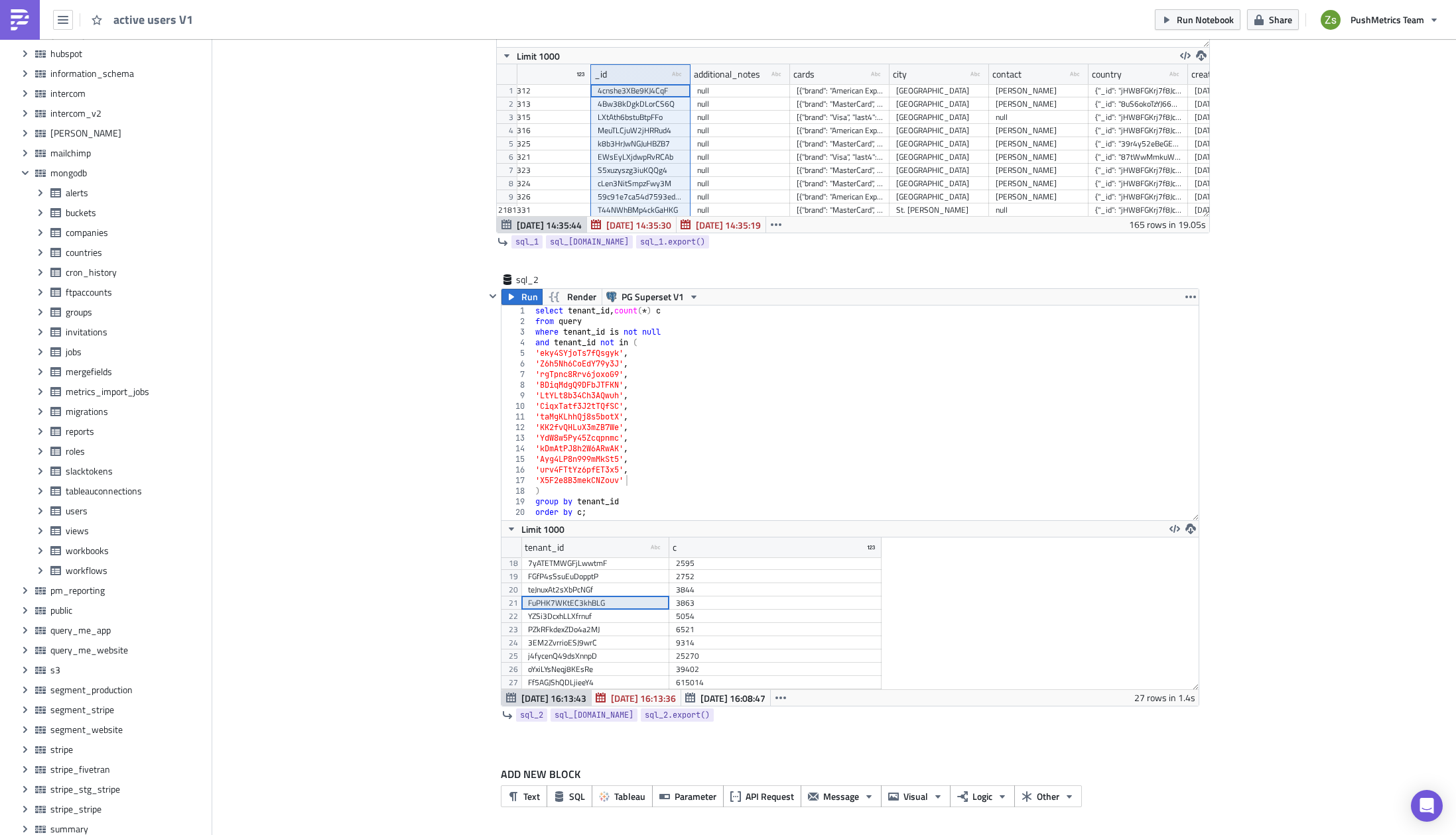
click at [702, 598] on div "3863" at bounding box center [775, 603] width 199 height 13
click at [603, 606] on div "FuPHK7WKtEC3khBLG" at bounding box center [595, 603] width 135 height 13
click at [569, 790] on span "SQL" at bounding box center [576, 796] width 16 height 14
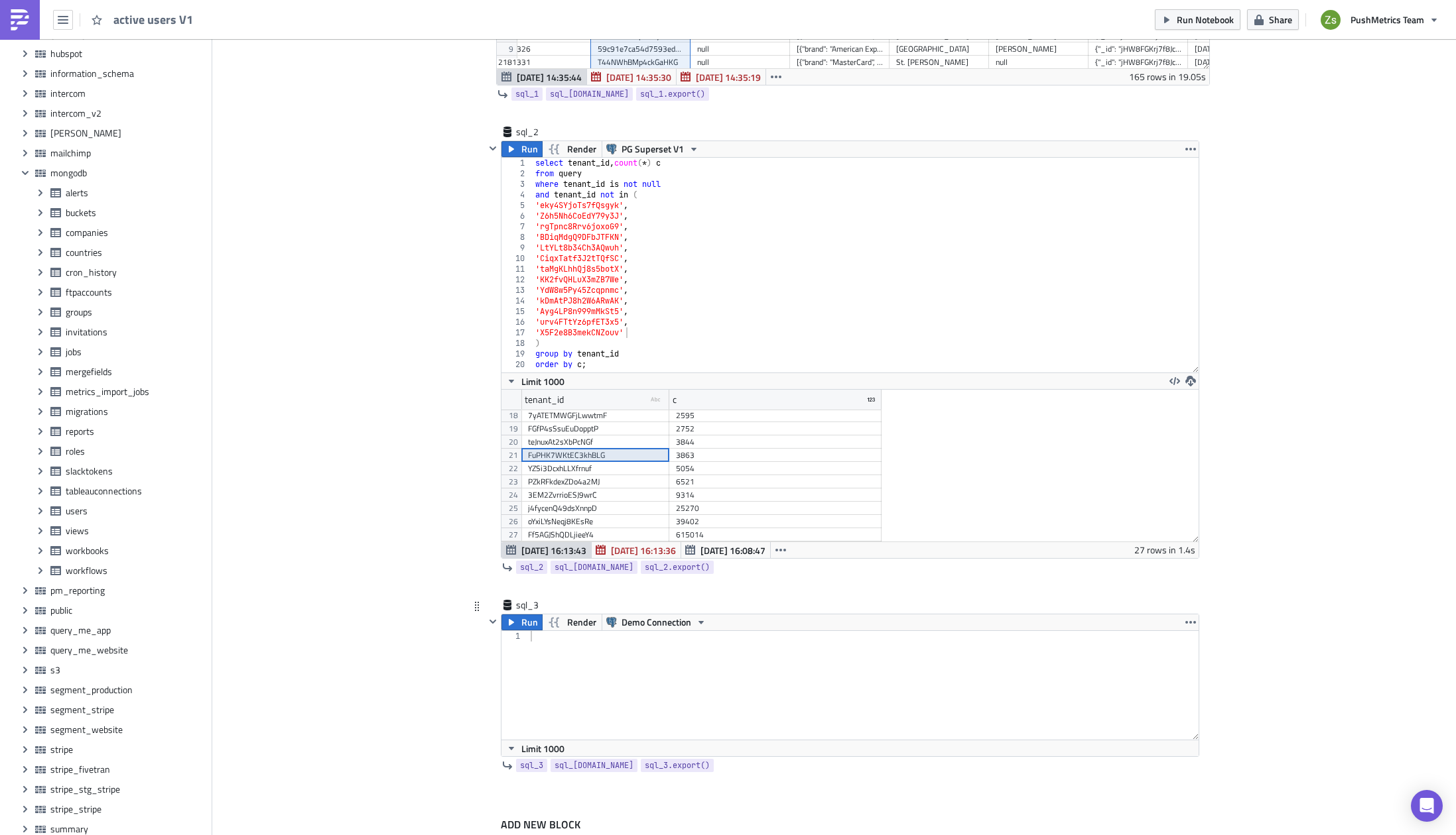
scroll to position [443, 0]
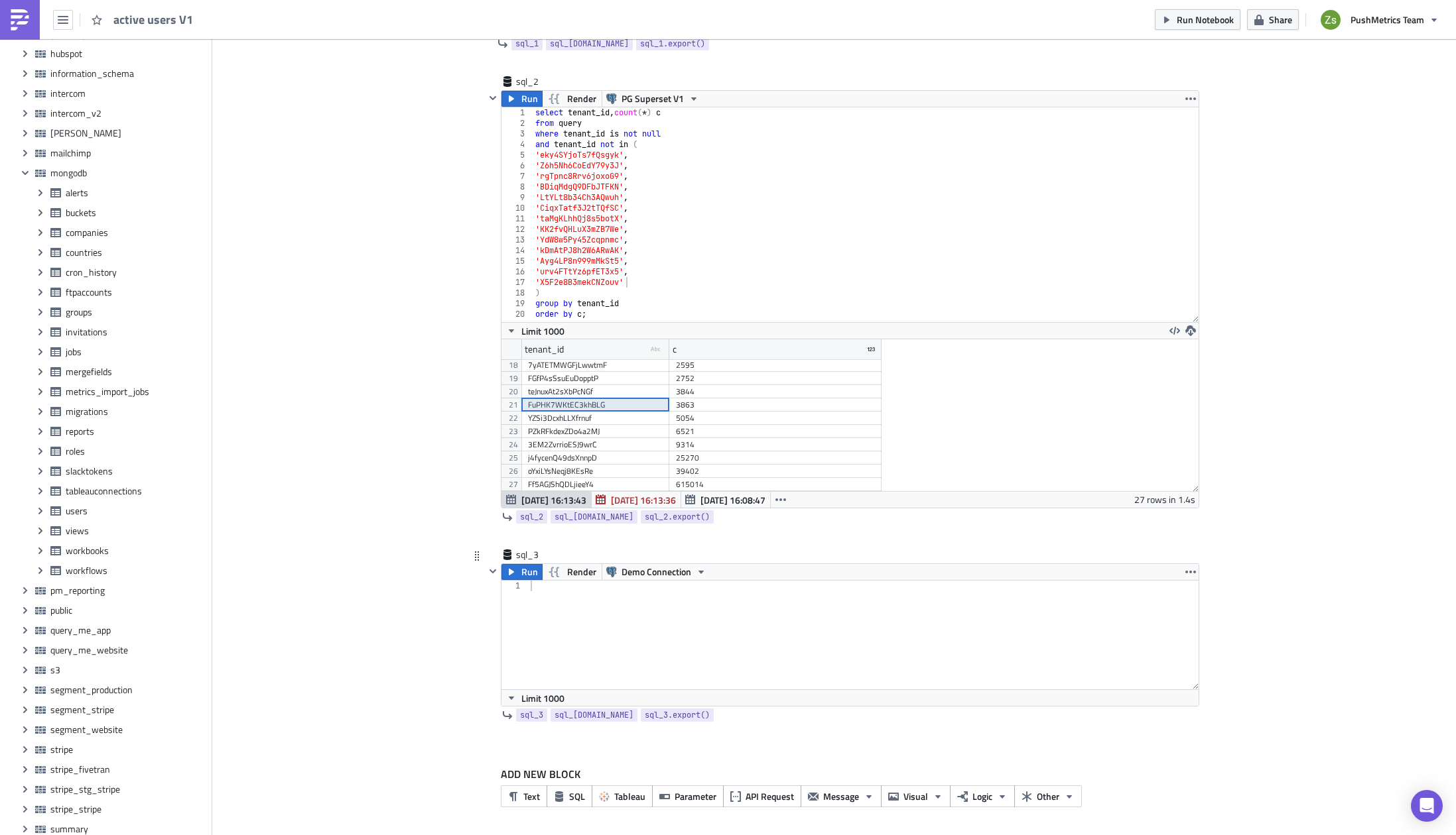
click at [668, 581] on div at bounding box center [864, 646] width 671 height 130
click at [671, 567] on span "Demo Connection" at bounding box center [656, 571] width 70 height 16
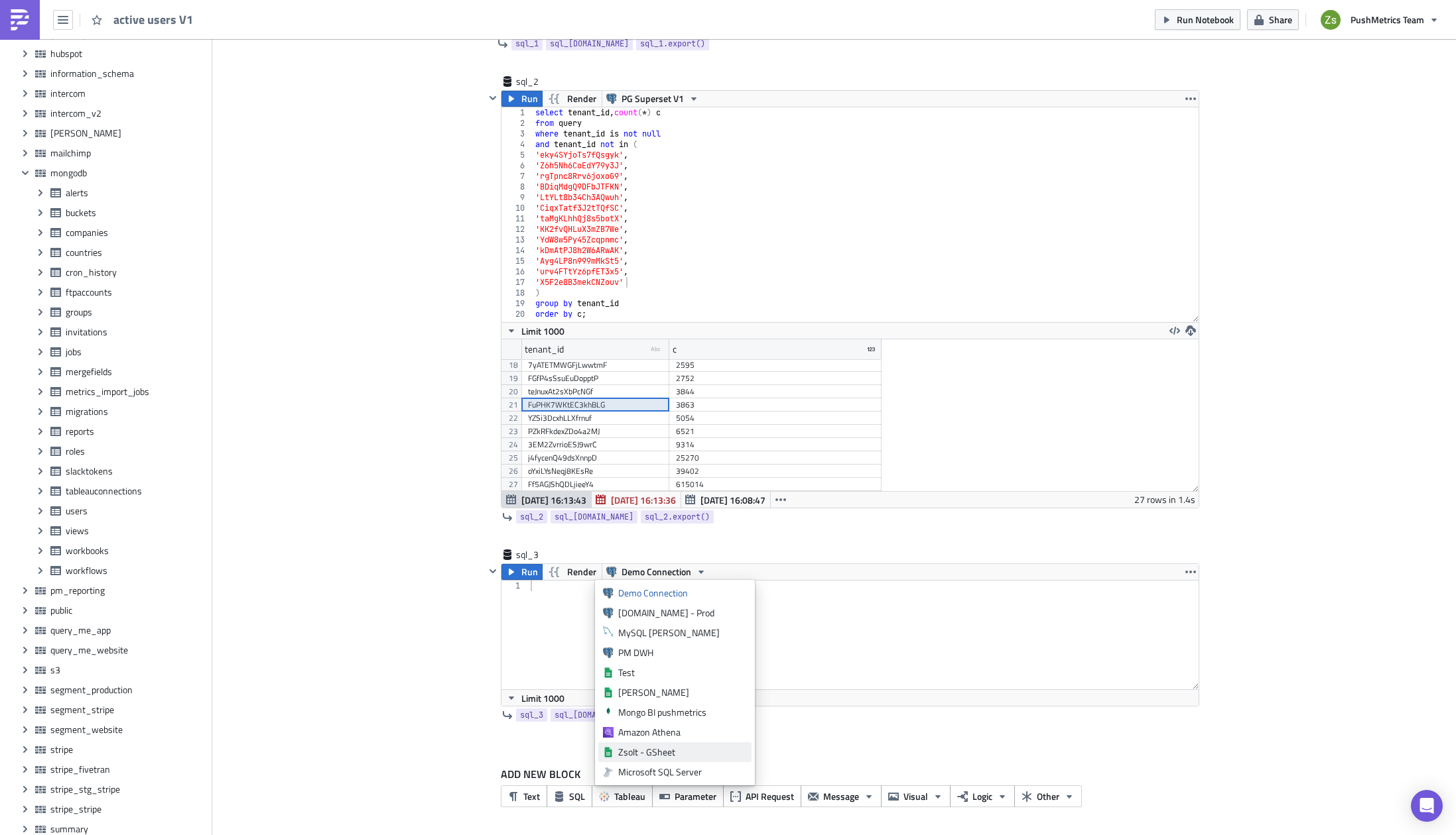
scroll to position [120, 0]
click at [675, 730] on div "PG Superset V1" at bounding box center [682, 732] width 129 height 13
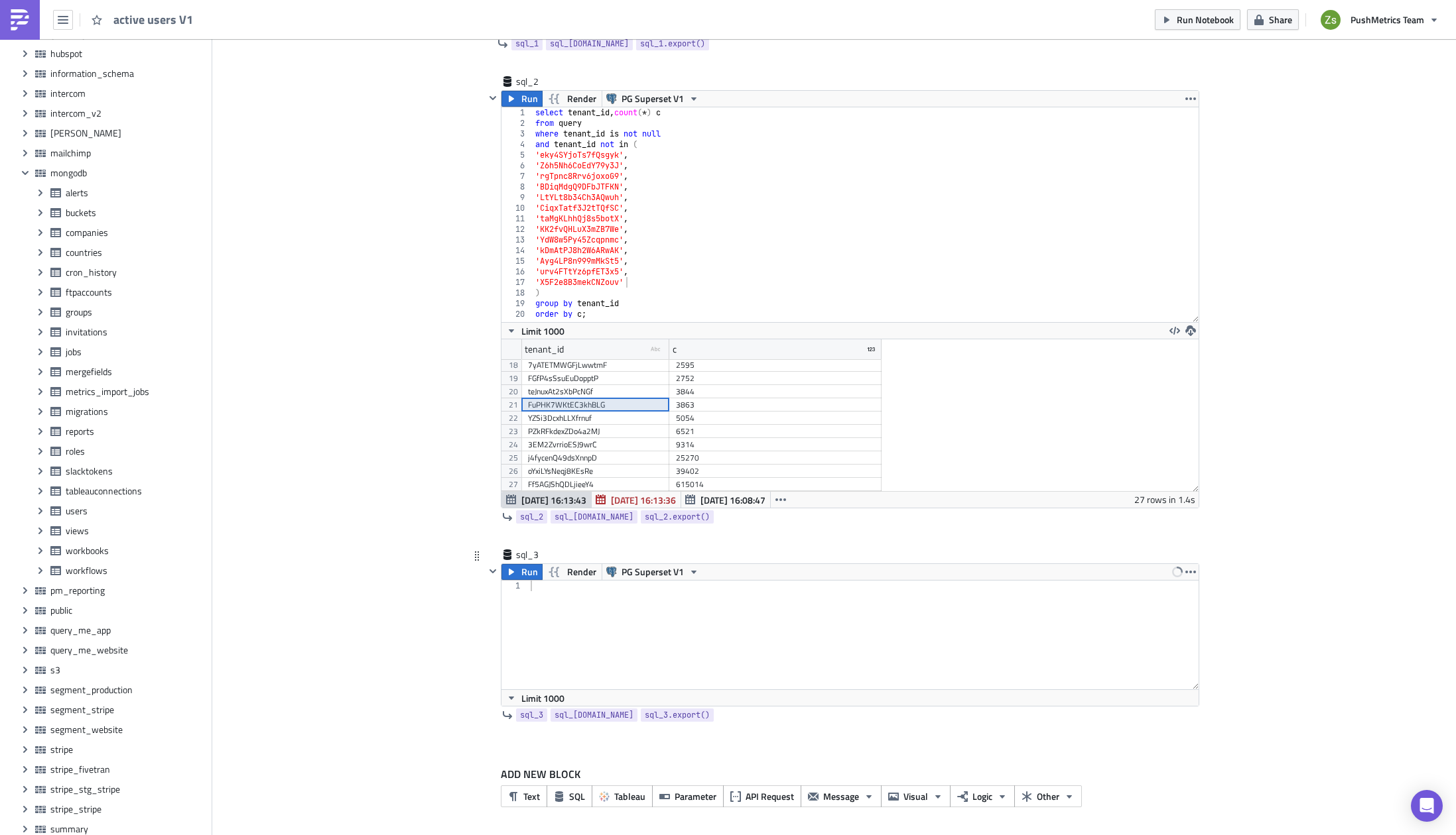
click at [687, 664] on div at bounding box center [864, 646] width 671 height 130
paste textarea "FuPHK7WKtEC3khBLG"
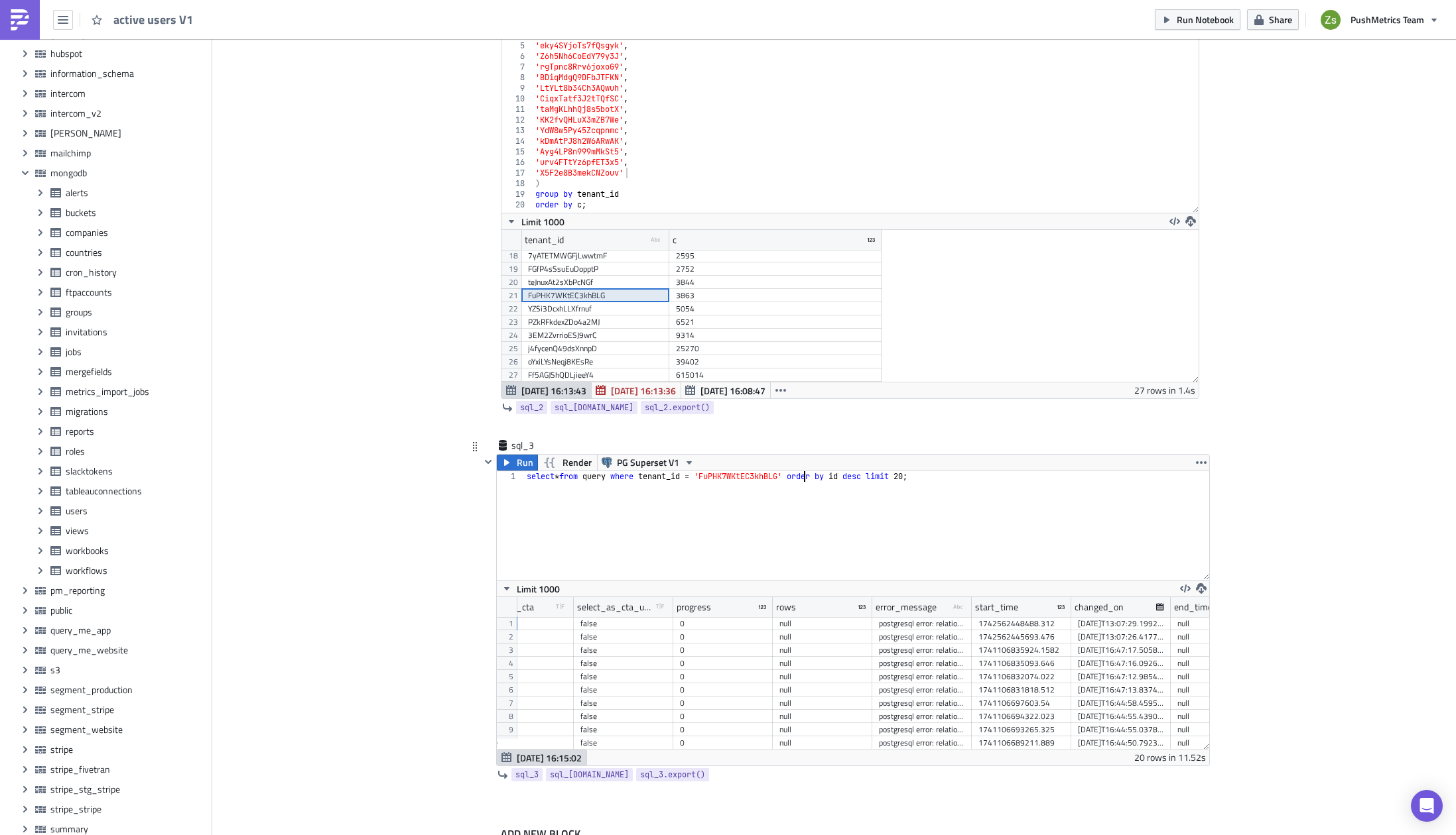
scroll to position [0, 1467]
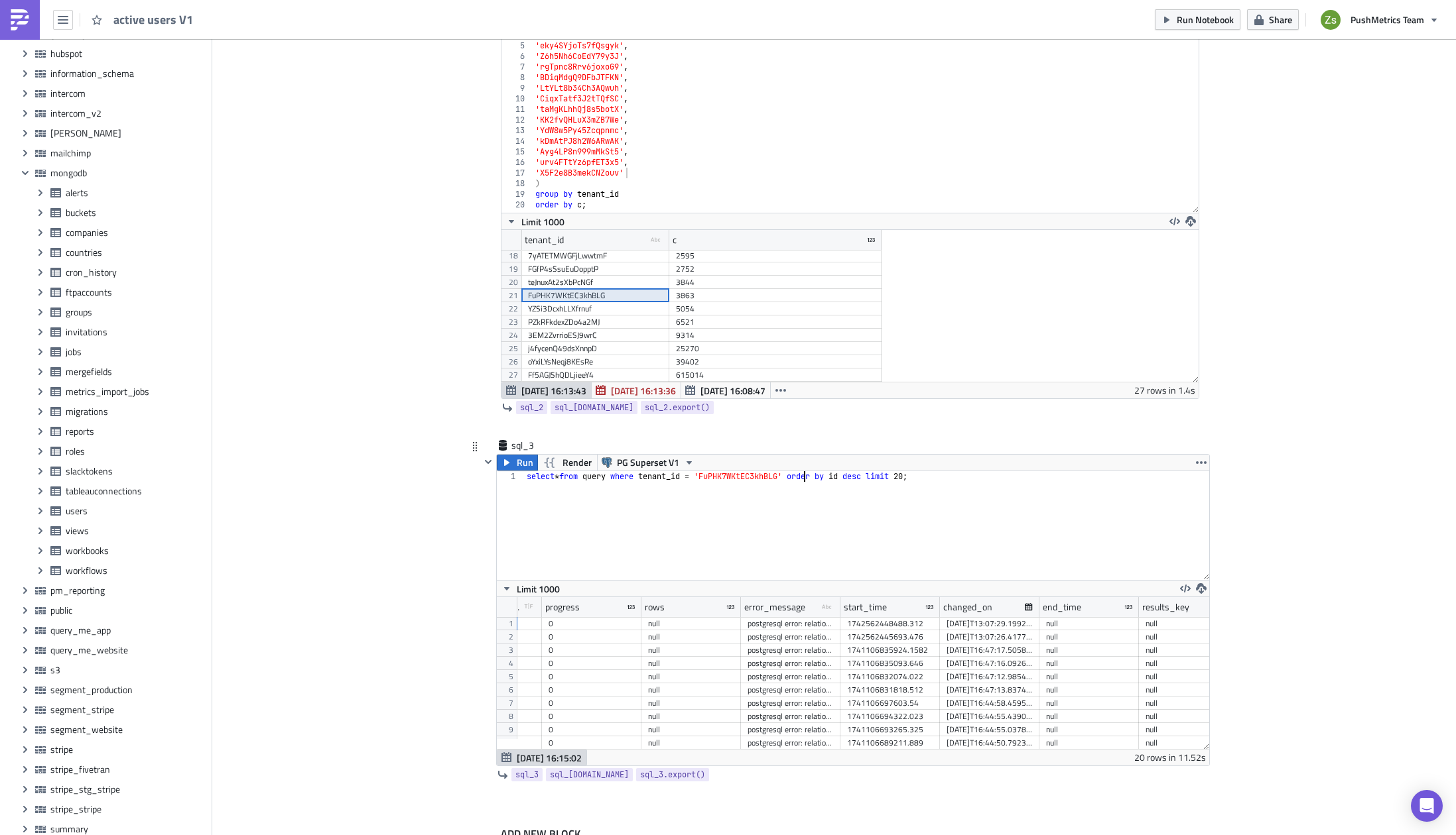
click at [960, 622] on div "[DATE]T13:07:29.199261" at bounding box center [990, 624] width 87 height 13
click at [932, 500] on div "select * from query where tenant_id = 'FuPHK7WKtEC3khBLG' order by id desc limi…" at bounding box center [866, 537] width 686 height 130
click at [639, 476] on div "select * from query where tenant_id = 'FuPHK7WKtEC3khBLG' order by id desc limi…" at bounding box center [866, 537] width 686 height 130
type textarea "where tenant_id = 'FuPHK7WKtEC3khBLG'"
paste textarea "[DATE]T13:07:29.199261'"
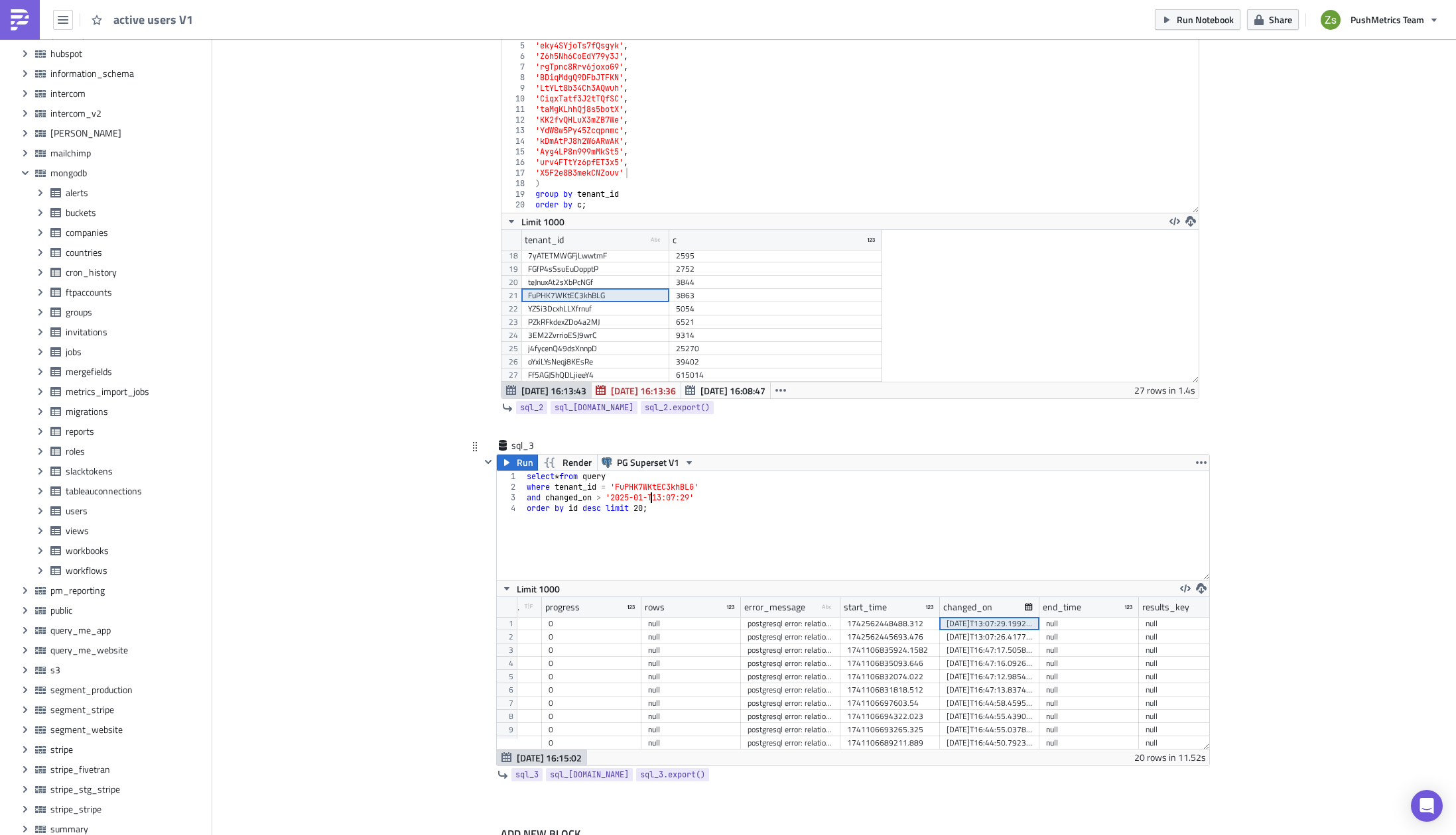
scroll to position [0, 10]
type textarea "order by id desc limit 20;"
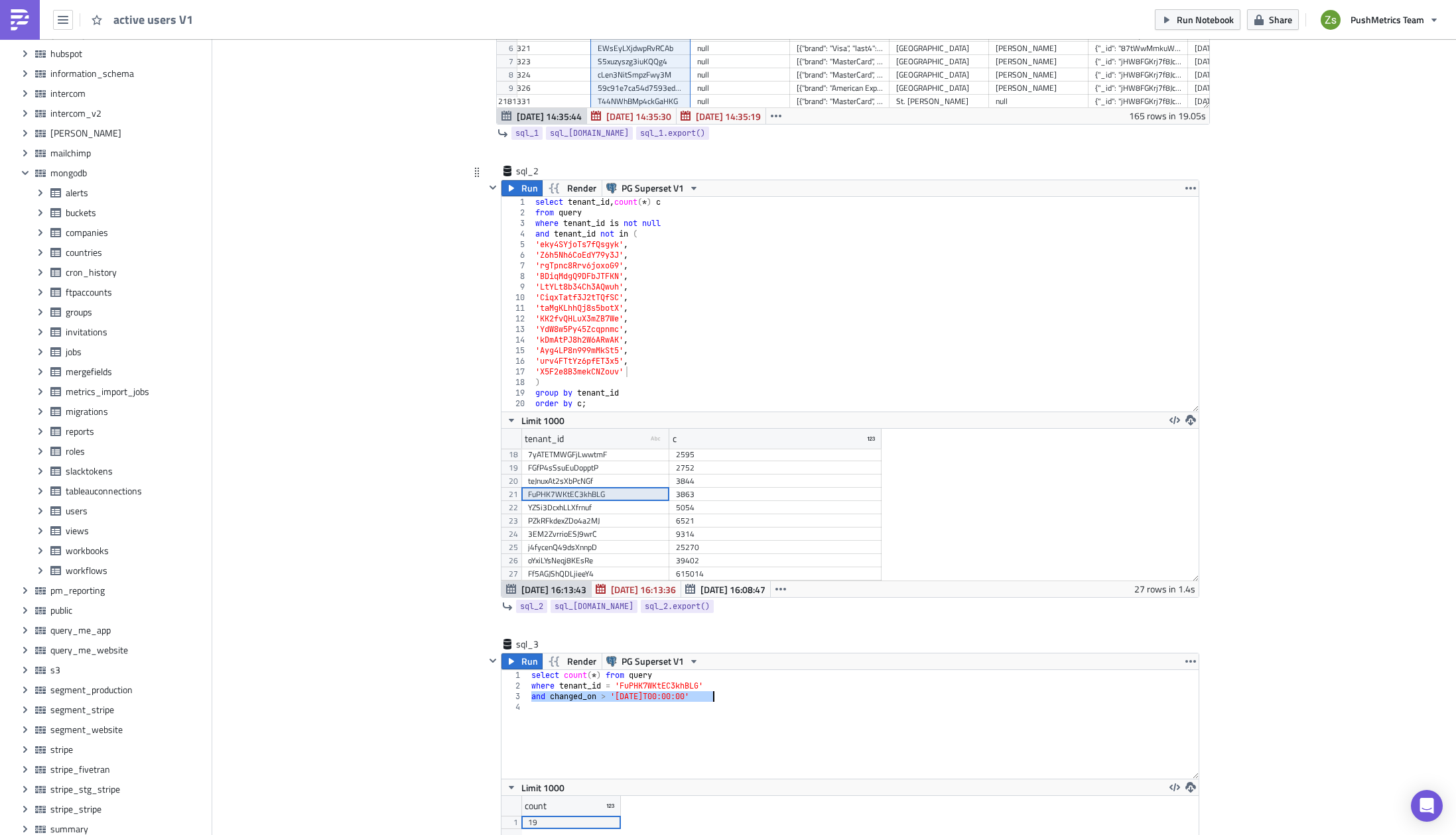
type textarea "and changed_on > '[DATE]T00:00:00'"
type textarea "where tenant_id is not null"
click at [715, 225] on div "select tenant_id , count ( * ) c from query where tenant_id is not null and ten…" at bounding box center [866, 314] width 666 height 236
paste textarea "and changed_on > '[DATE]T00:00:00'"
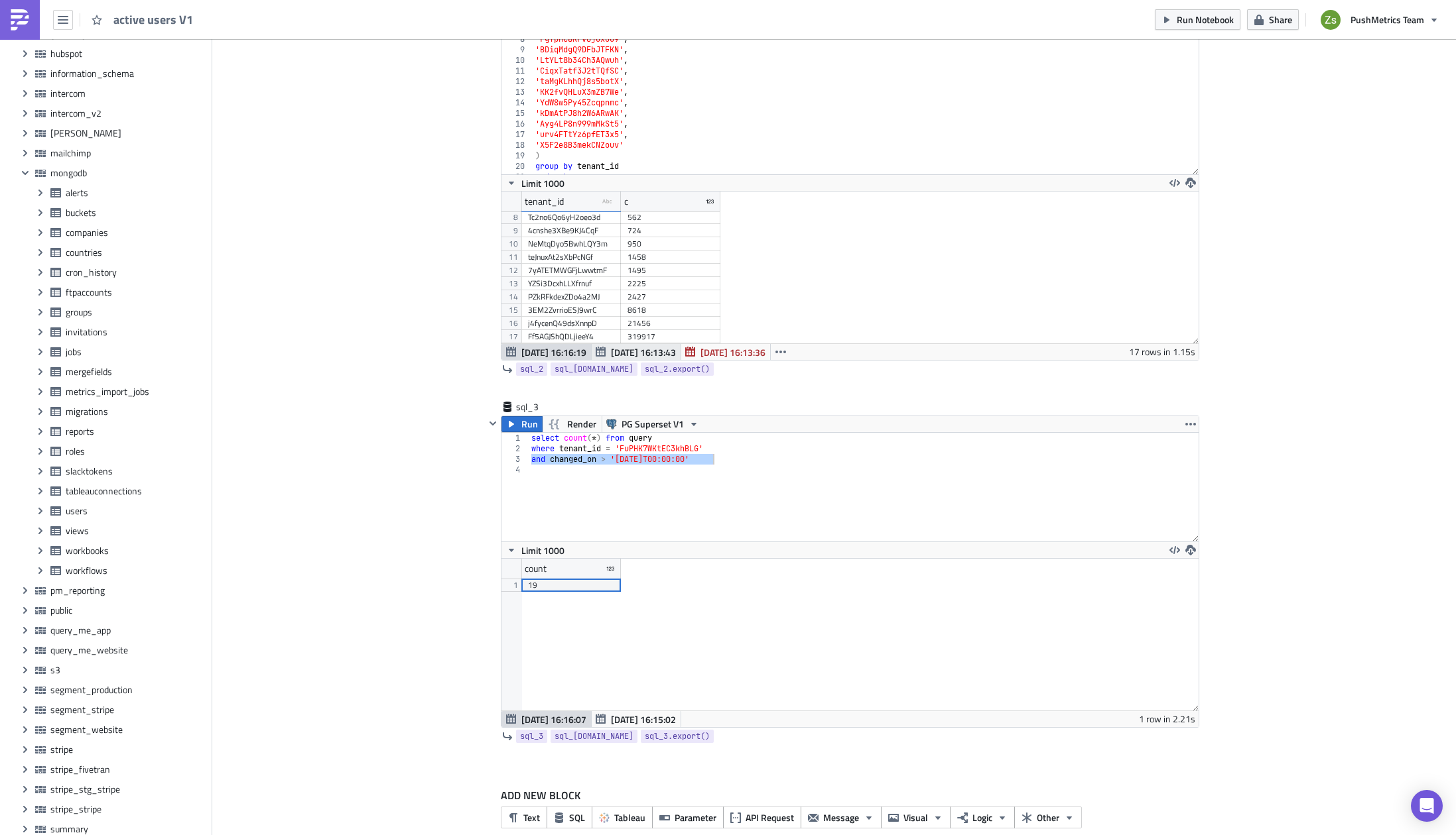
scroll to position [613, 0]
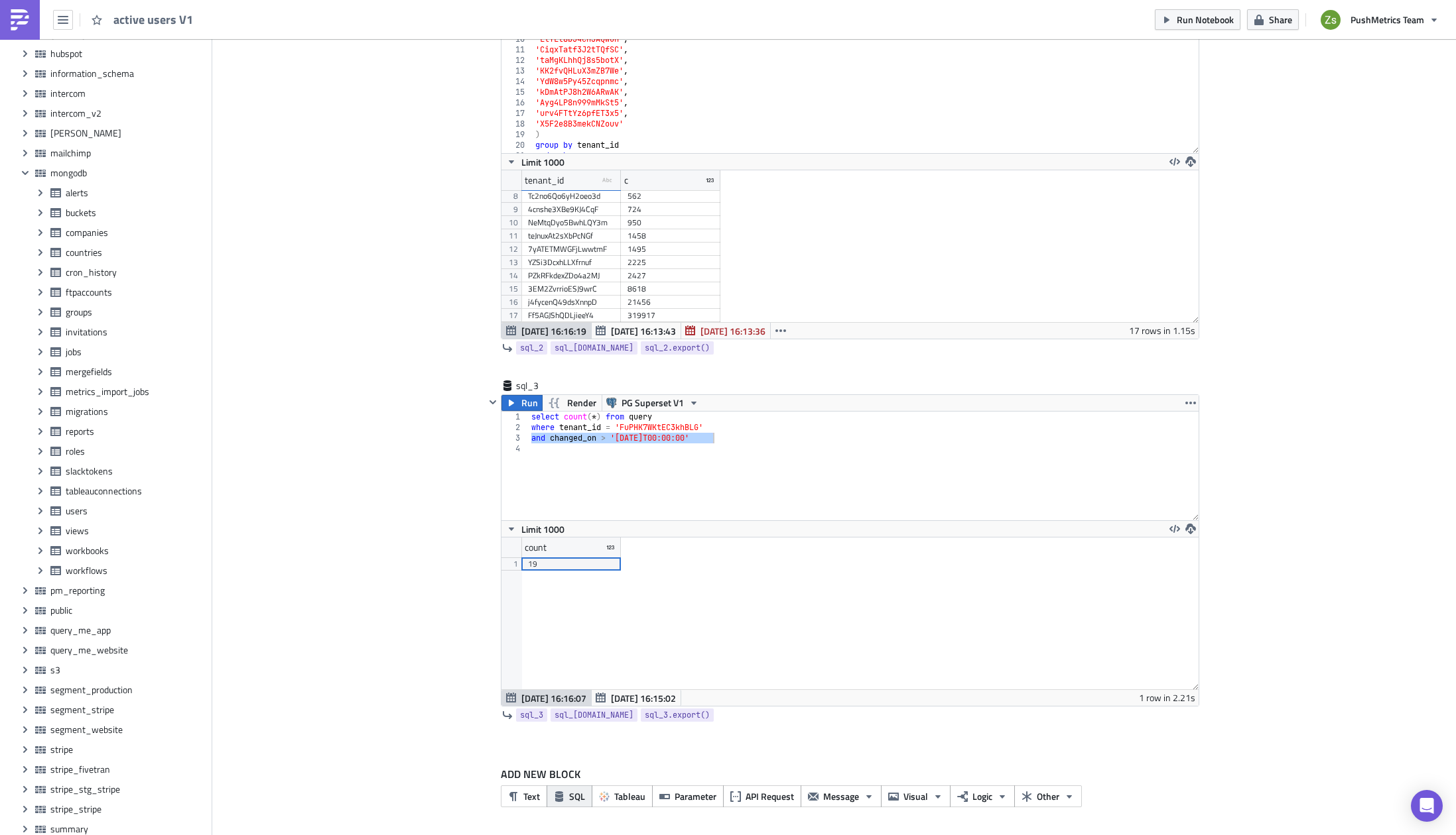
type textarea "and changed_on > '[DATE]T00:00:00'"
click at [561, 790] on button "SQL" at bounding box center [569, 796] width 46 height 22
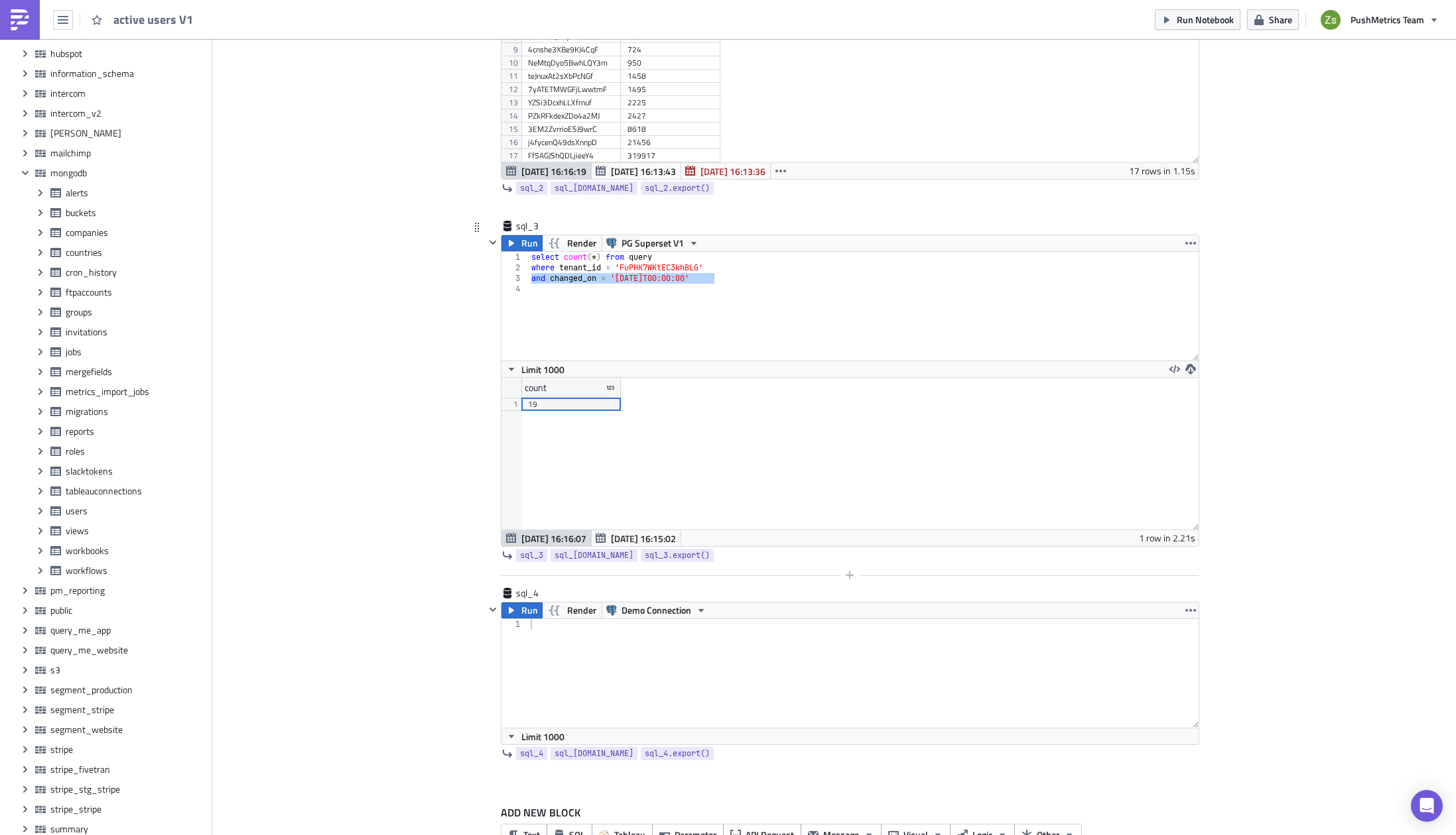
scroll to position [811, 0]
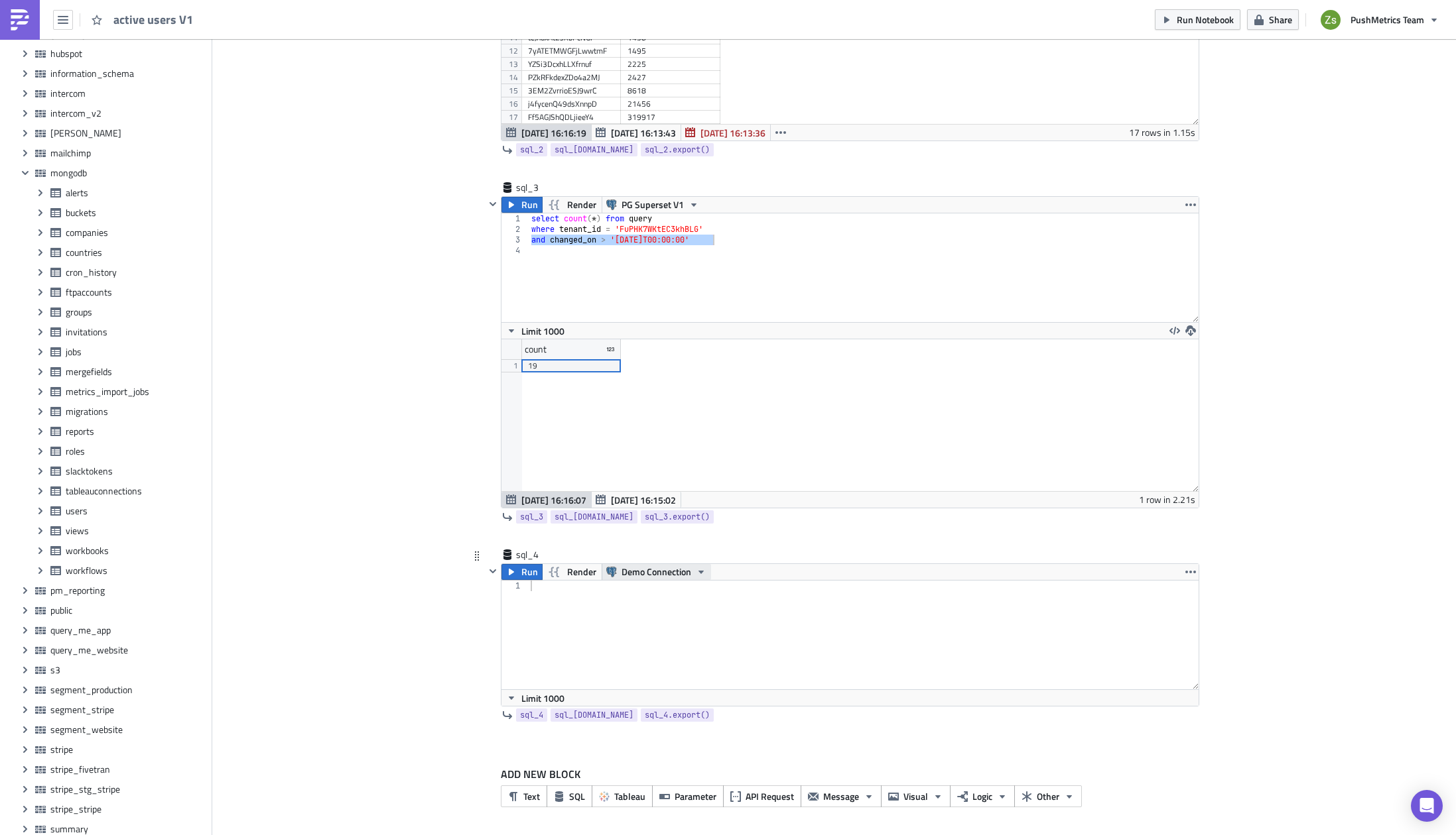
click at [647, 575] on span "Demo Connection" at bounding box center [656, 571] width 70 height 16
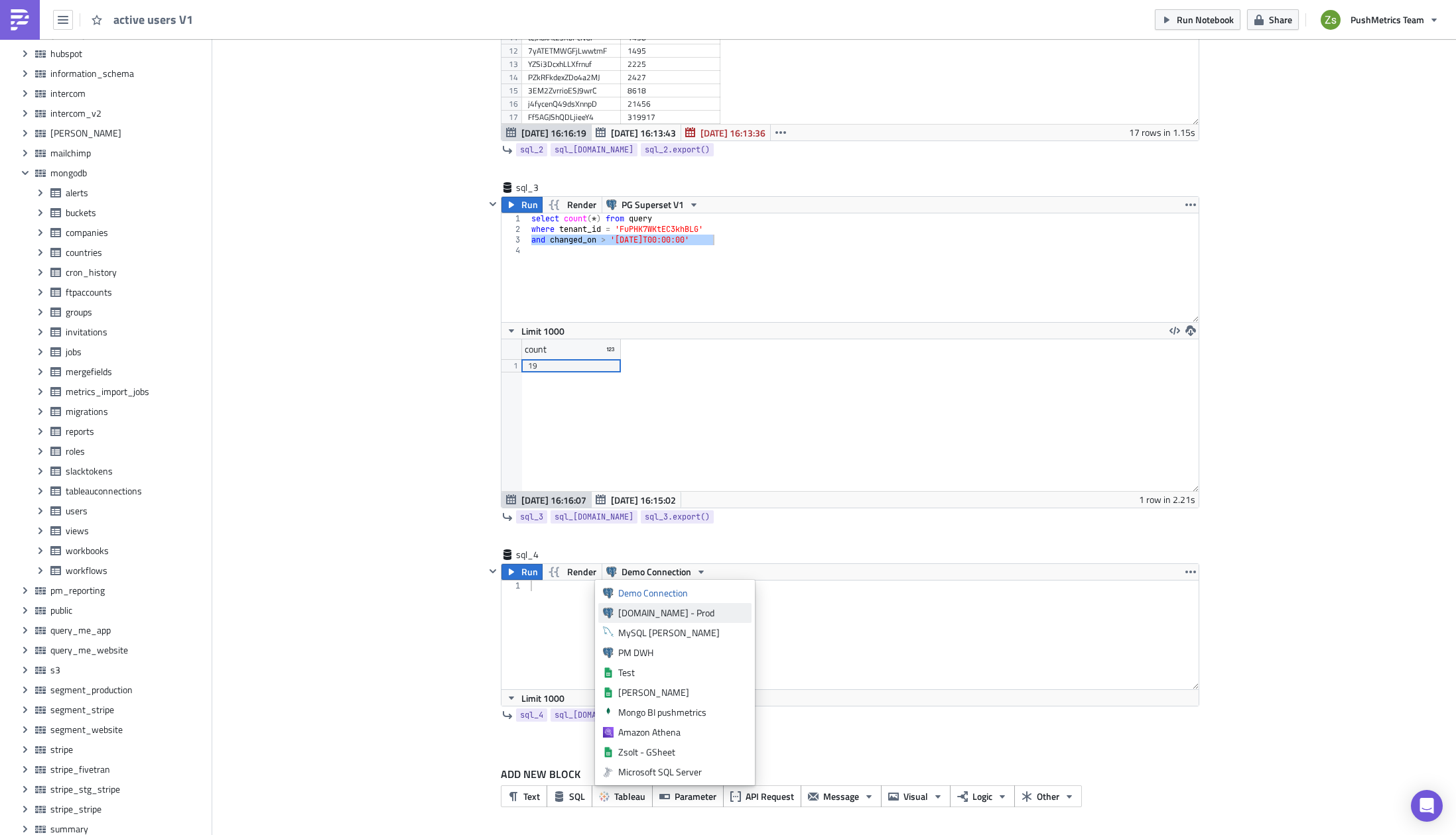
click at [671, 611] on div "[DOMAIN_NAME] - Prod" at bounding box center [682, 613] width 129 height 13
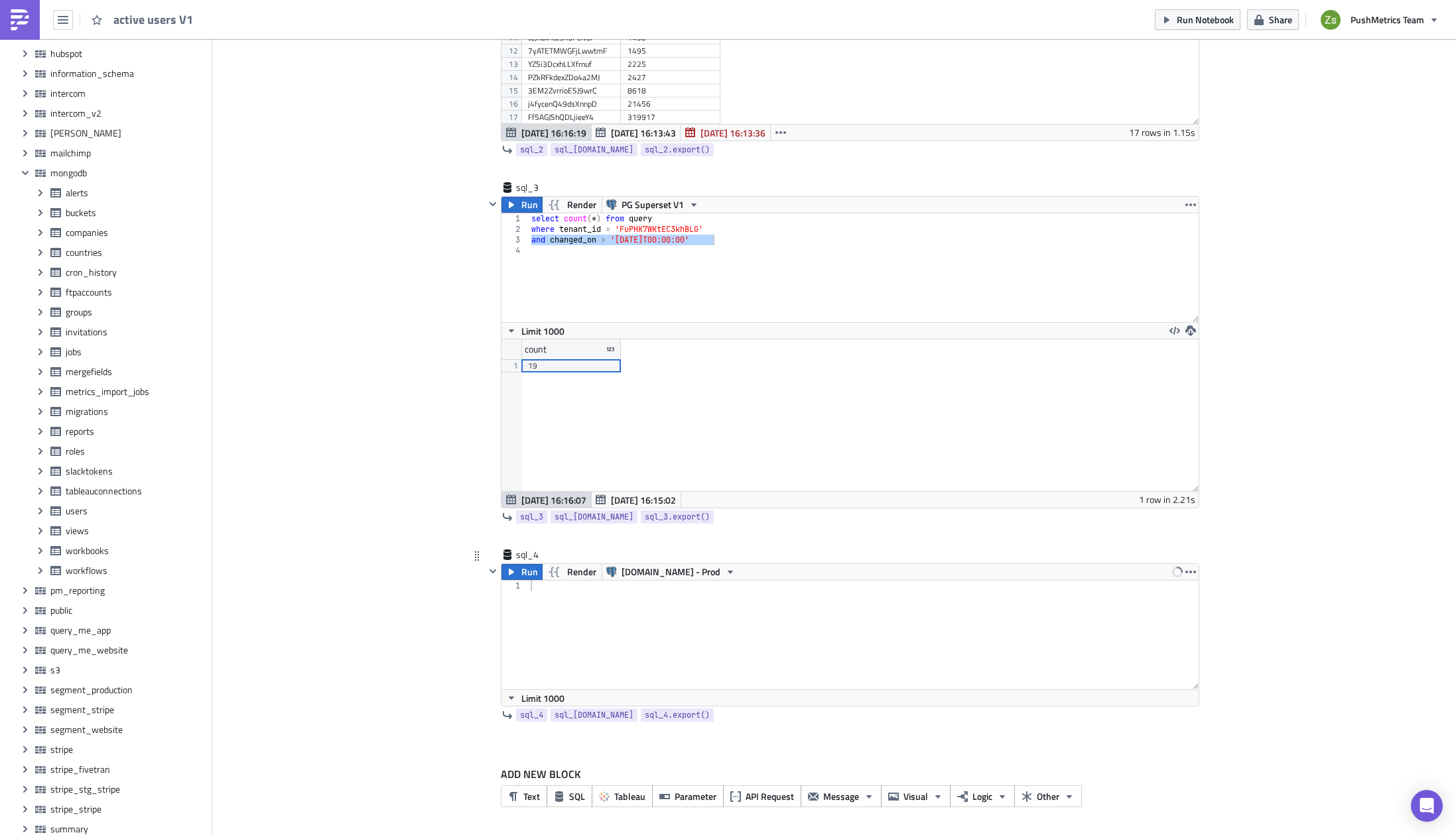
click at [735, 623] on div at bounding box center [864, 646] width 671 height 130
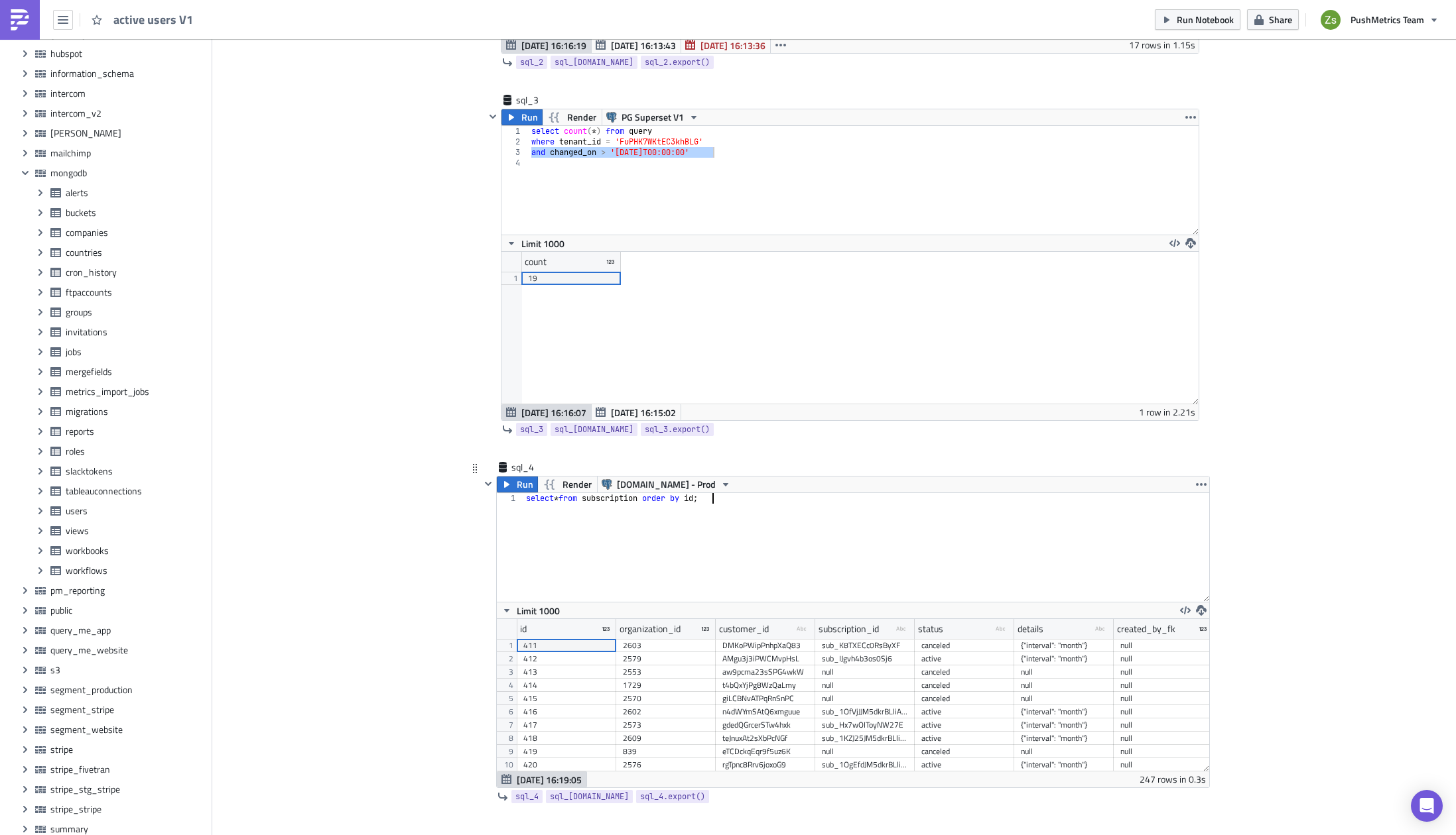
scroll to position [980, 0]
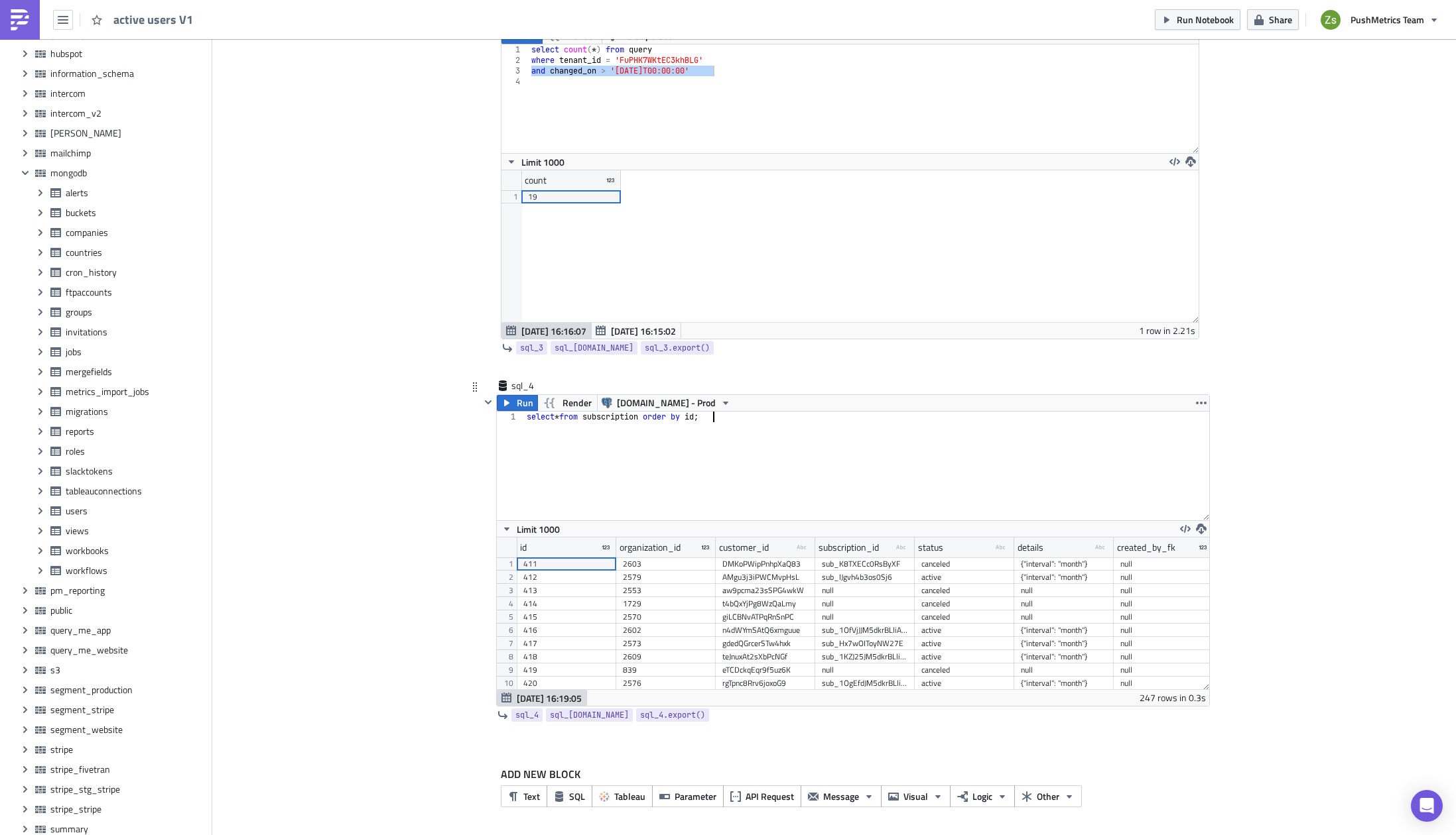
click at [650, 414] on div "select * from subscription order by id ;" at bounding box center [866, 476] width 686 height 130
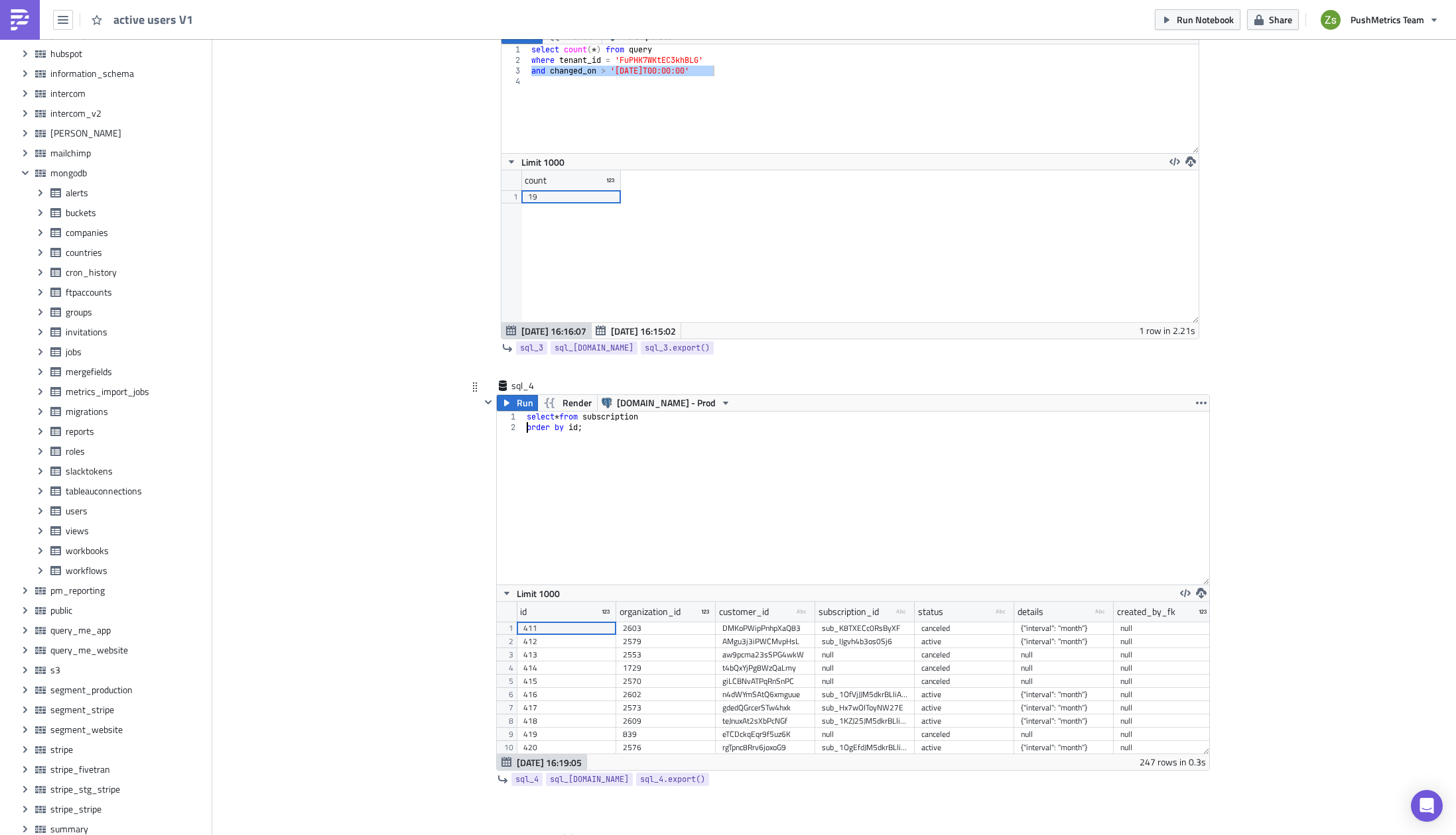
drag, startPoint x: 1200, startPoint y: 518, endPoint x: 1204, endPoint y: 588, distance: 70.1
click at [1204, 588] on div "Run Render [DOMAIN_NAME] - Prod order by id; 1 2 select * from subscription ord…" at bounding box center [853, 583] width 714 height 377
click at [917, 413] on div "select * from subscription order by id ;" at bounding box center [866, 476] width 686 height 130
type textarea "select * from subscription"
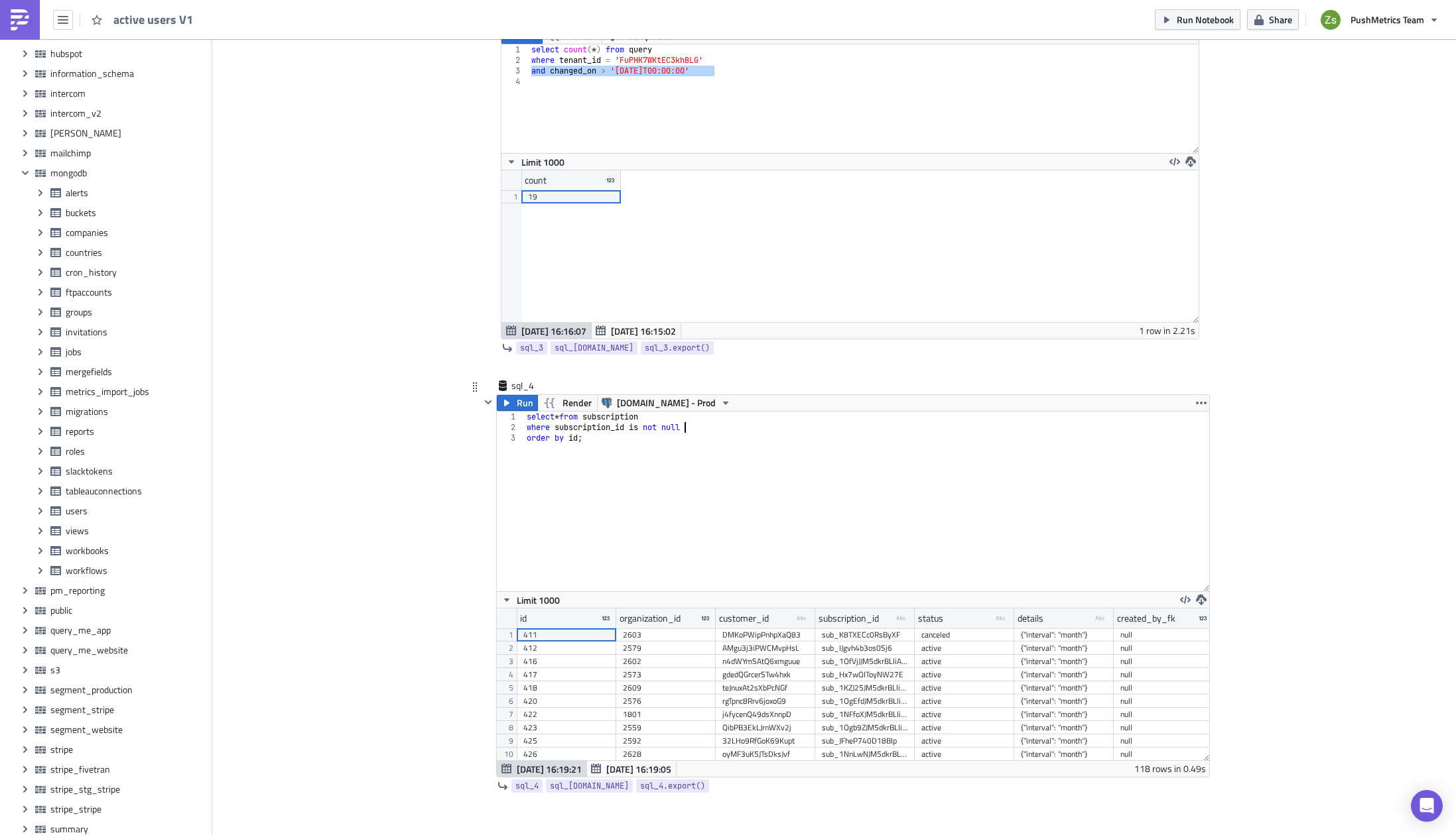
scroll to position [152, 712]
type textarea "where subscription_id is not null"
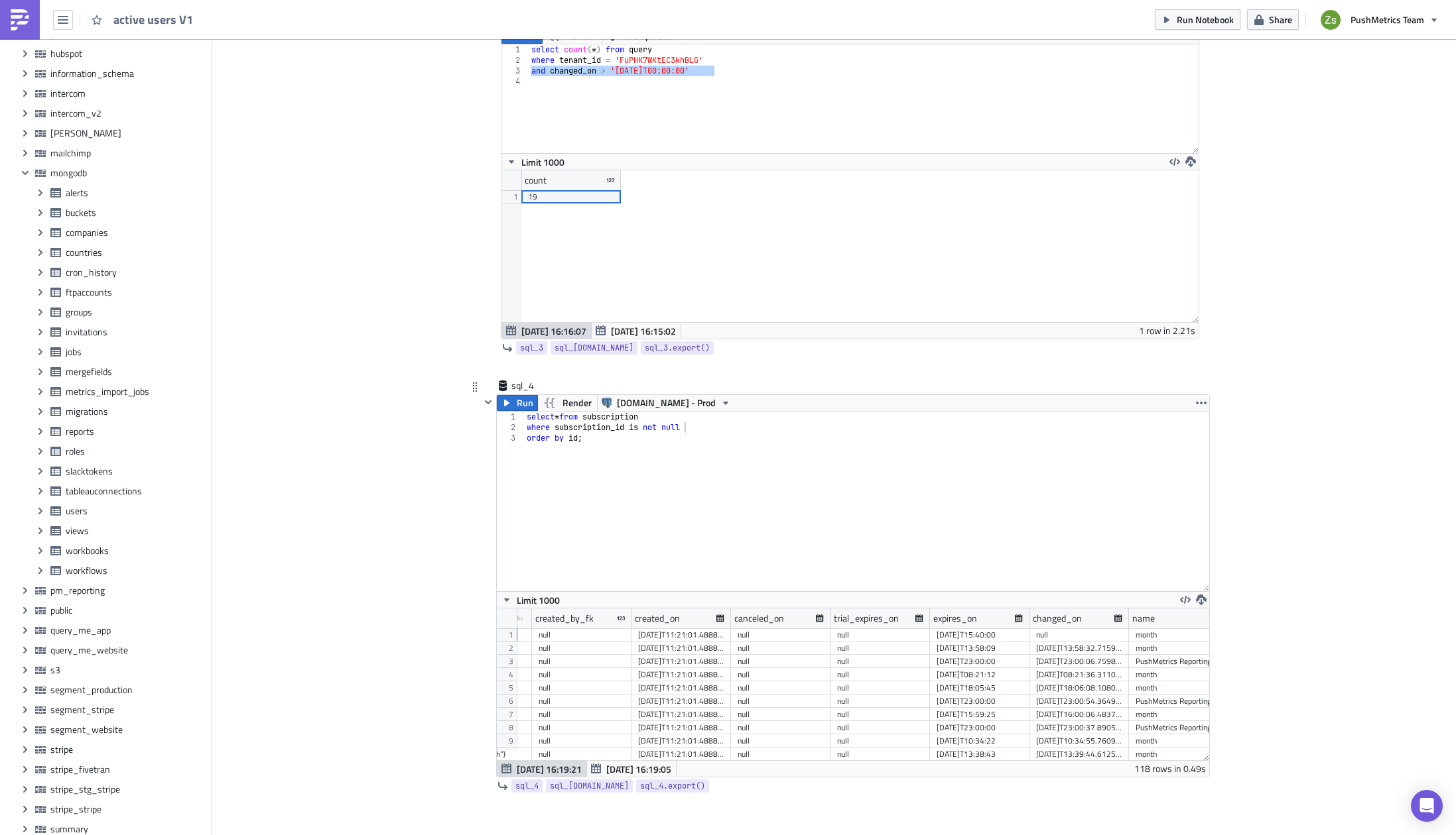
scroll to position [0, 528]
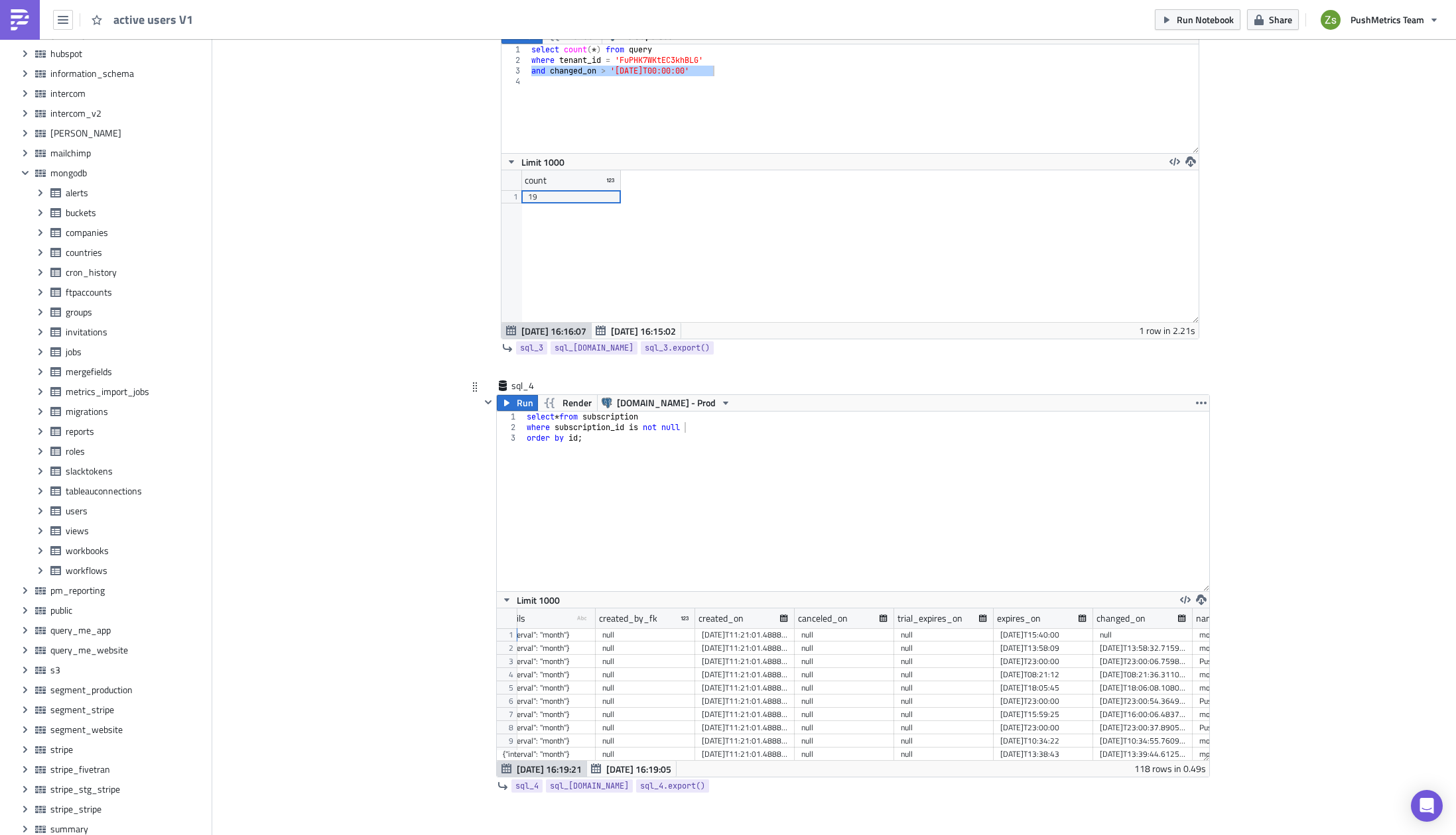
click at [1059, 657] on div "[DATE]T23:00:00" at bounding box center [1043, 662] width 87 height 13
click at [713, 425] on div "select * from subscription where subscription_id is not null order by id ;" at bounding box center [866, 511] width 686 height 201
paste textarea "[DATE]T23:00:00"
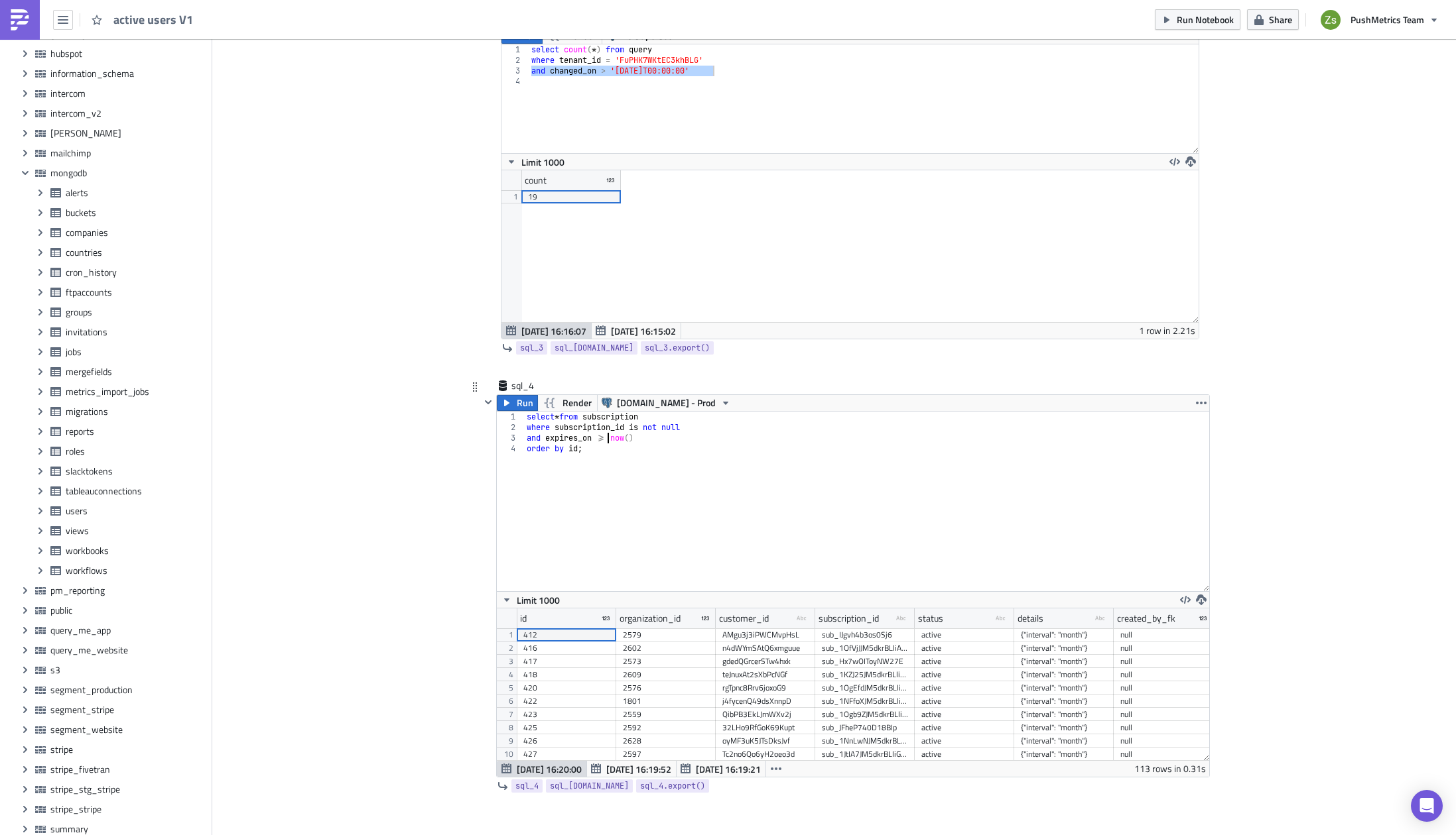
click at [558, 413] on div "select * from subscription where subscription_id is not null and expires_on >= …" at bounding box center [866, 511] width 686 height 201
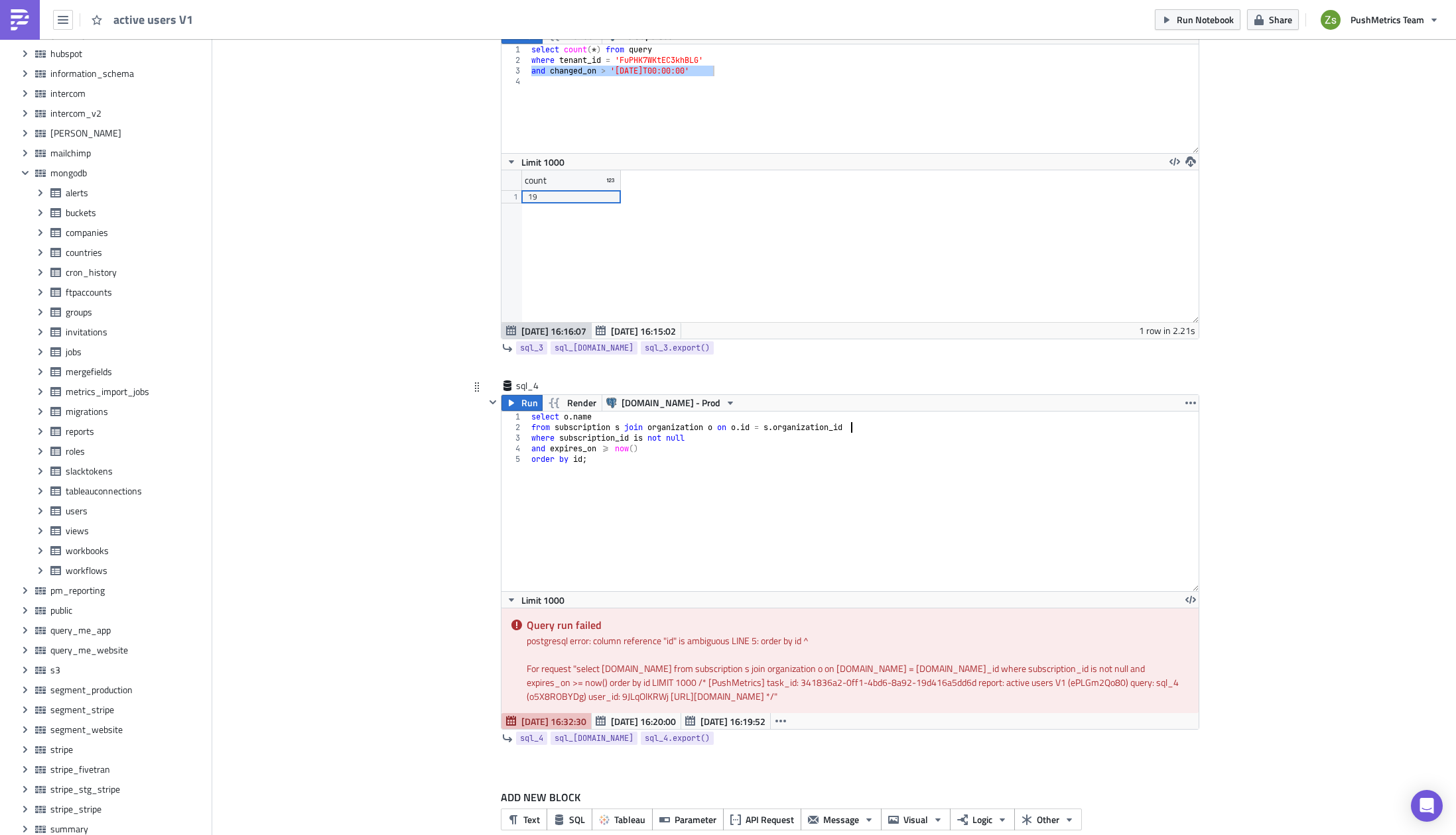
click at [569, 461] on div "select o . name from subscription s join organization o on o . id = s . organiz…" at bounding box center [863, 511] width 670 height 201
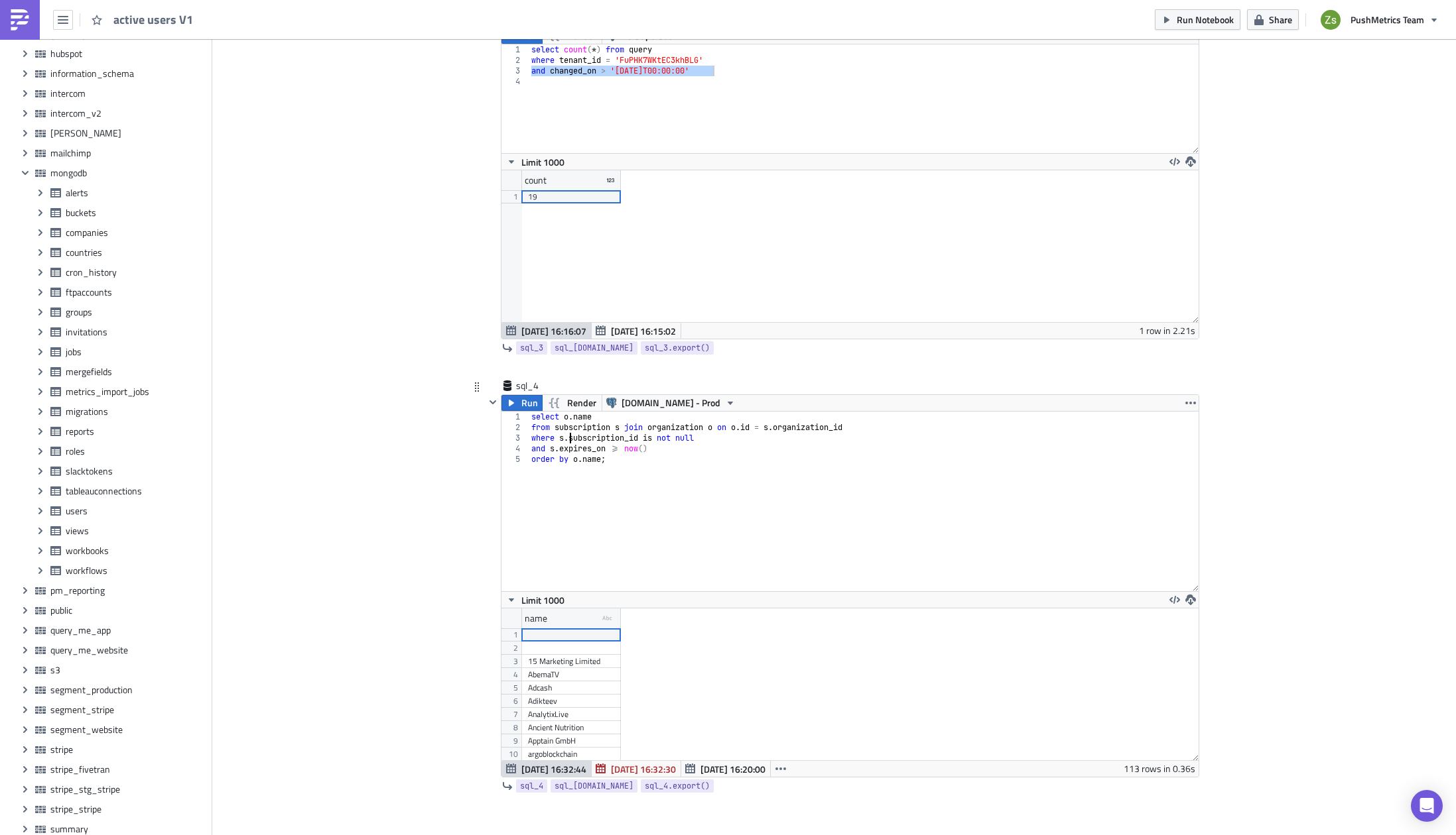
scroll to position [152, 697]
drag, startPoint x: 613, startPoint y: 620, endPoint x: 717, endPoint y: 627, distance: 104.2
click at [708, 627] on div at bounding box center [707, 619] width 2 height 21
click at [623, 416] on div "select o . name from subscription s join organization o on o . id = s . organiz…" at bounding box center [863, 511] width 670 height 201
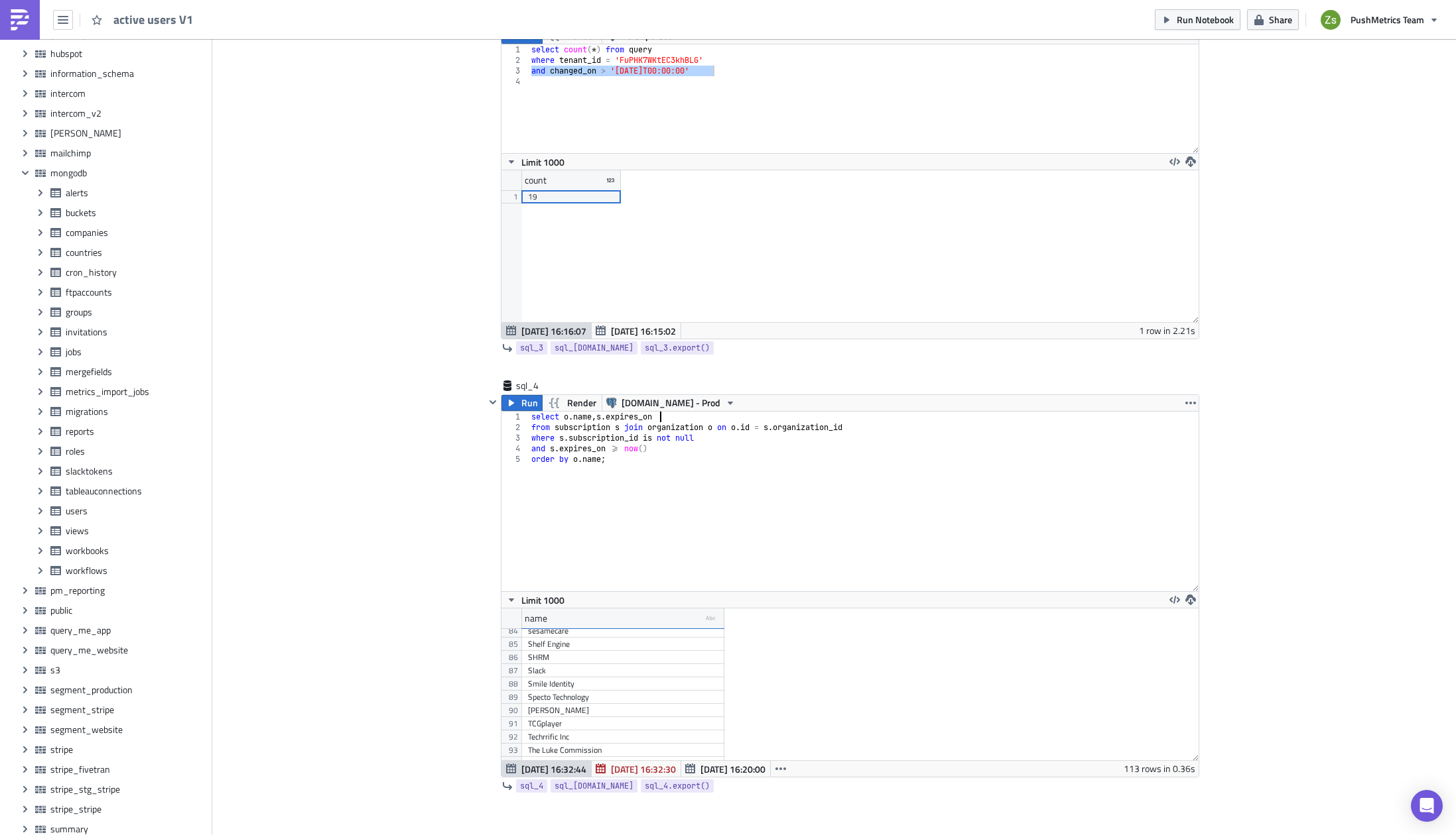
scroll to position [1367, 0]
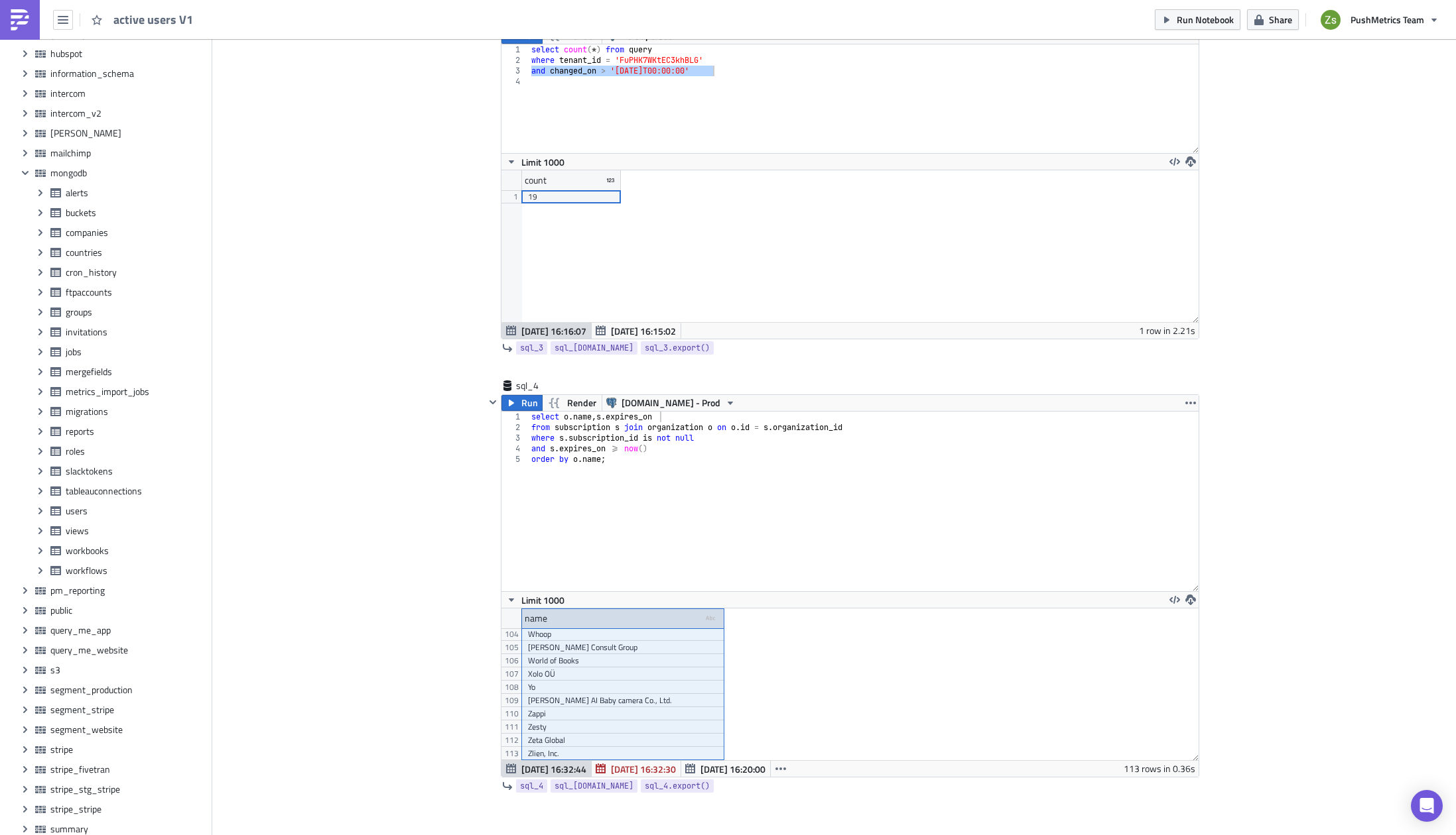
click at [593, 613] on div "name type-text Created with Sketch." at bounding box center [623, 618] width 203 height 20
click at [818, 571] on div "select o . name , s . expires_on from subscription s join organization o on o .…" at bounding box center [863, 511] width 670 height 201
click at [558, 417] on div "select o . name , s . expires_on from subscription s join organization o on o .…" at bounding box center [863, 511] width 670 height 201
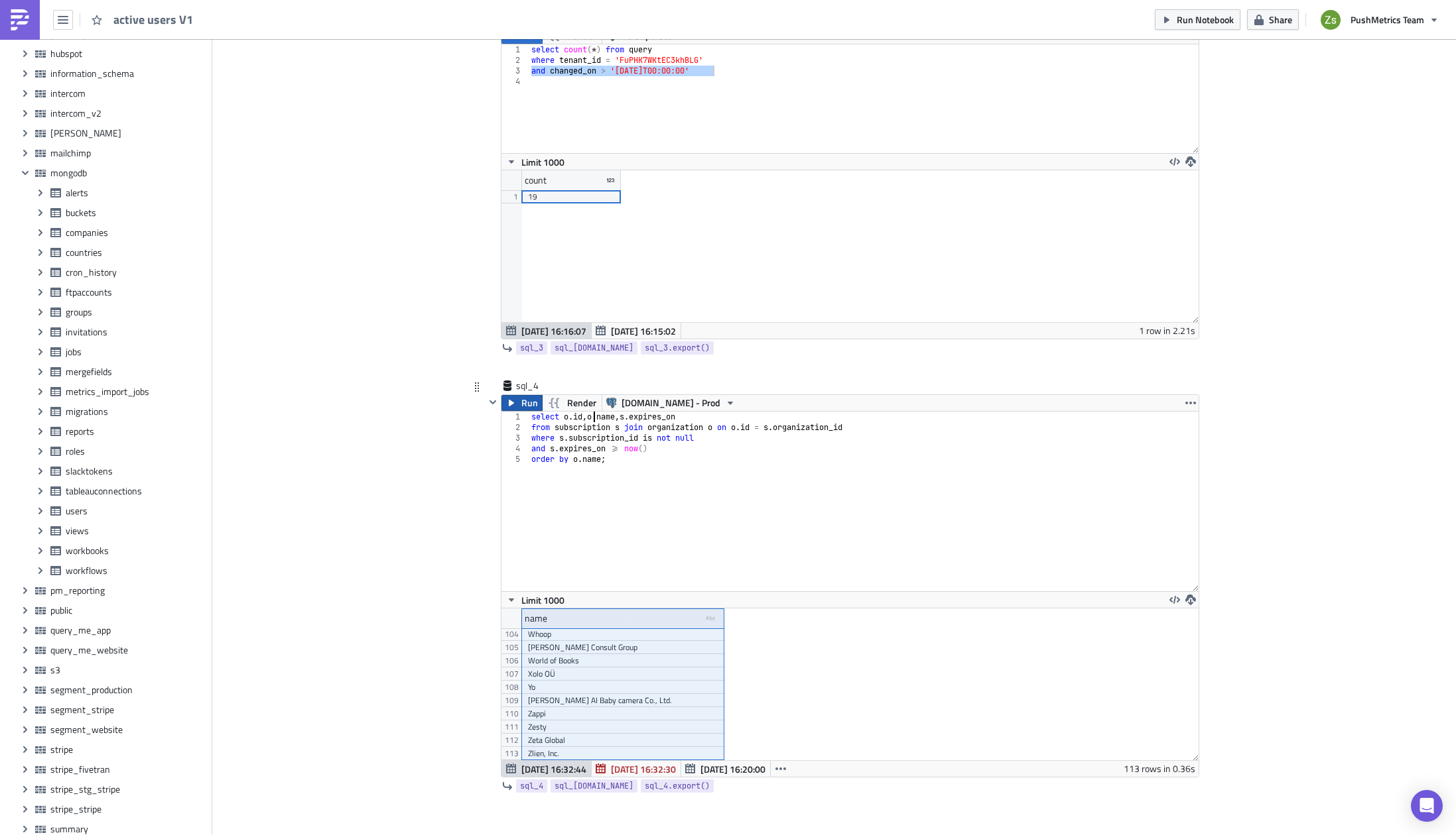
click at [522, 401] on span "Run" at bounding box center [530, 403] width 17 height 16
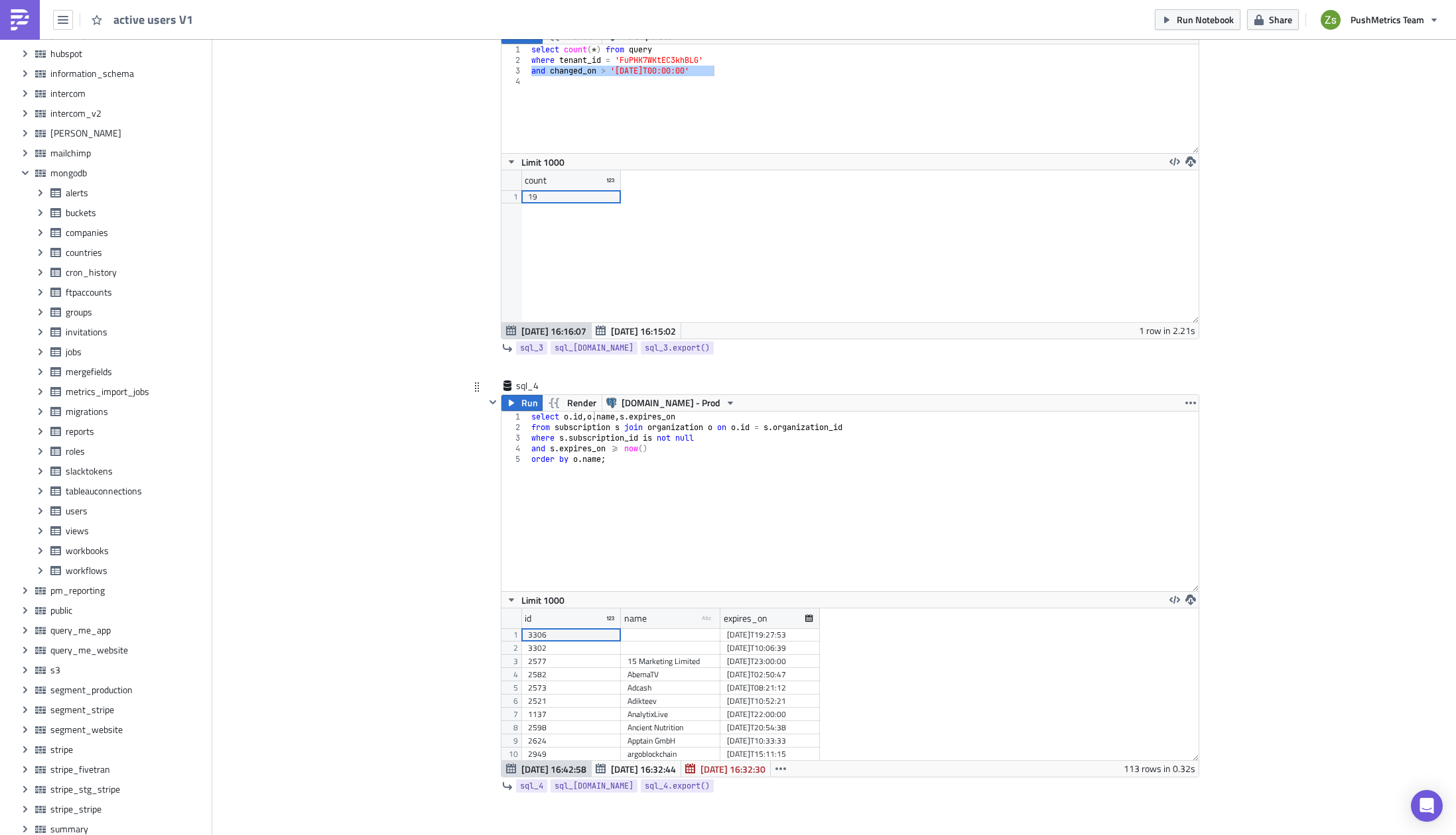
scroll to position [152, 697]
click at [1186, 602] on icon "button" at bounding box center [1190, 600] width 10 height 10
click at [925, 422] on div "select o . id , o . name , s . expires_on from subscription s join organization…" at bounding box center [863, 511] width 670 height 201
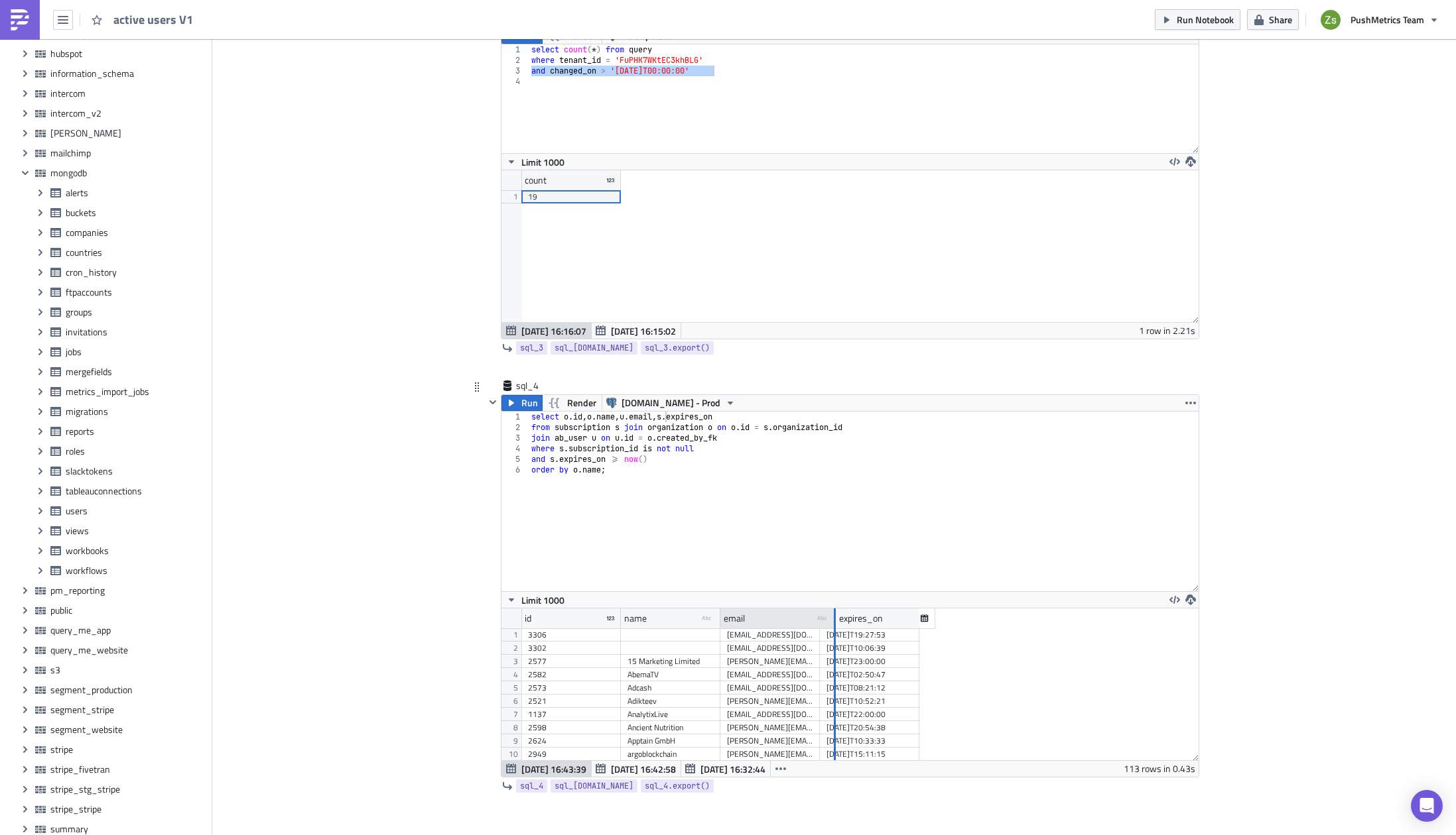
drag, startPoint x: 813, startPoint y: 619, endPoint x: 1017, endPoint y: 616, distance: 204.0
click at [835, 616] on div at bounding box center [834, 619] width 2 height 21
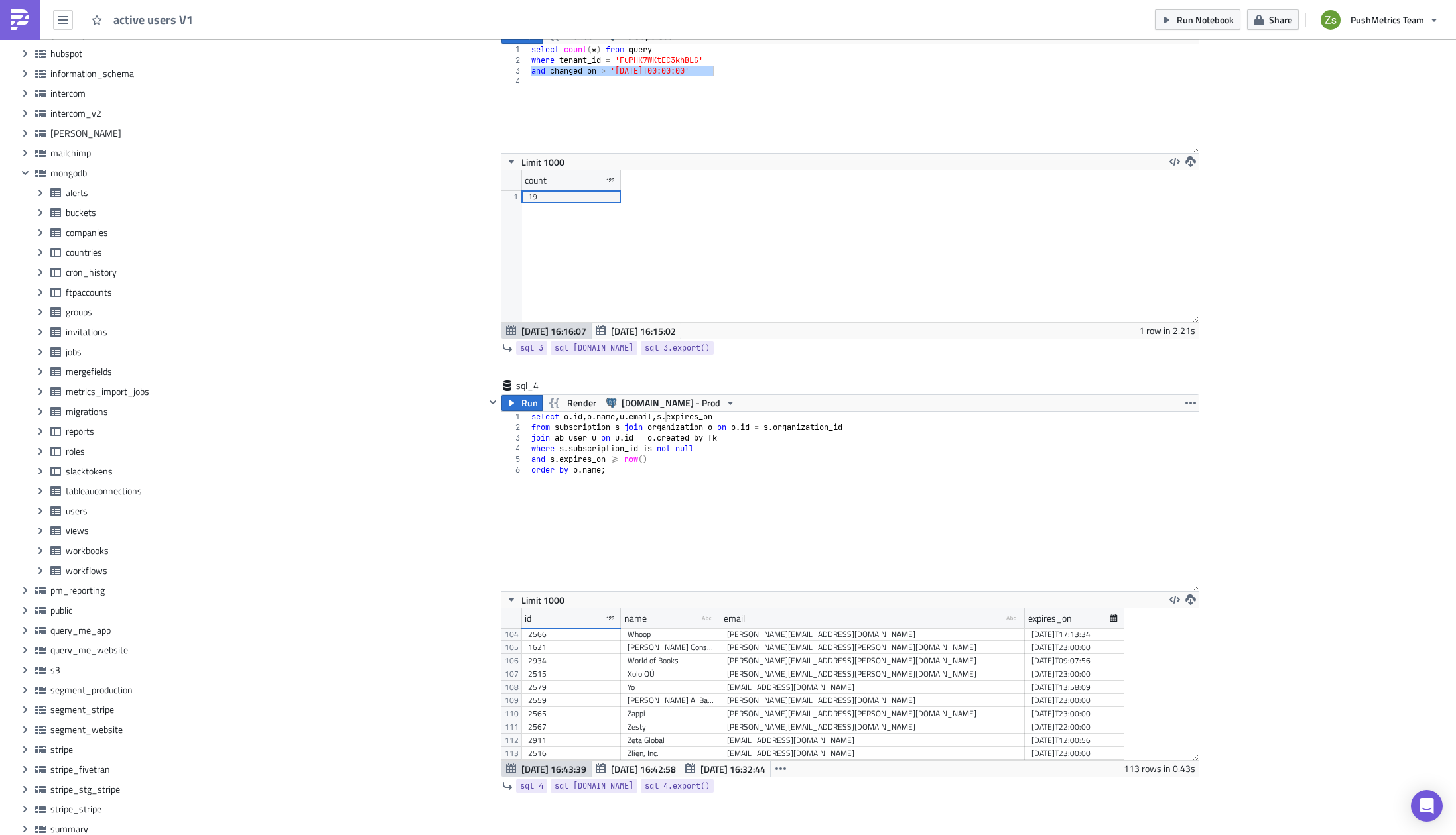
scroll to position [1367, 0]
type textarea "select [DOMAIN_NAME], join ab_user u on [DOMAIN_NAME] = [DOMAIN_NAME][URL][DOMA…"
click at [1186, 602] on icon "button" at bounding box center [1190, 600] width 10 height 10
click at [1229, 554] on div "CSV" at bounding box center [1238, 549] width 104 height 13
